Goal: Task Accomplishment & Management: Manage account settings

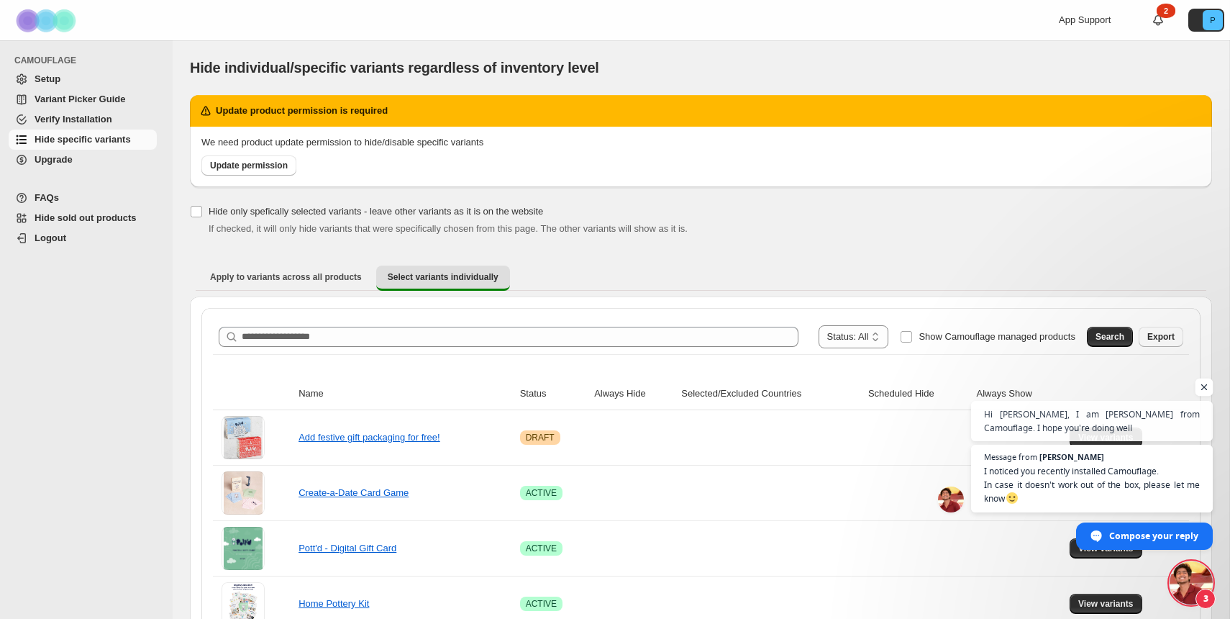
click at [1204, 388] on span "Open chat" at bounding box center [1205, 387] width 18 height 18
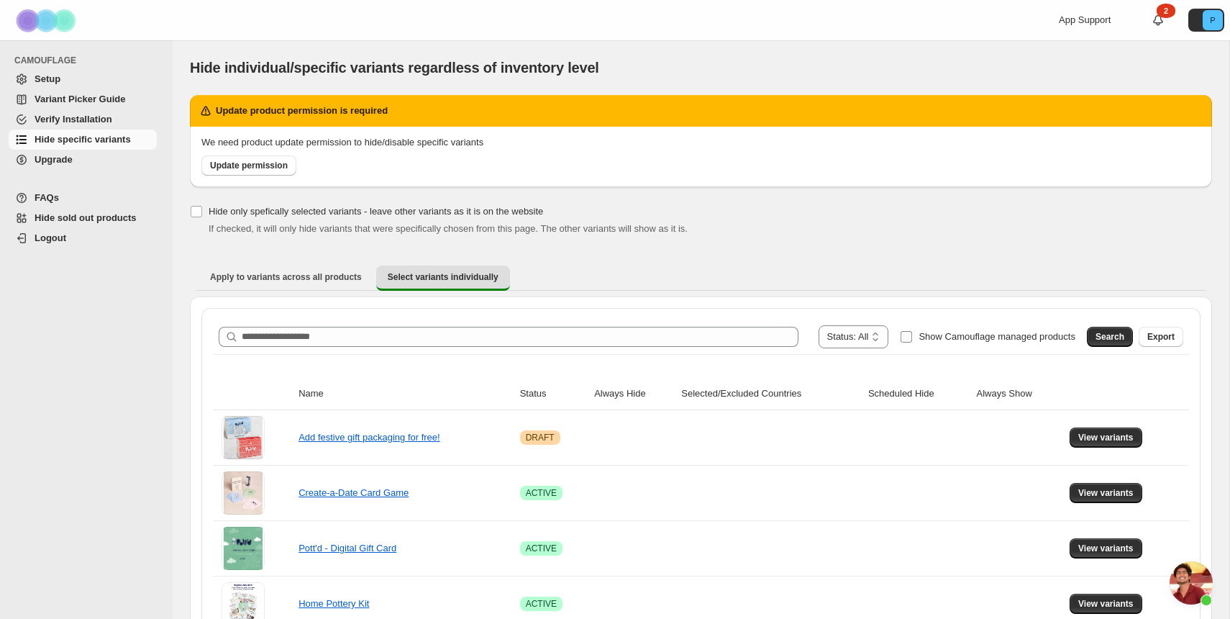
click at [933, 336] on span "Show Camouflage managed products" at bounding box center [997, 336] width 157 height 11
click at [1132, 339] on button "Search" at bounding box center [1110, 337] width 46 height 20
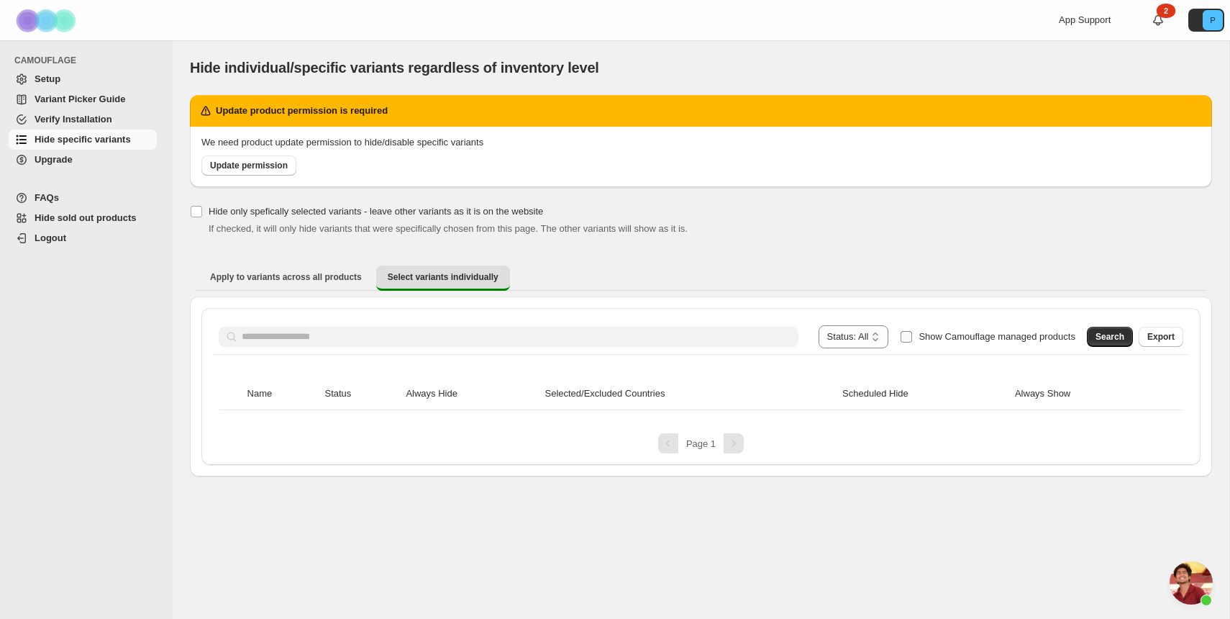
click at [958, 337] on span "Show Camouflage managed products" at bounding box center [997, 336] width 157 height 11
click at [1121, 336] on span "Search" at bounding box center [1110, 337] width 29 height 12
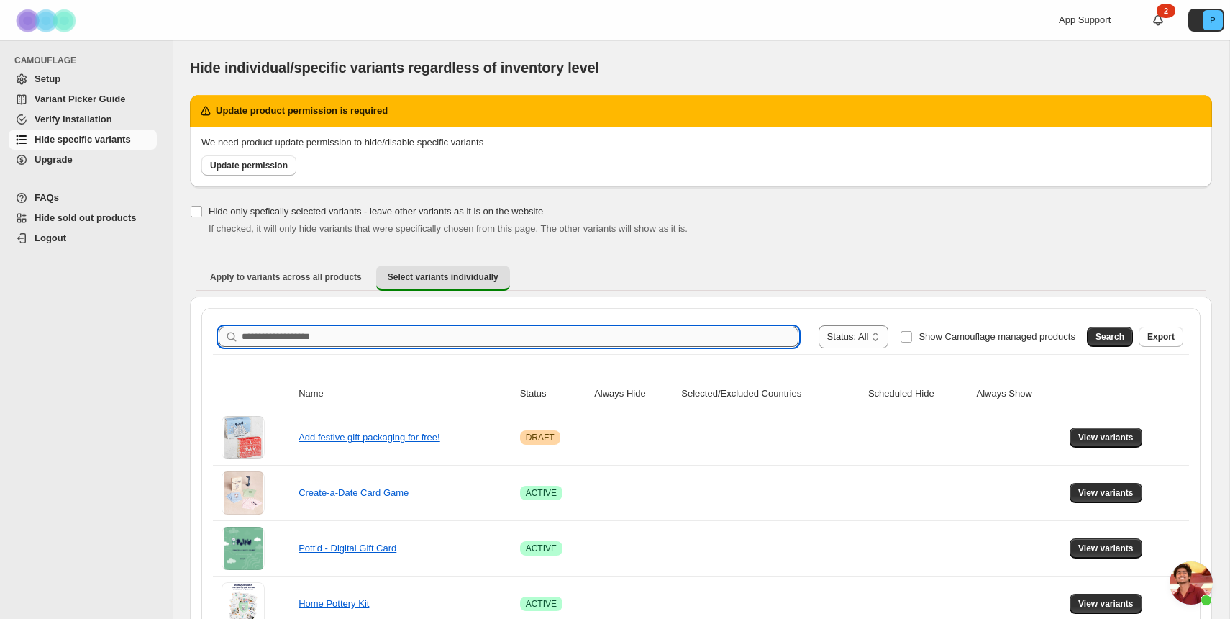
click at [496, 328] on input "Search product name" at bounding box center [520, 337] width 557 height 20
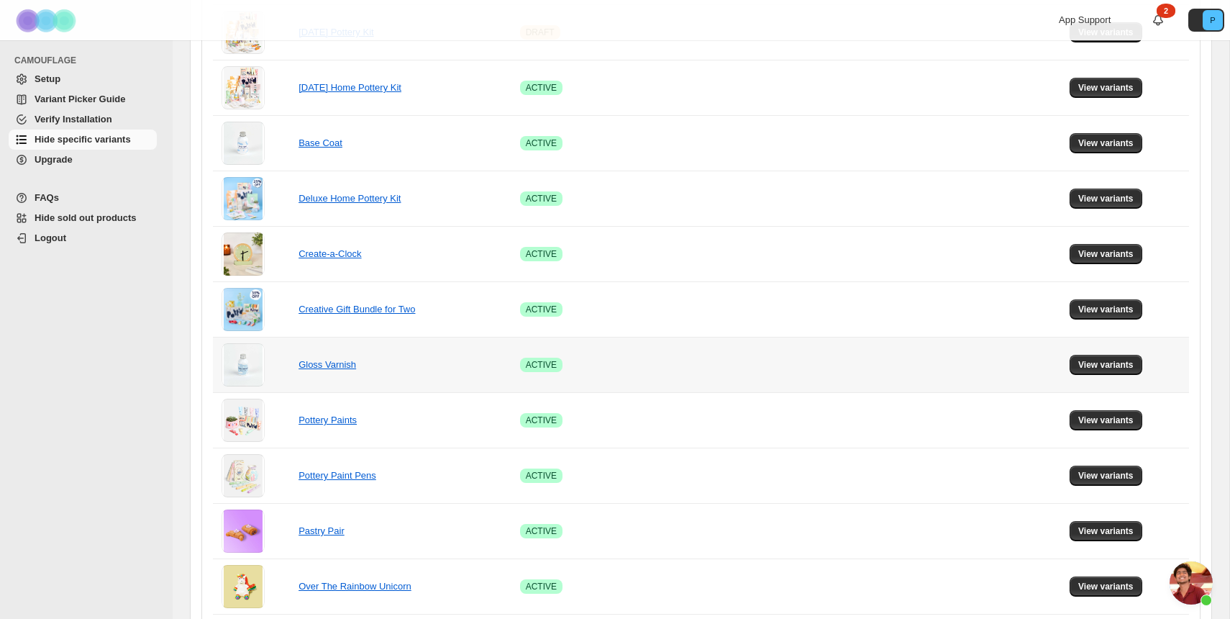
scroll to position [965, 0]
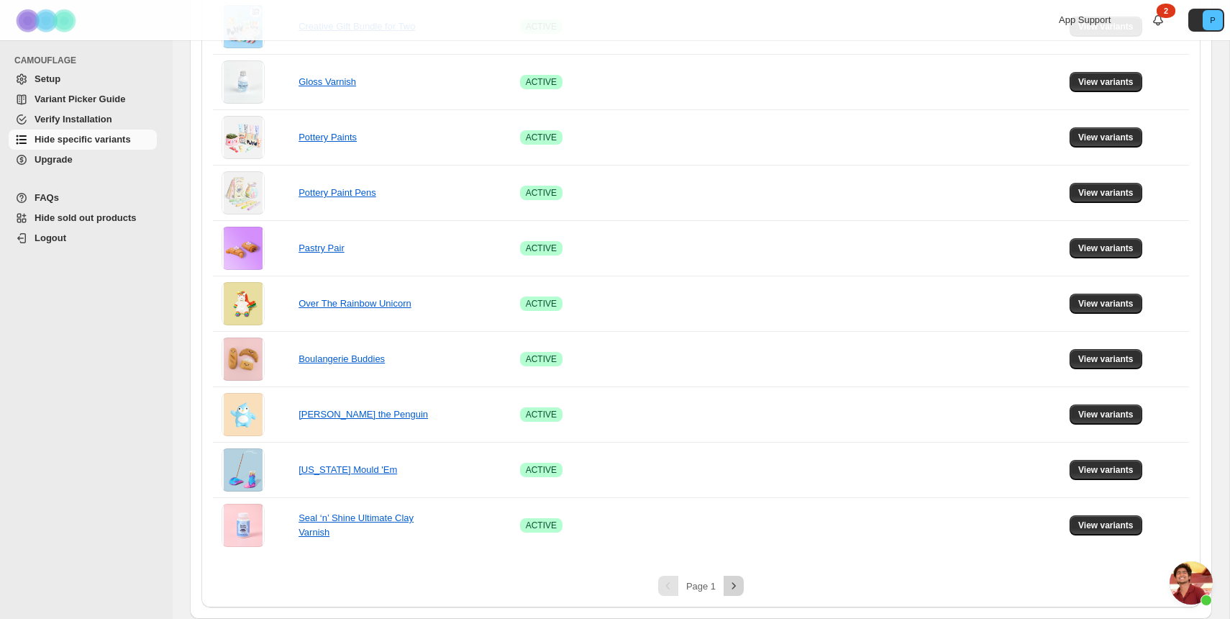
click at [734, 591] on icon "Next" at bounding box center [734, 585] width 14 height 14
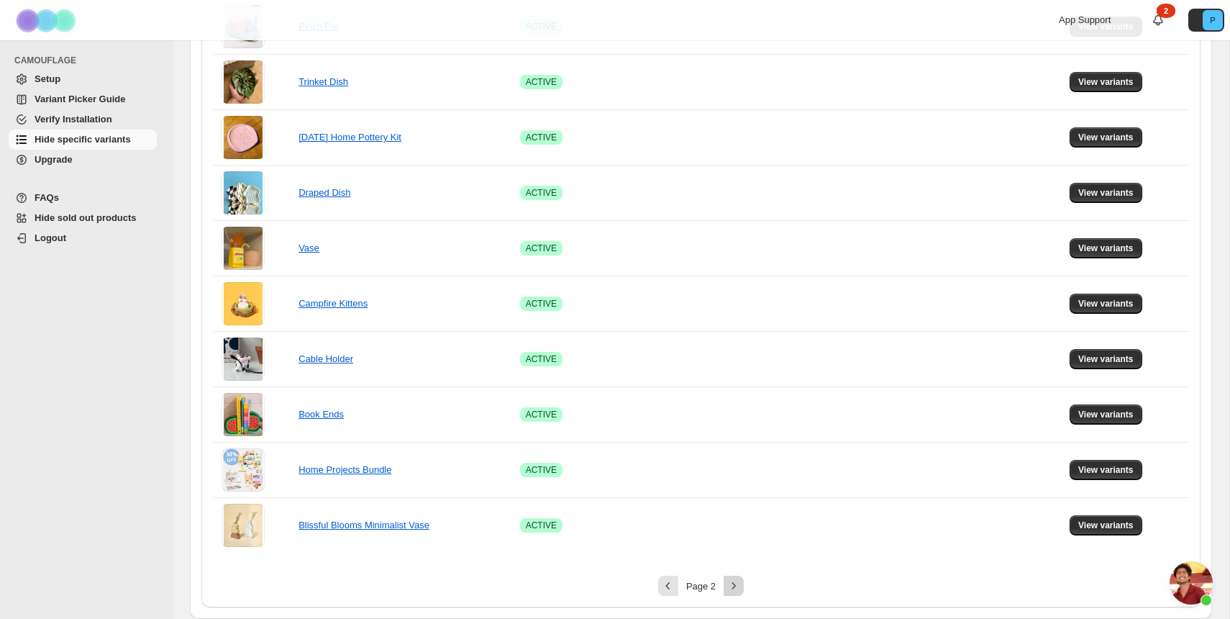
click at [734, 590] on icon "Next" at bounding box center [734, 585] width 14 height 14
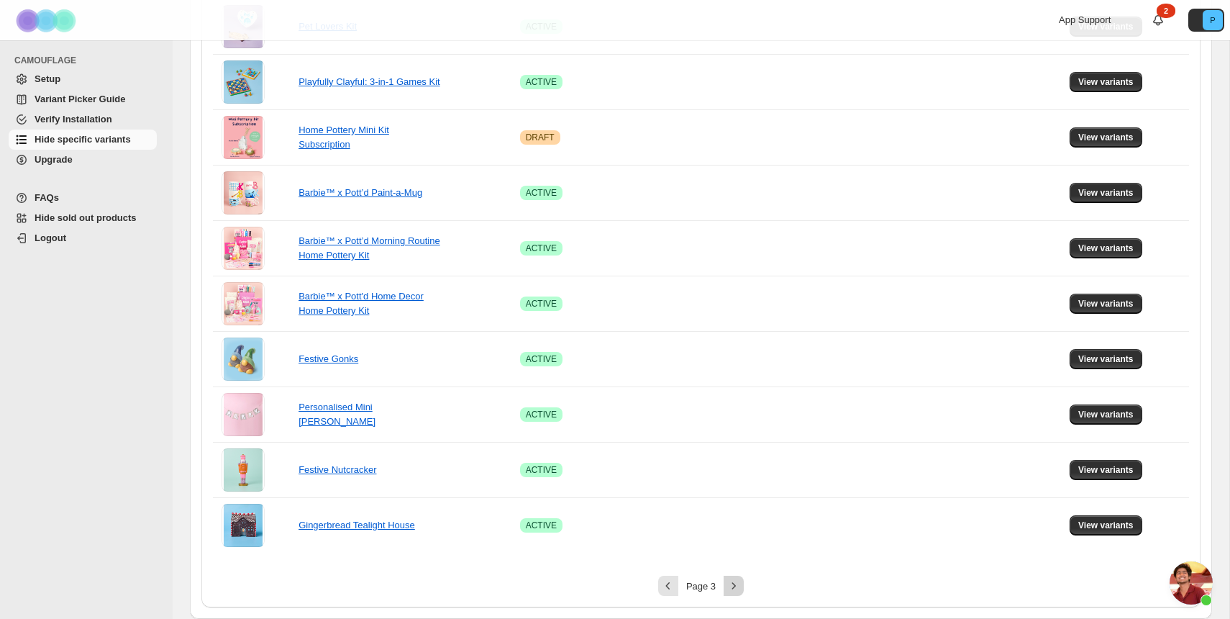
click at [733, 586] on icon "Next" at bounding box center [734, 585] width 14 height 14
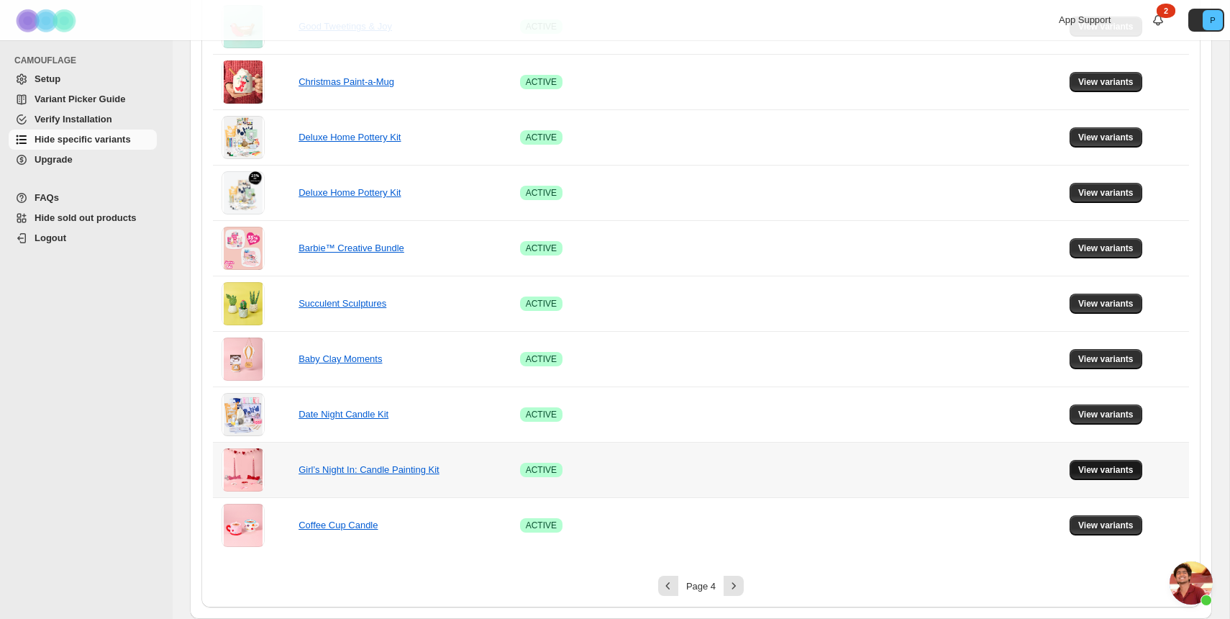
click at [1092, 472] on span "View variants" at bounding box center [1105, 470] width 55 height 12
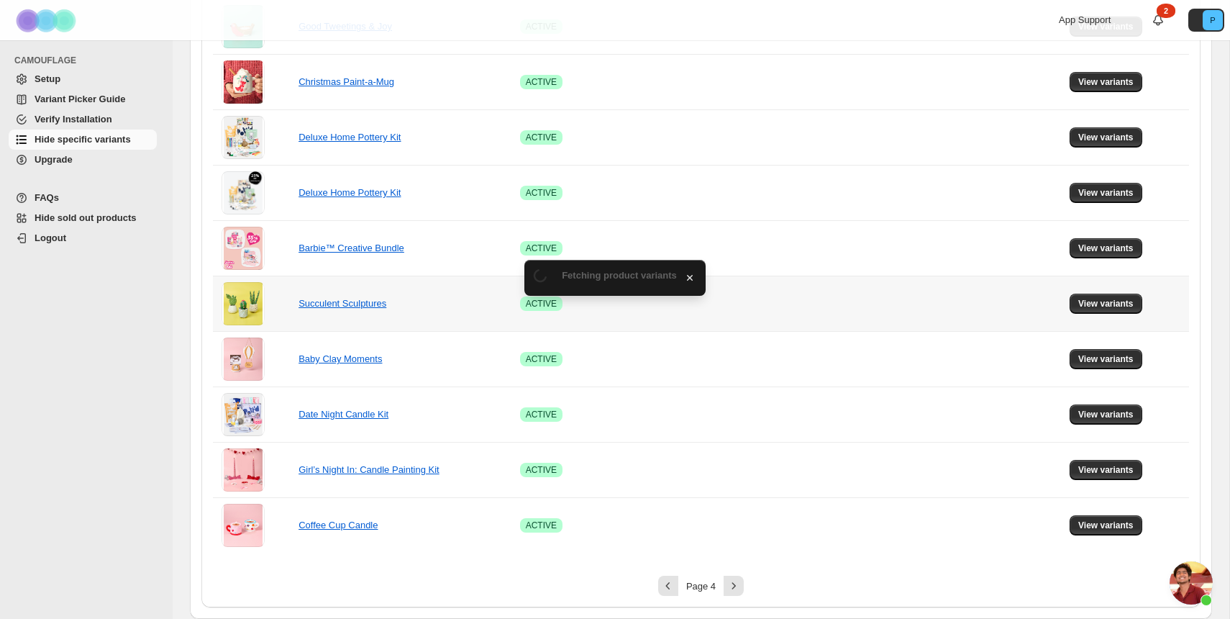
scroll to position [0, 0]
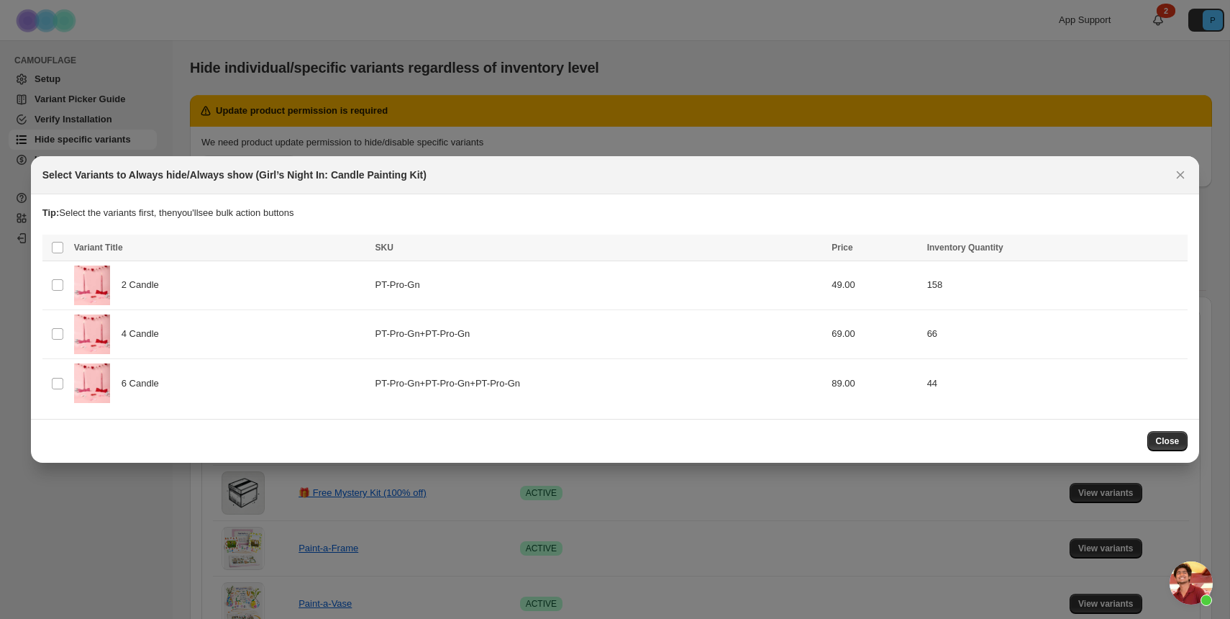
click at [65, 251] on th "Select all product variants" at bounding box center [55, 248] width 27 height 27
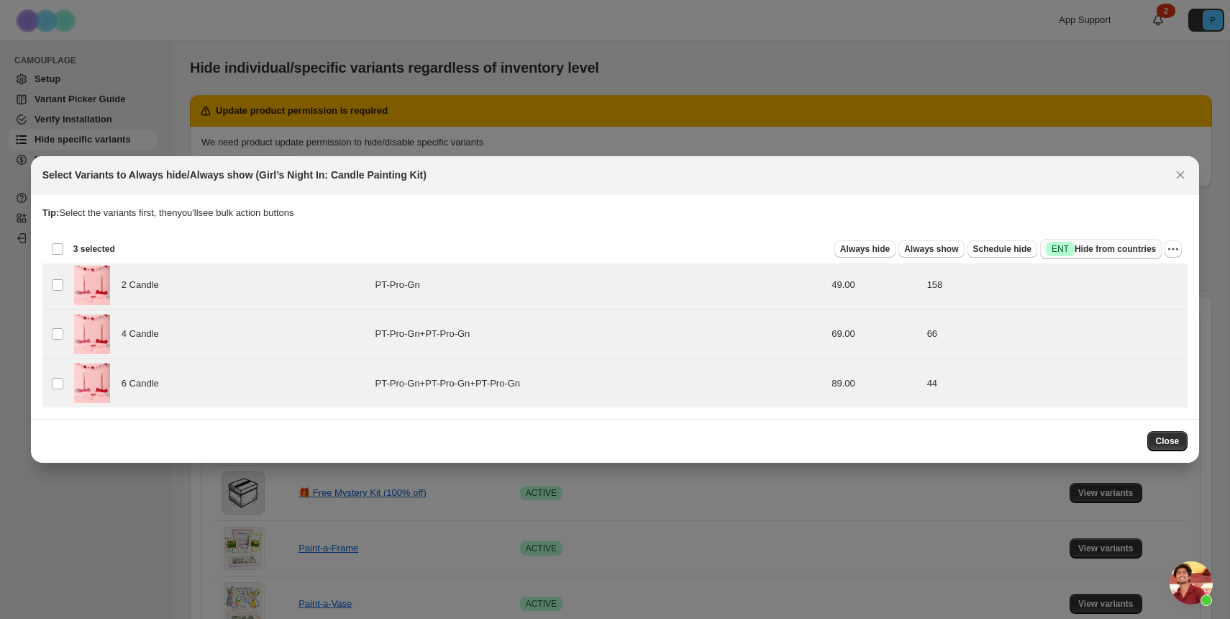
click at [1088, 242] on span "Success ENT Hide from countries" at bounding box center [1101, 249] width 110 height 14
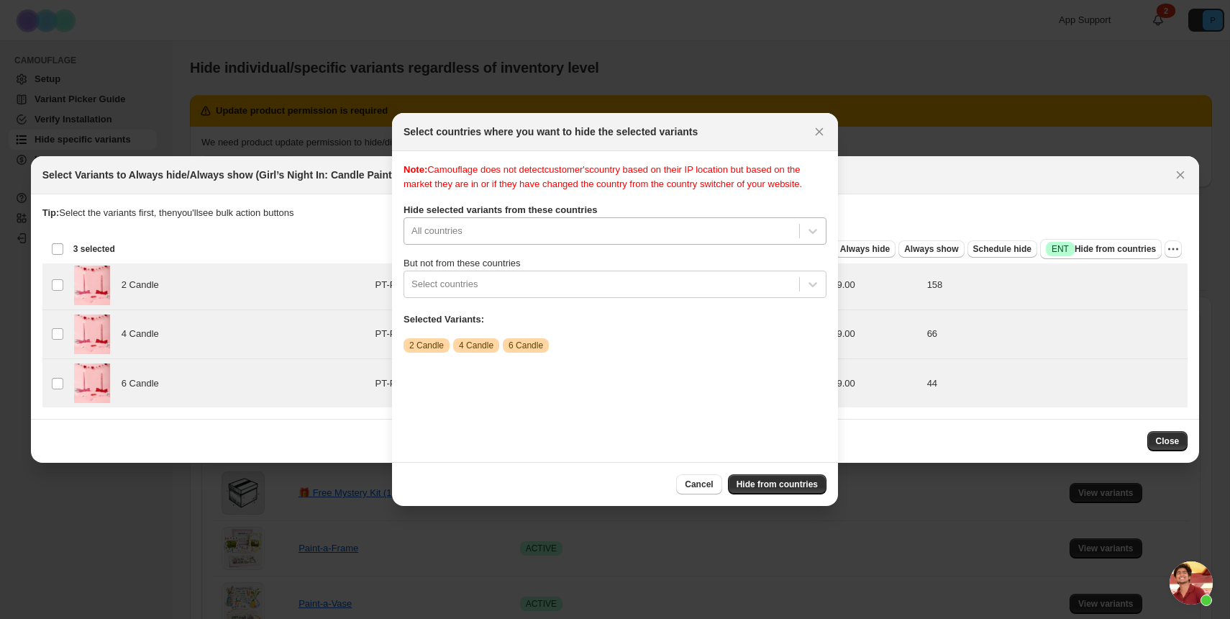
click at [683, 240] on div "Note: Camouflage does not detect customer's country based on their IP location …" at bounding box center [615, 307] width 423 height 288
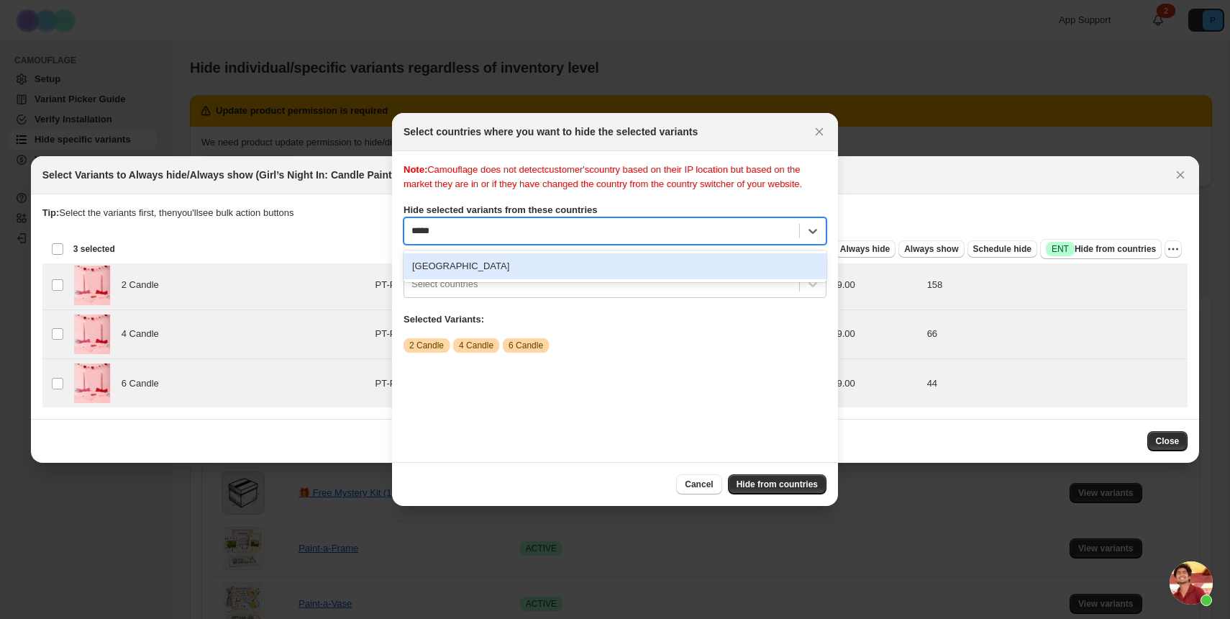
type input "******"
click at [496, 279] on div "[GEOGRAPHIC_DATA]" at bounding box center [615, 266] width 423 height 26
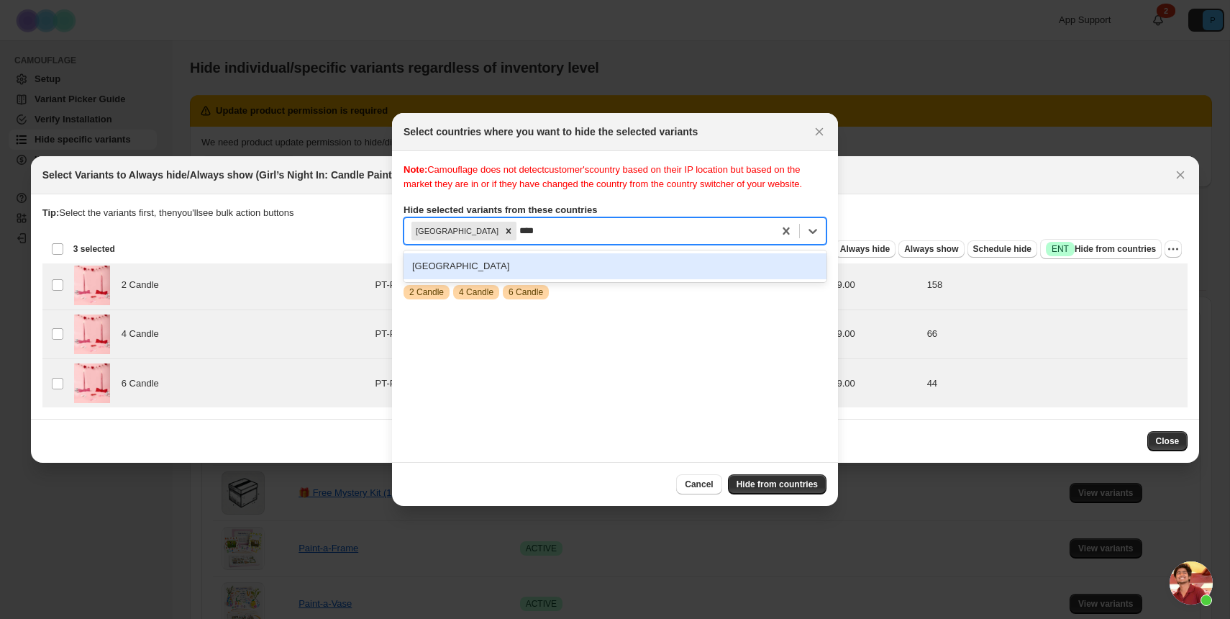
type input "*****"
click at [477, 279] on div "[GEOGRAPHIC_DATA]" at bounding box center [615, 266] width 423 height 26
type input "*****"
click at [506, 279] on div "[GEOGRAPHIC_DATA]" at bounding box center [615, 266] width 423 height 26
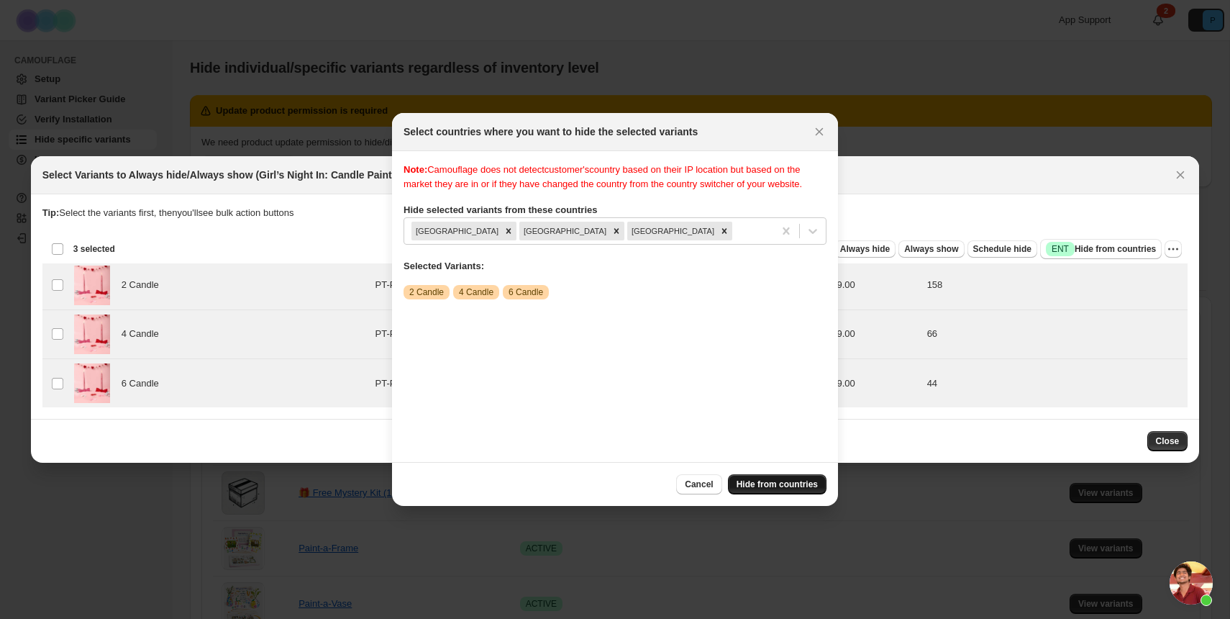
click at [787, 482] on span "Hide from countries" at bounding box center [777, 484] width 81 height 12
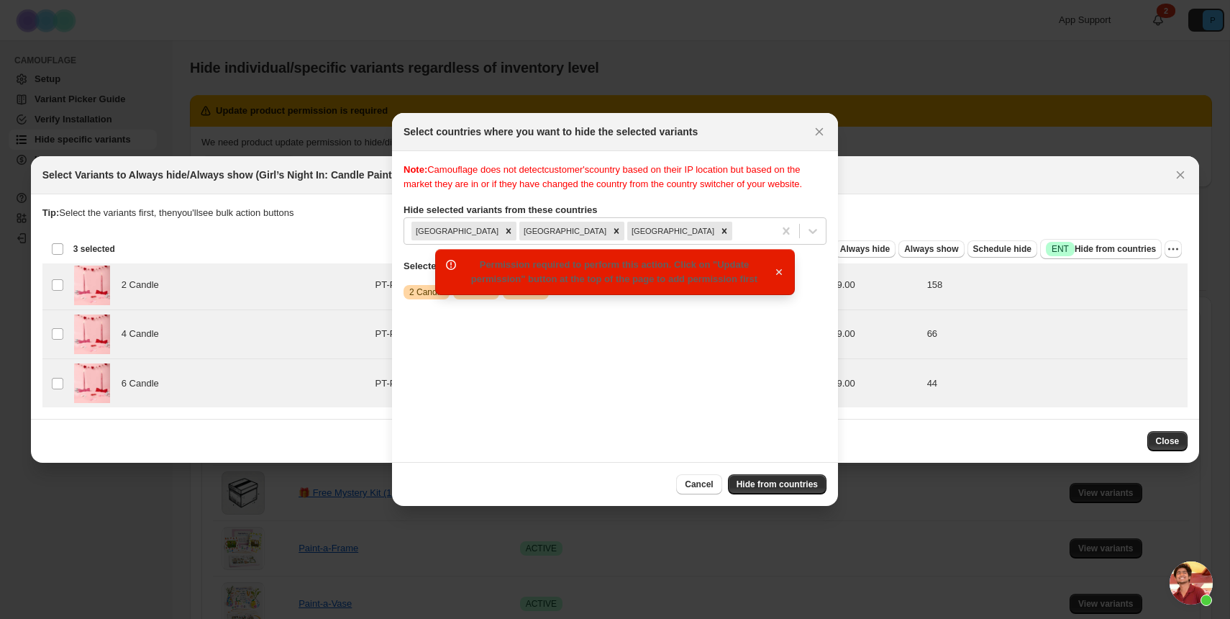
click at [780, 270] on icon "button" at bounding box center [779, 272] width 6 height 6
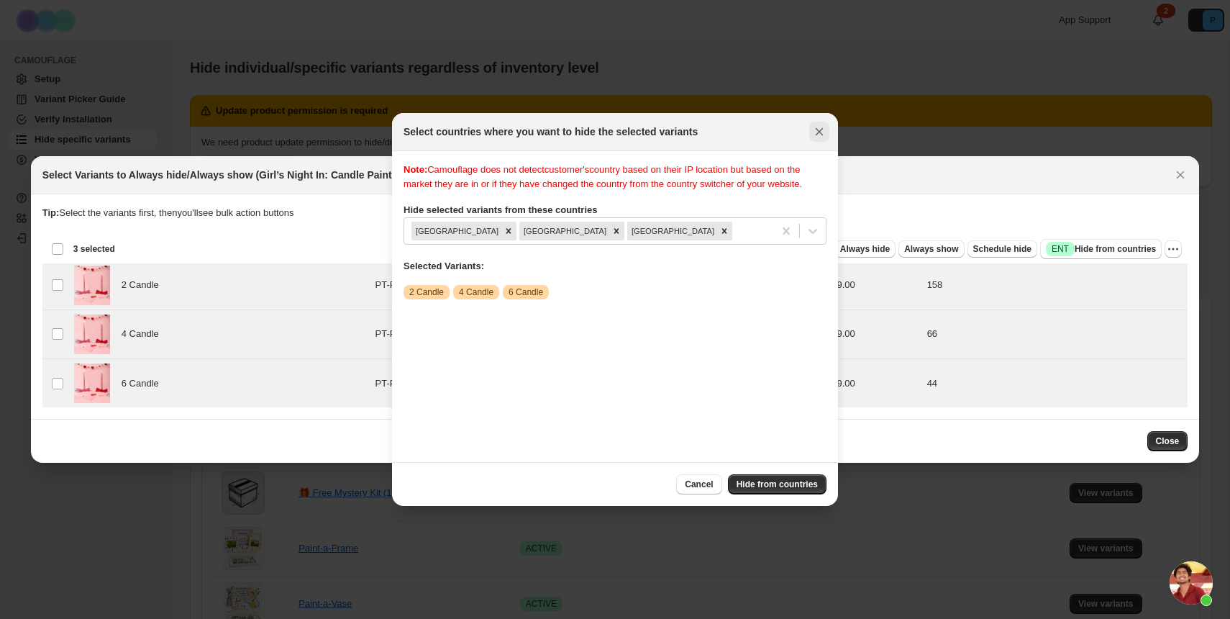
click at [819, 132] on icon "Close" at bounding box center [820, 132] width 8 height 8
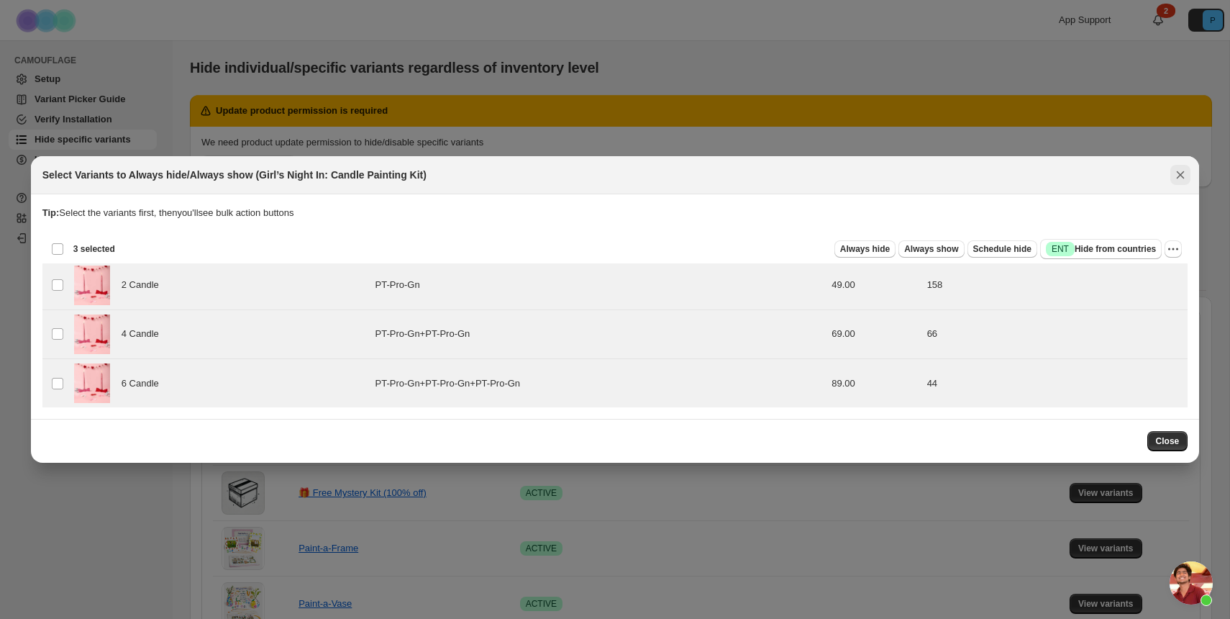
click at [1177, 176] on icon "Close" at bounding box center [1180, 175] width 14 height 14
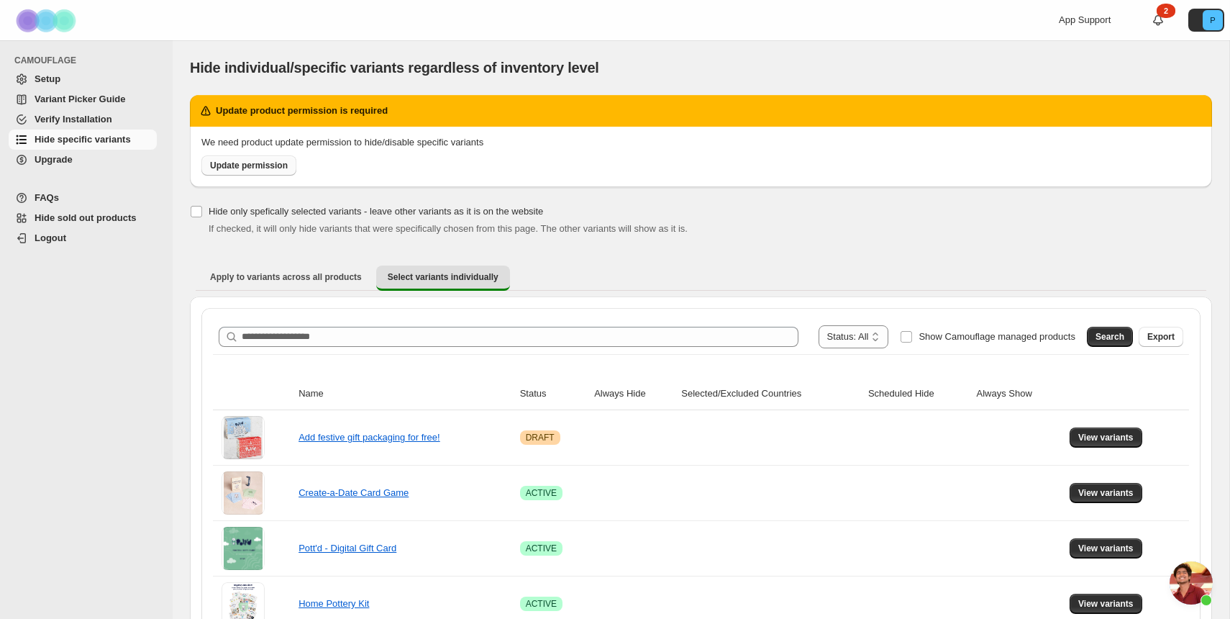
click at [251, 160] on link "Update permission" at bounding box center [248, 165] width 95 height 20
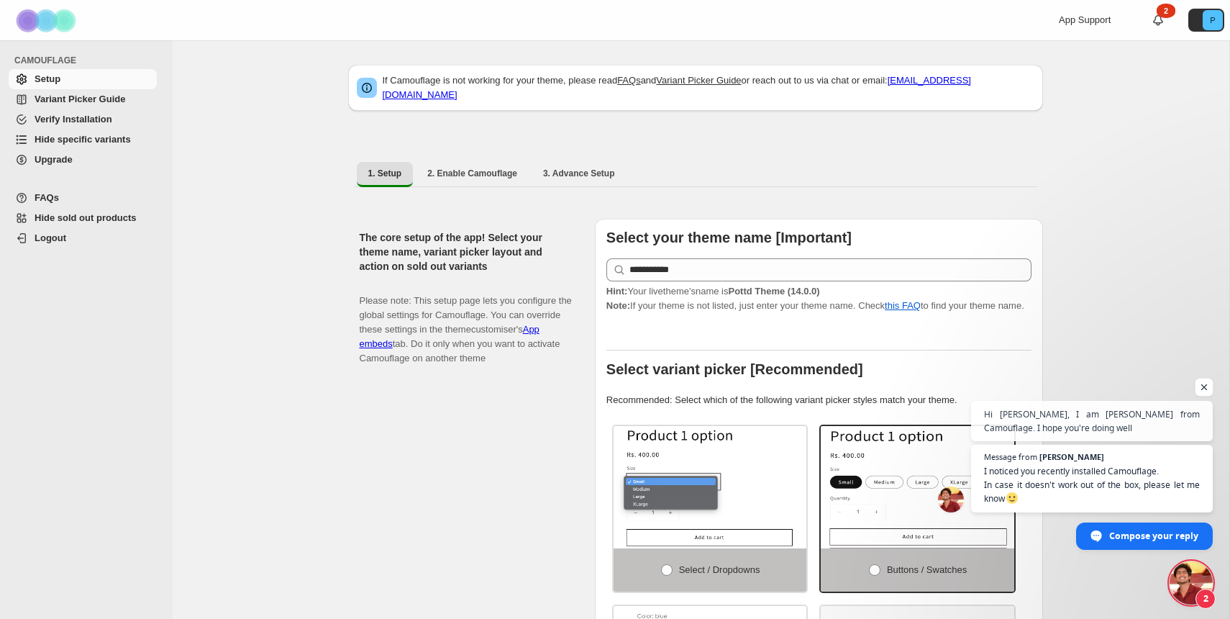
click at [1209, 388] on span "Open chat" at bounding box center [1205, 387] width 18 height 18
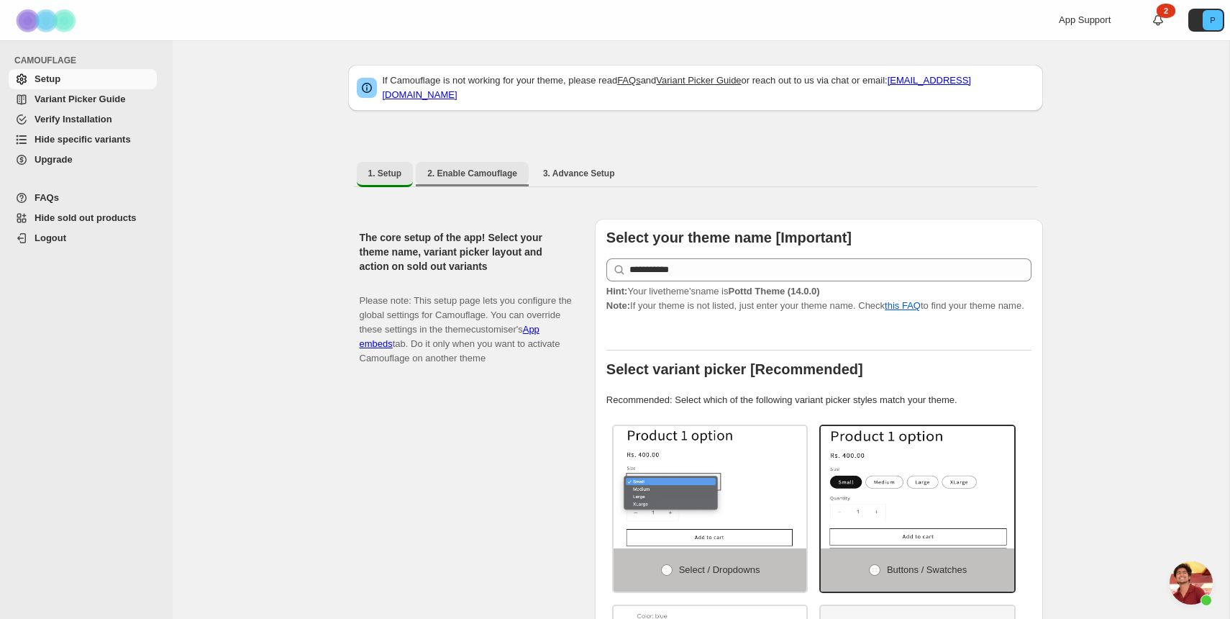
click at [493, 168] on span "2. Enable Camouflage" at bounding box center [472, 174] width 90 height 12
select select "**********"
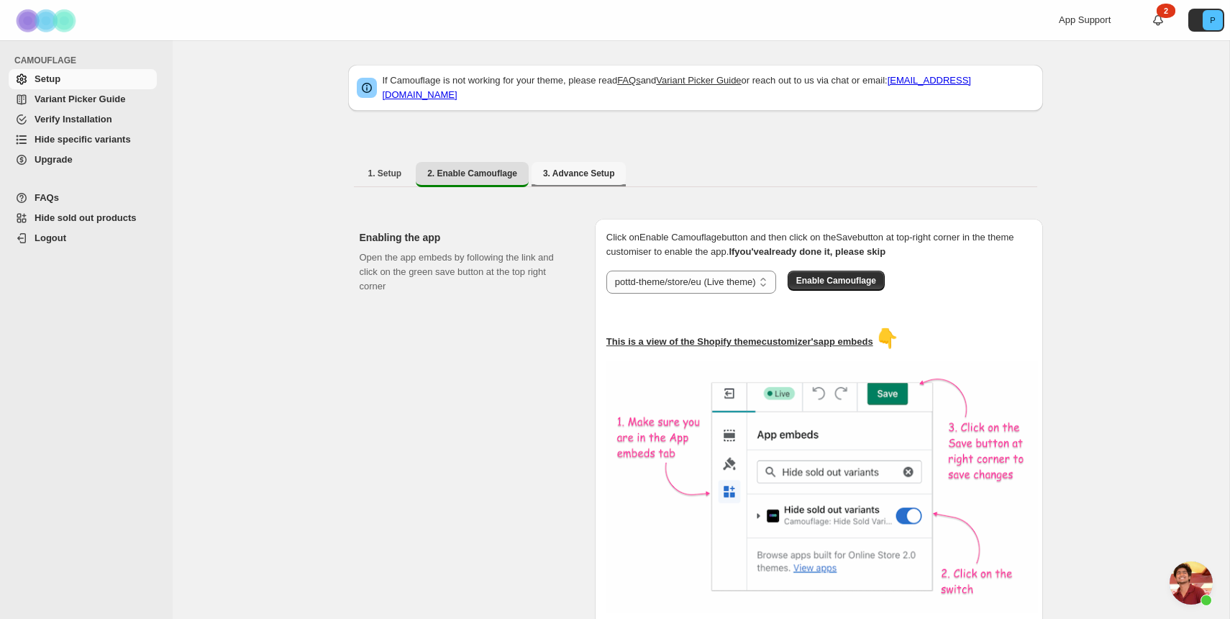
drag, startPoint x: 591, startPoint y: 163, endPoint x: 573, endPoint y: 163, distance: 17.3
click at [591, 168] on span "3. Advance Setup" at bounding box center [579, 174] width 72 height 12
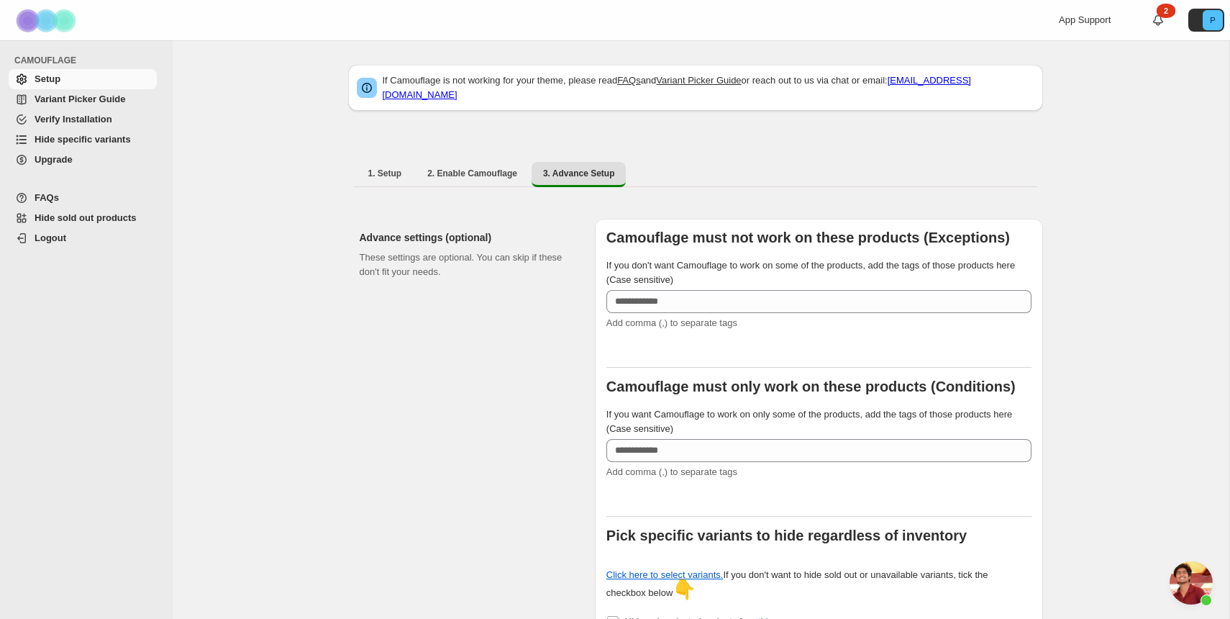
click at [64, 99] on span "Variant Picker Guide" at bounding box center [80, 99] width 91 height 11
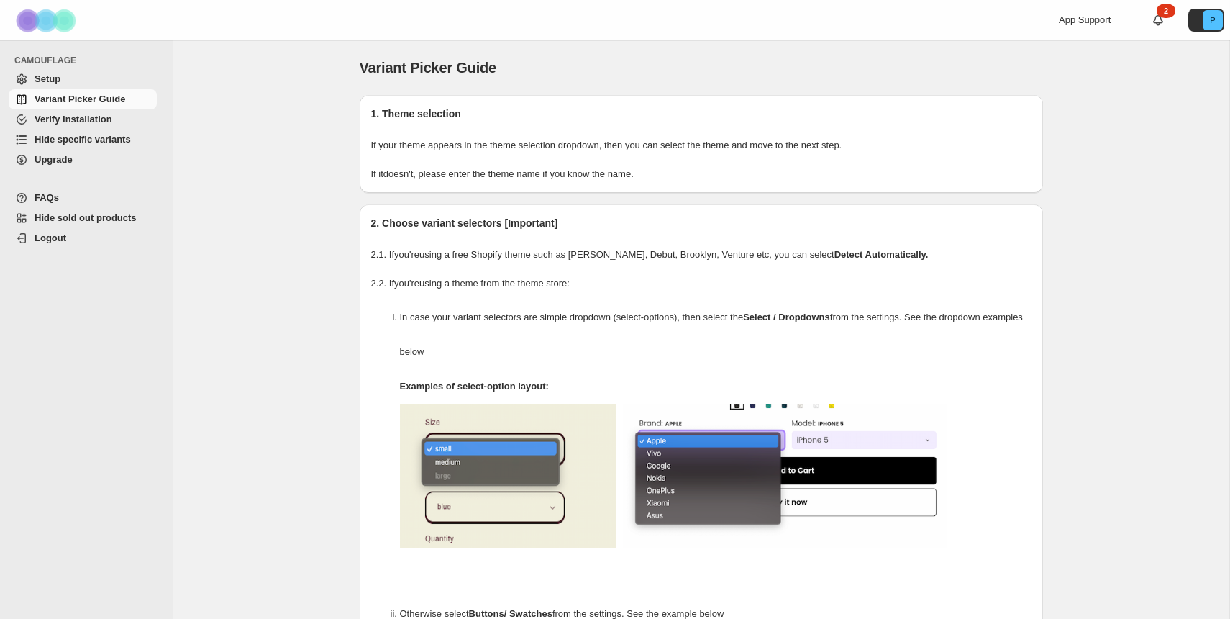
click at [73, 141] on span "Hide specific variants" at bounding box center [83, 139] width 96 height 11
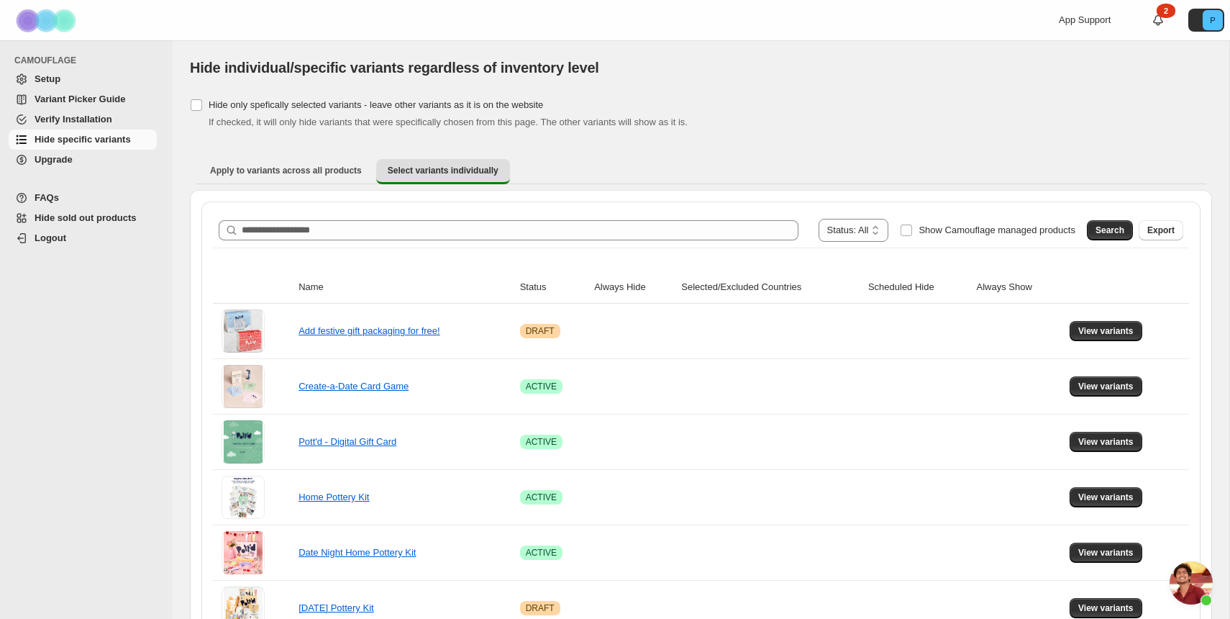
click at [545, 219] on div "**********" at bounding box center [701, 230] width 965 height 23
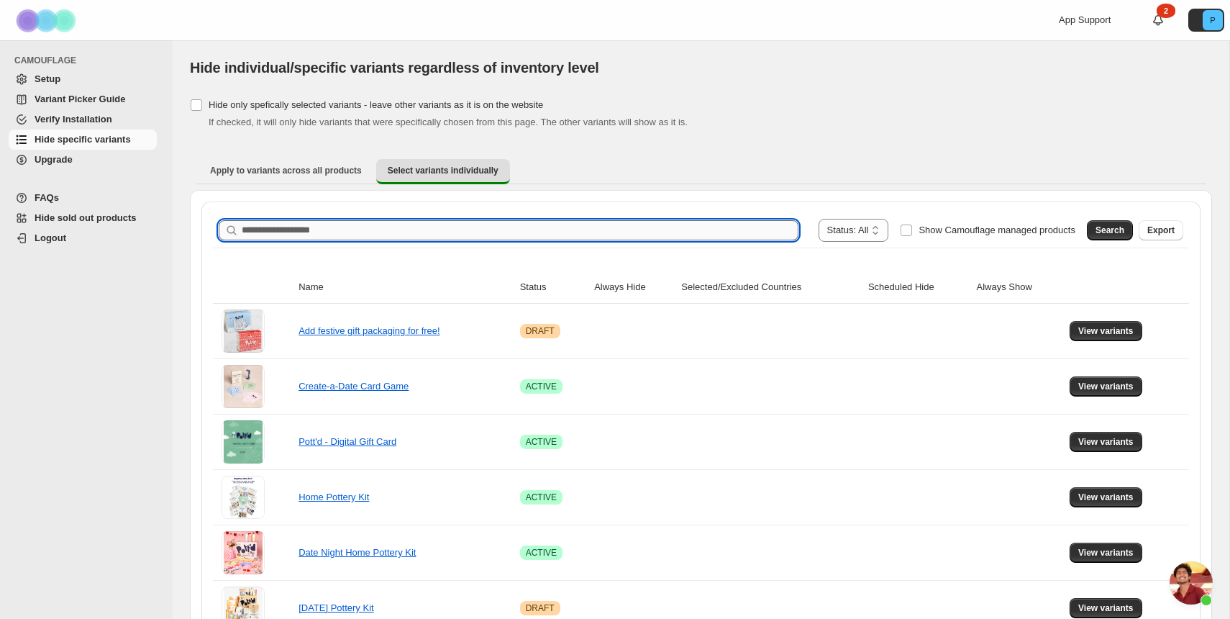
click at [546, 226] on input "Search product name" at bounding box center [520, 230] width 557 height 20
click at [1112, 229] on span "Search" at bounding box center [1110, 230] width 29 height 12
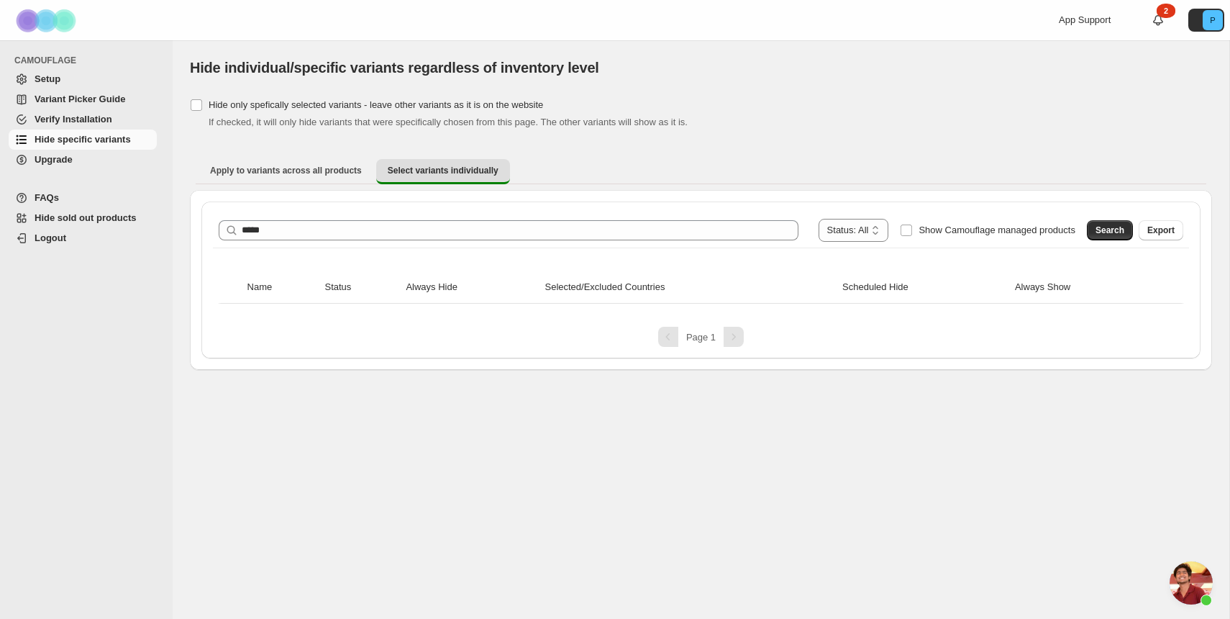
click at [429, 212] on div "**********" at bounding box center [700, 279] width 999 height 157
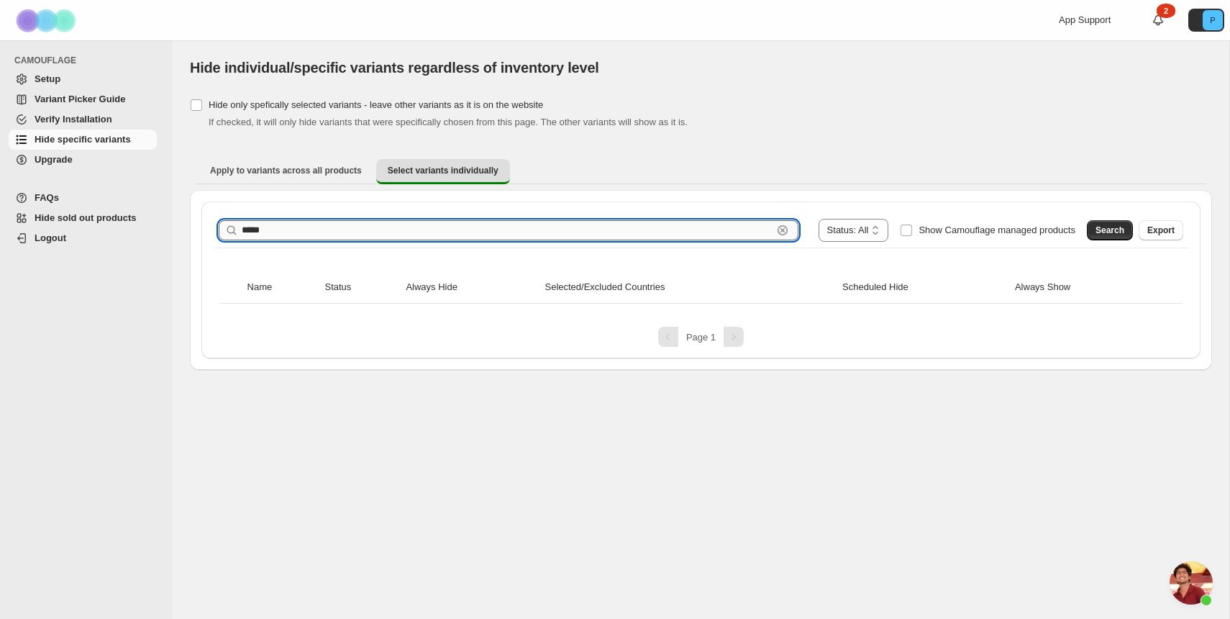
click at [429, 224] on input "*****" at bounding box center [507, 230] width 531 height 20
type input "****"
click at [1096, 230] on span "Search" at bounding box center [1110, 230] width 29 height 12
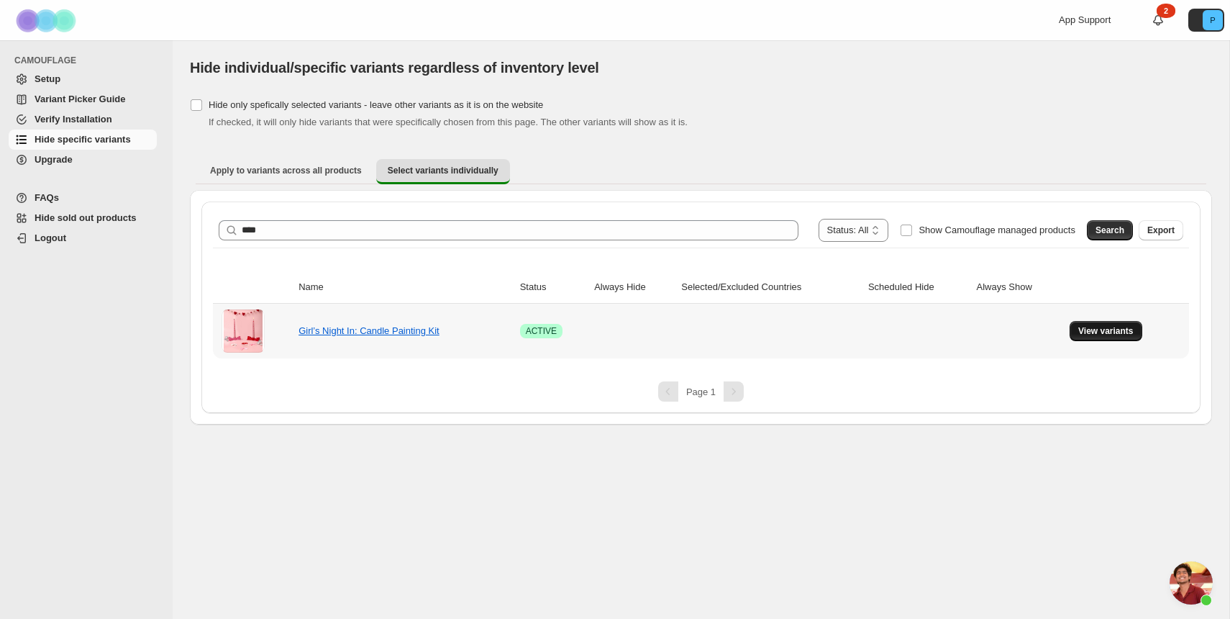
click at [1104, 332] on span "View variants" at bounding box center [1105, 331] width 55 height 12
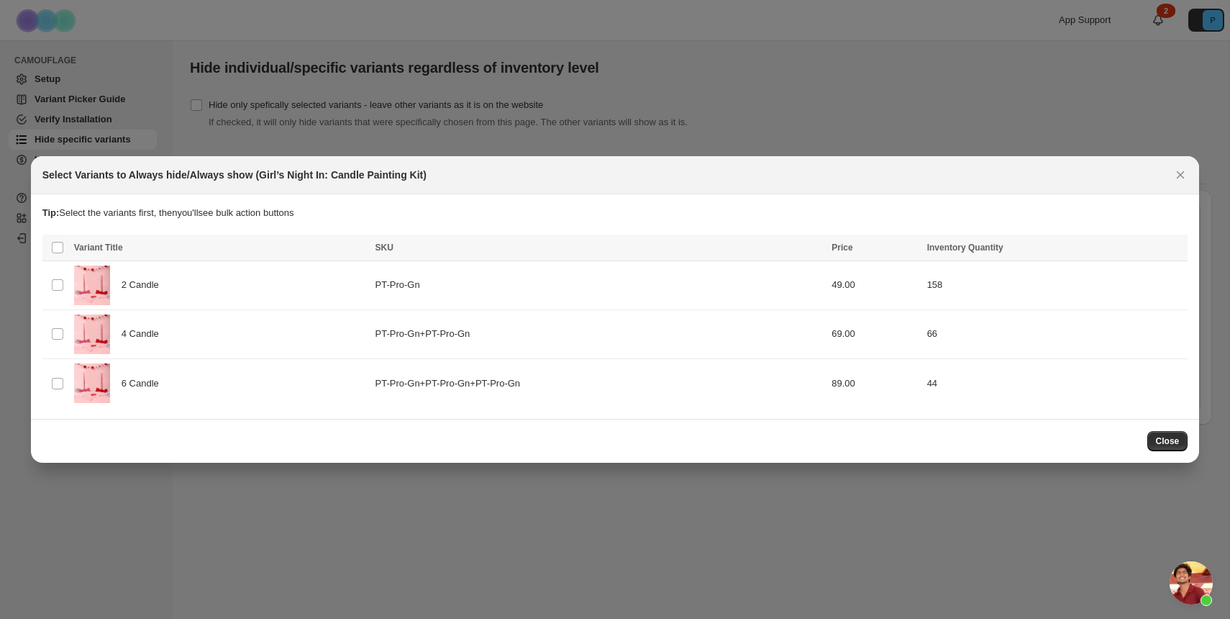
click at [94, 244] on span "Variant Title" at bounding box center [98, 247] width 49 height 10
click at [40, 252] on section "Tip: Select the variants first, then you'll see bulk action buttons Loading pro…" at bounding box center [615, 306] width 1169 height 225
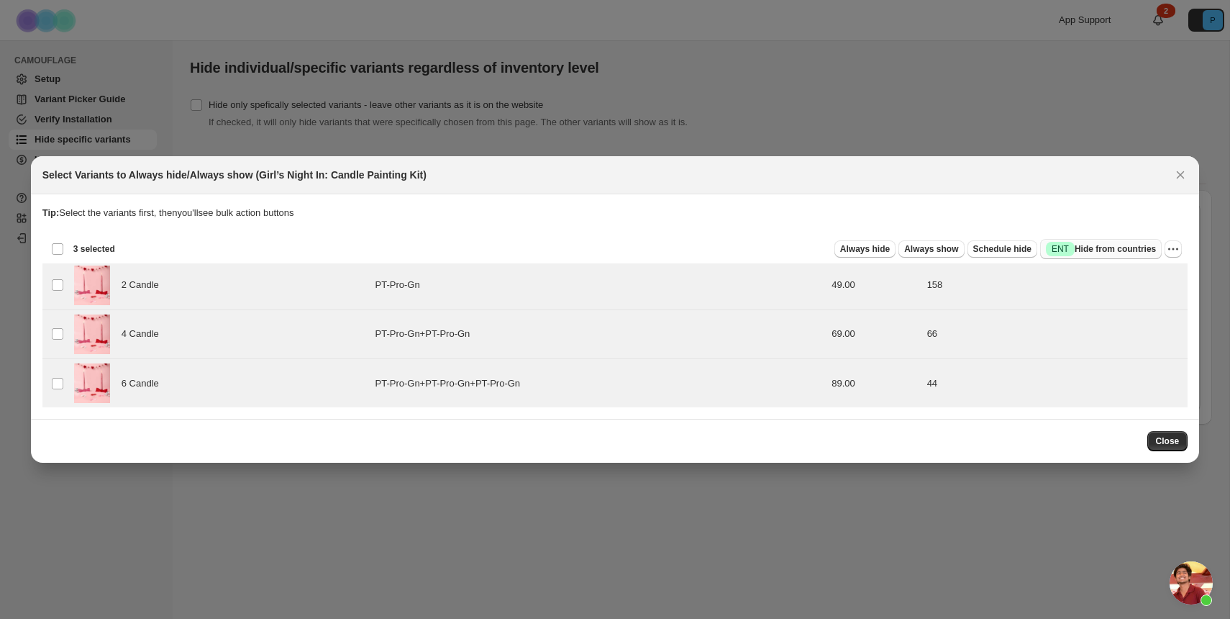
click at [1083, 240] on button "Success ENT Hide from countries" at bounding box center [1101, 249] width 122 height 20
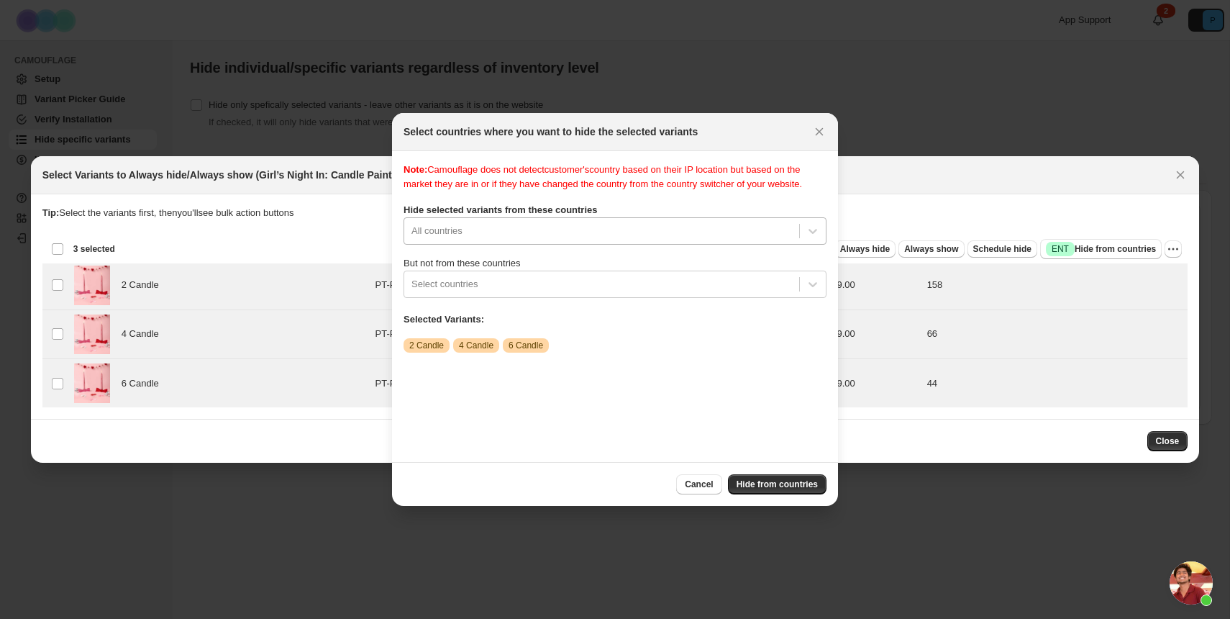
scroll to position [19, 0]
click at [647, 237] on div "All countries" at bounding box center [601, 230] width 395 height 23
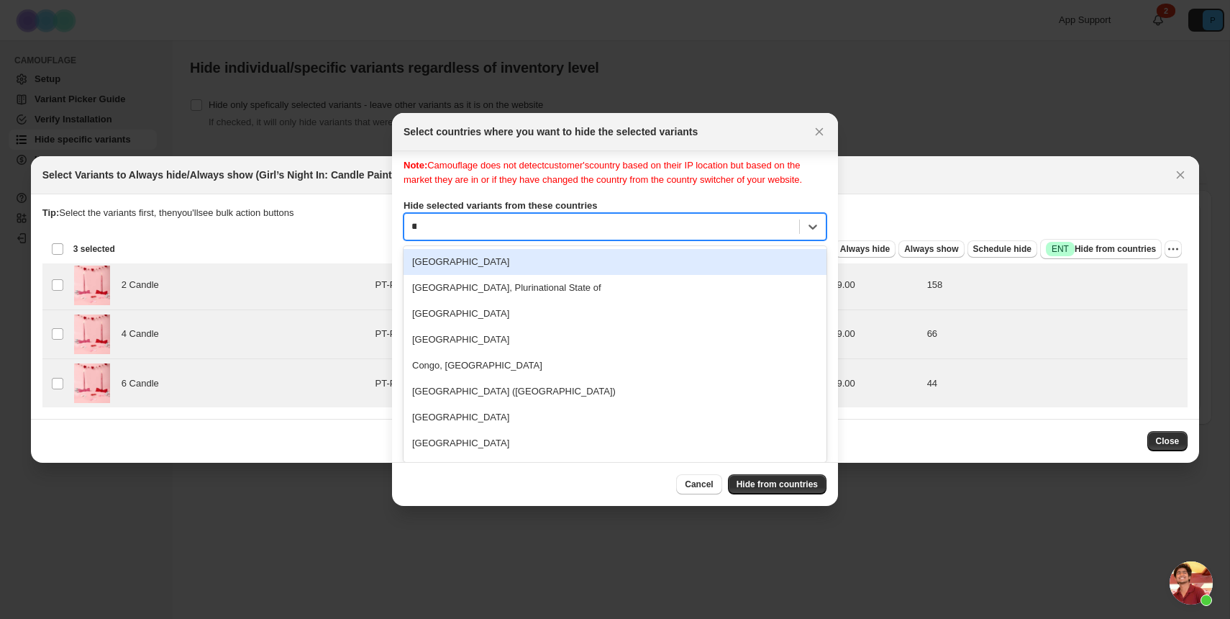
scroll to position [0, 0]
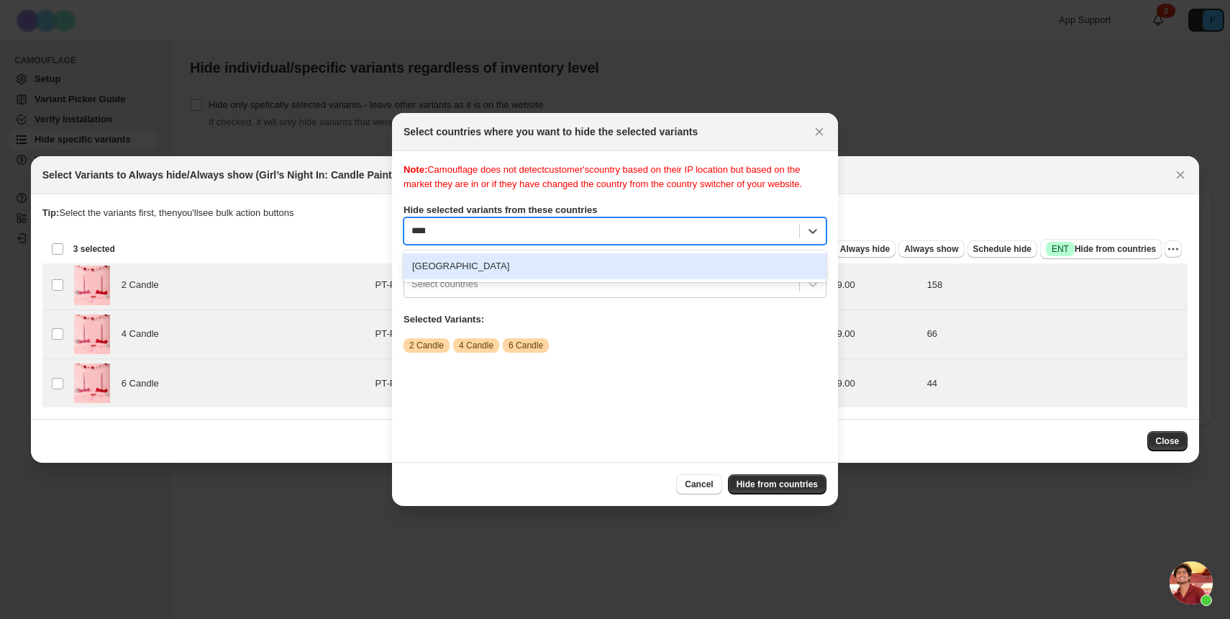
type input "******"
click at [547, 277] on div "[GEOGRAPHIC_DATA]" at bounding box center [615, 266] width 423 height 26
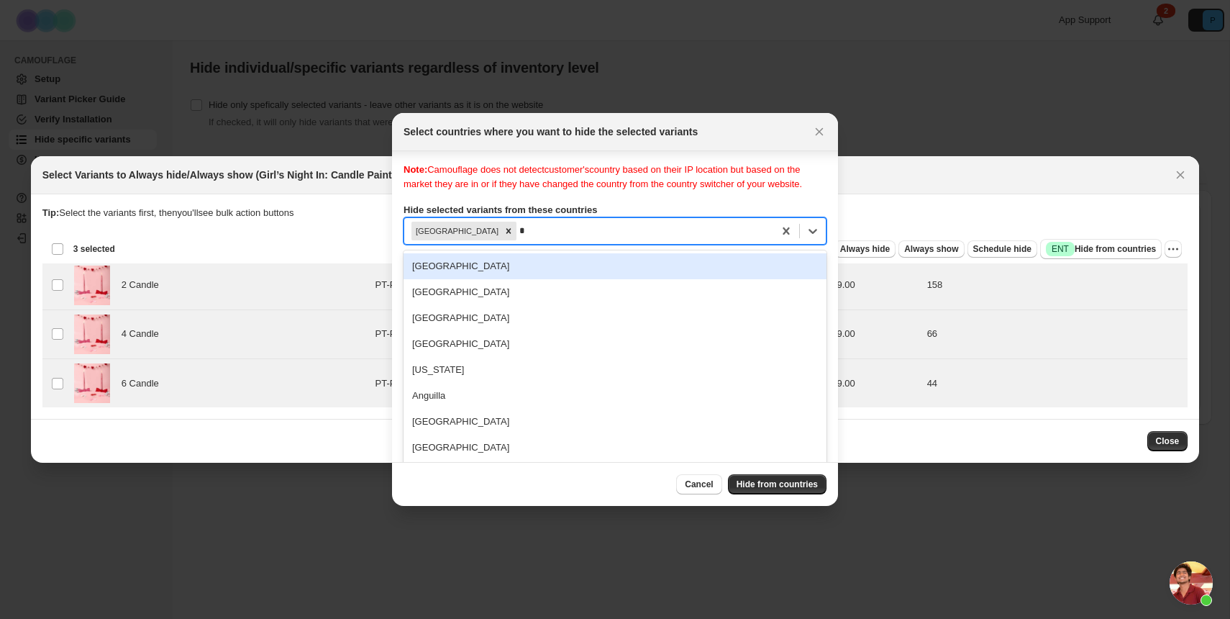
scroll to position [19, 0]
type input "****"
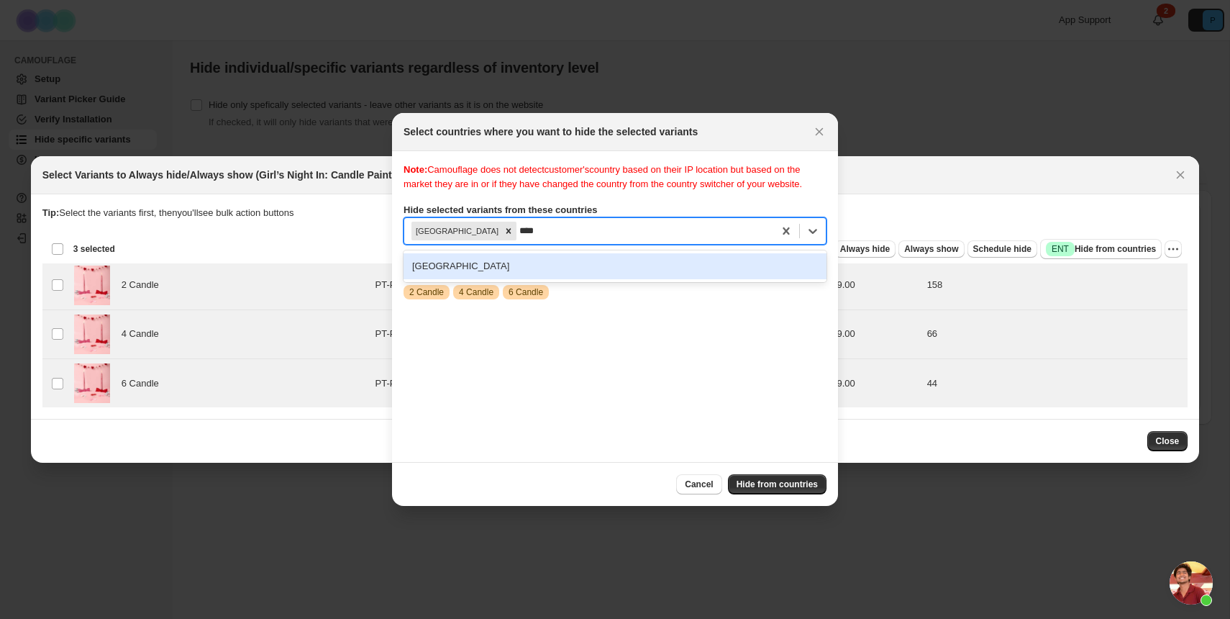
click at [529, 279] on div "[GEOGRAPHIC_DATA]" at bounding box center [615, 266] width 423 height 26
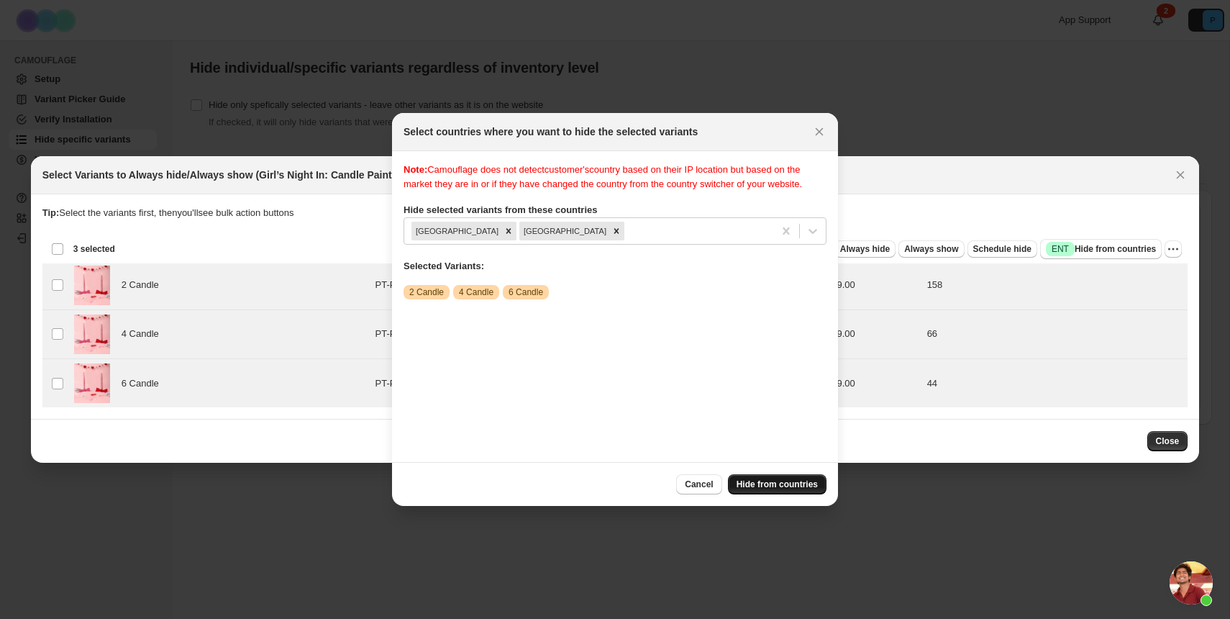
click at [791, 488] on span "Hide from countries" at bounding box center [777, 484] width 81 height 12
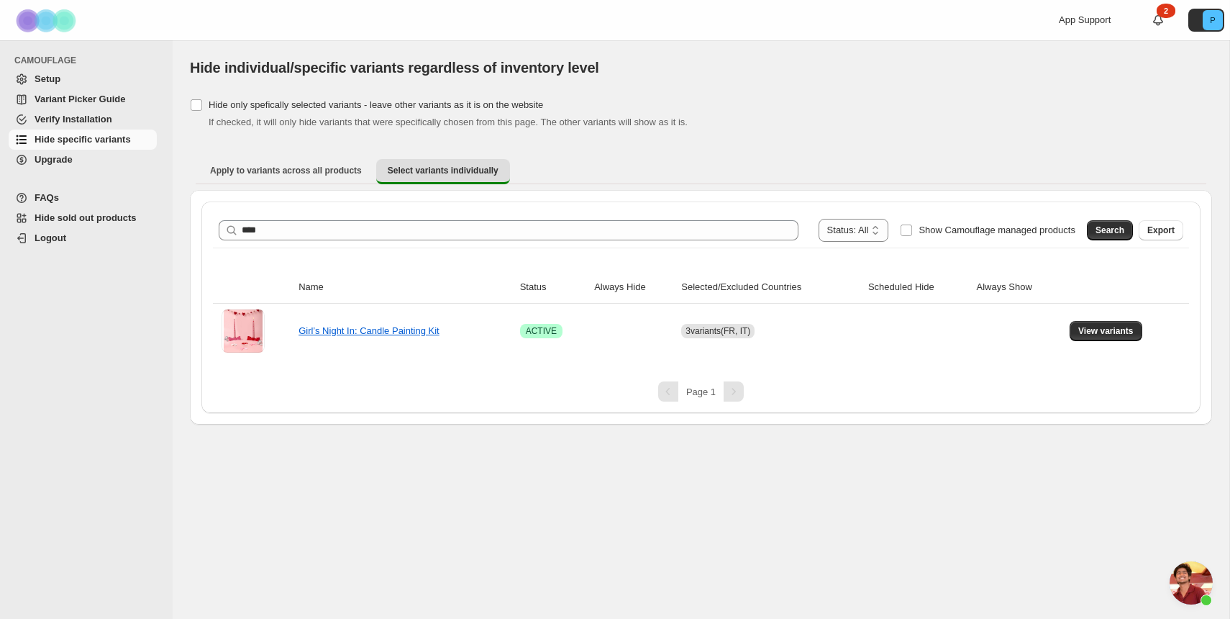
click at [650, 520] on div "**********" at bounding box center [701, 329] width 1057 height 578
click at [345, 175] on span "Apply to variants across all products" at bounding box center [286, 171] width 152 height 12
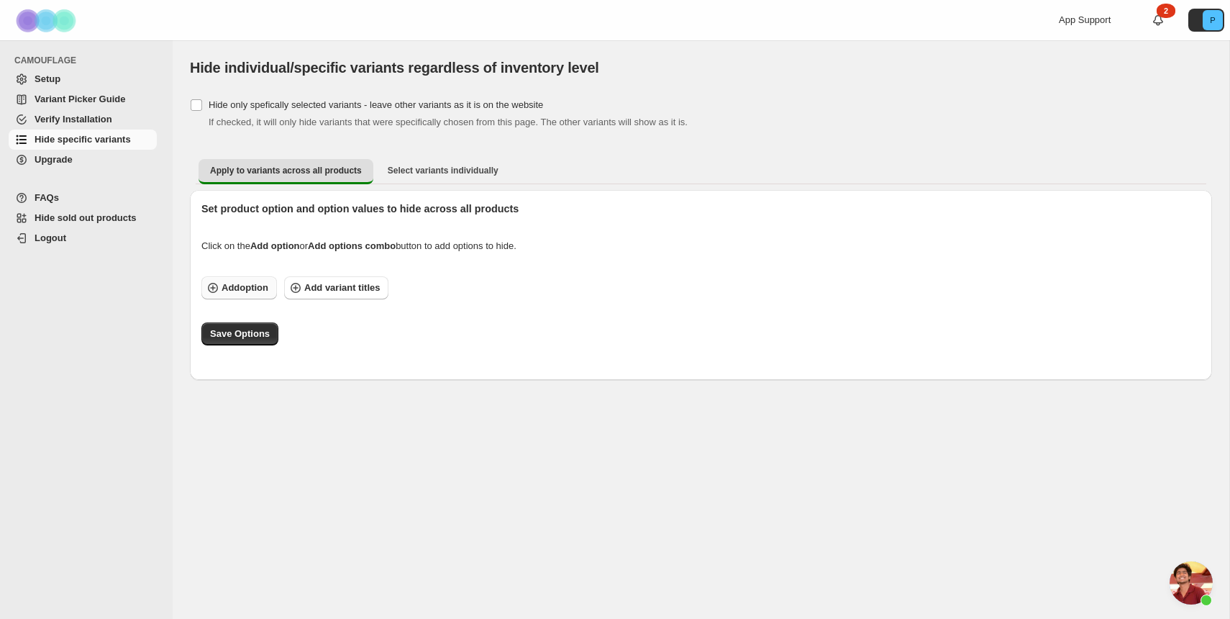
click at [237, 290] on span "Add option" at bounding box center [245, 288] width 47 height 14
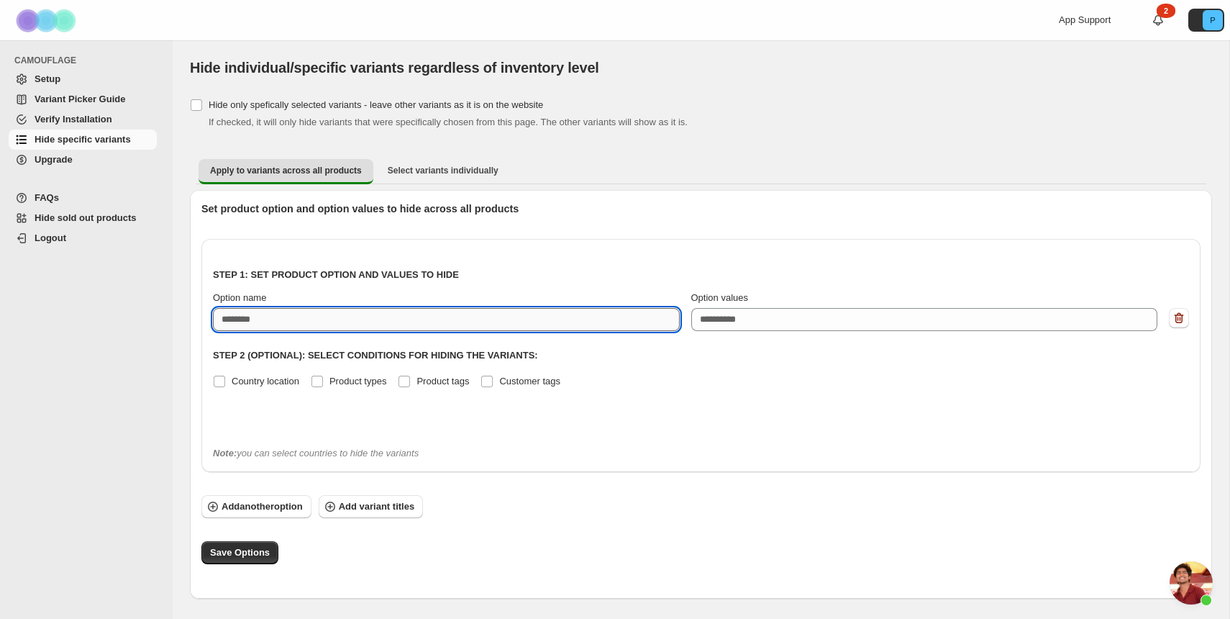
click at [560, 323] on input "Option name" at bounding box center [446, 319] width 467 height 23
click at [645, 250] on div "Step 1: Set product option and values to hide Option name Option values eg: XLu…" at bounding box center [701, 342] width 976 height 184
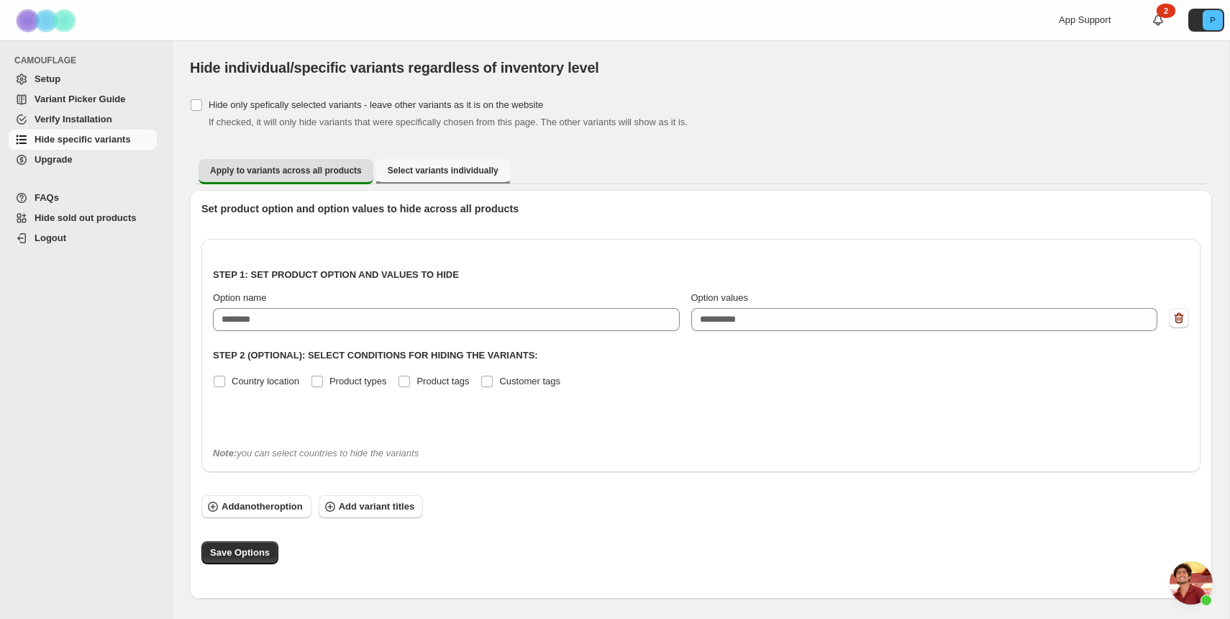
click at [484, 170] on span "Select variants individually" at bounding box center [443, 171] width 111 height 12
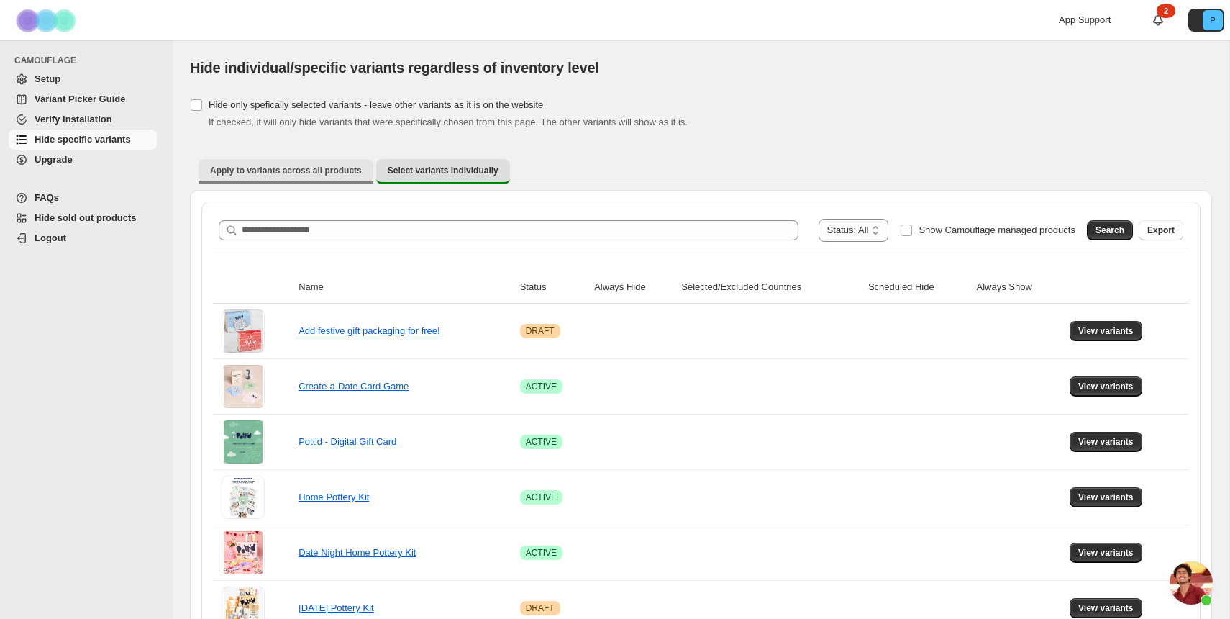
click at [344, 177] on button "Apply to variants across all products" at bounding box center [286, 170] width 175 height 23
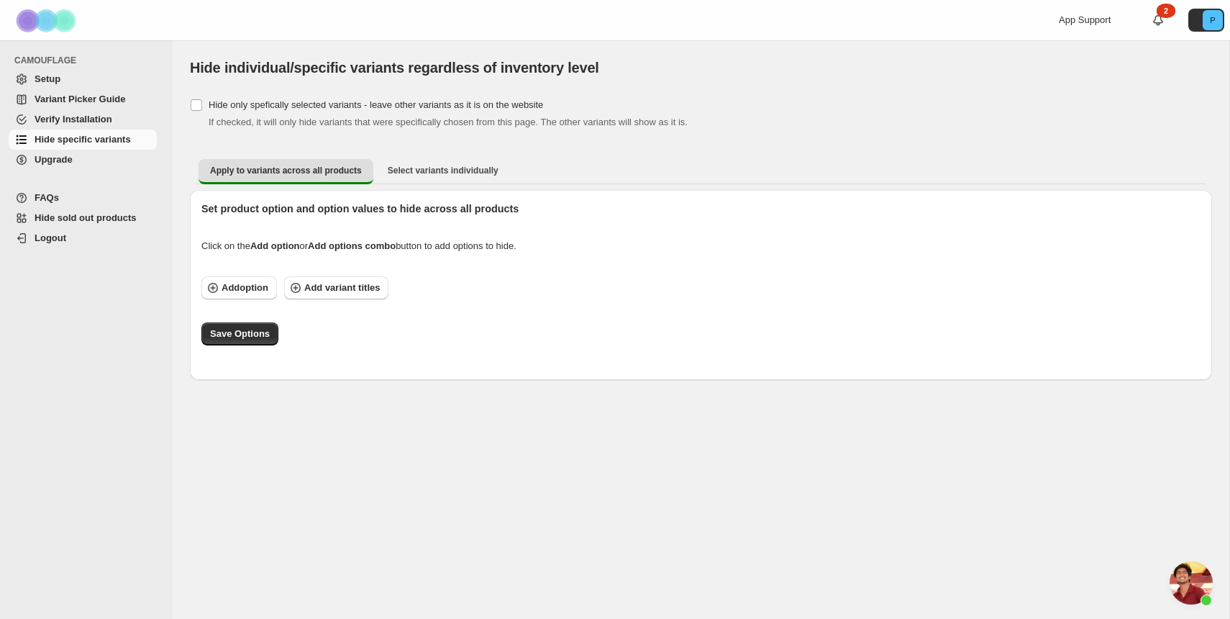
click at [442, 183] on ul "Apply to variants across all products Select variants individually More views" at bounding box center [701, 171] width 1011 height 26
click at [442, 177] on button "Select variants individually" at bounding box center [443, 170] width 134 height 23
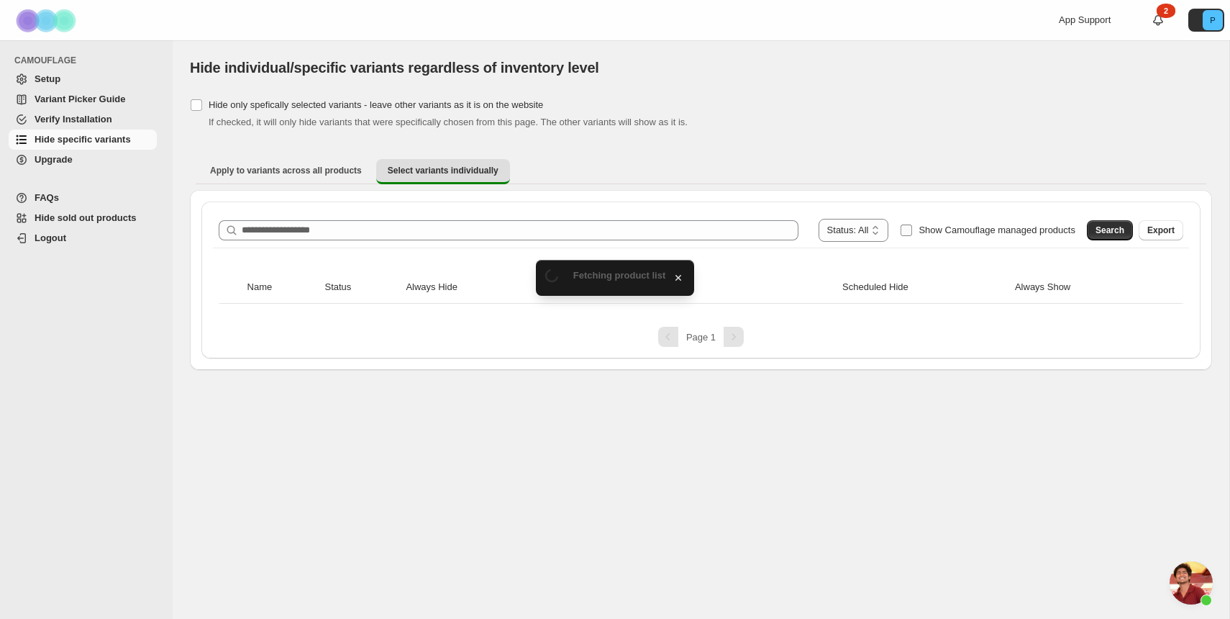
click at [970, 224] on span "Show Camouflage managed products" at bounding box center [997, 229] width 157 height 11
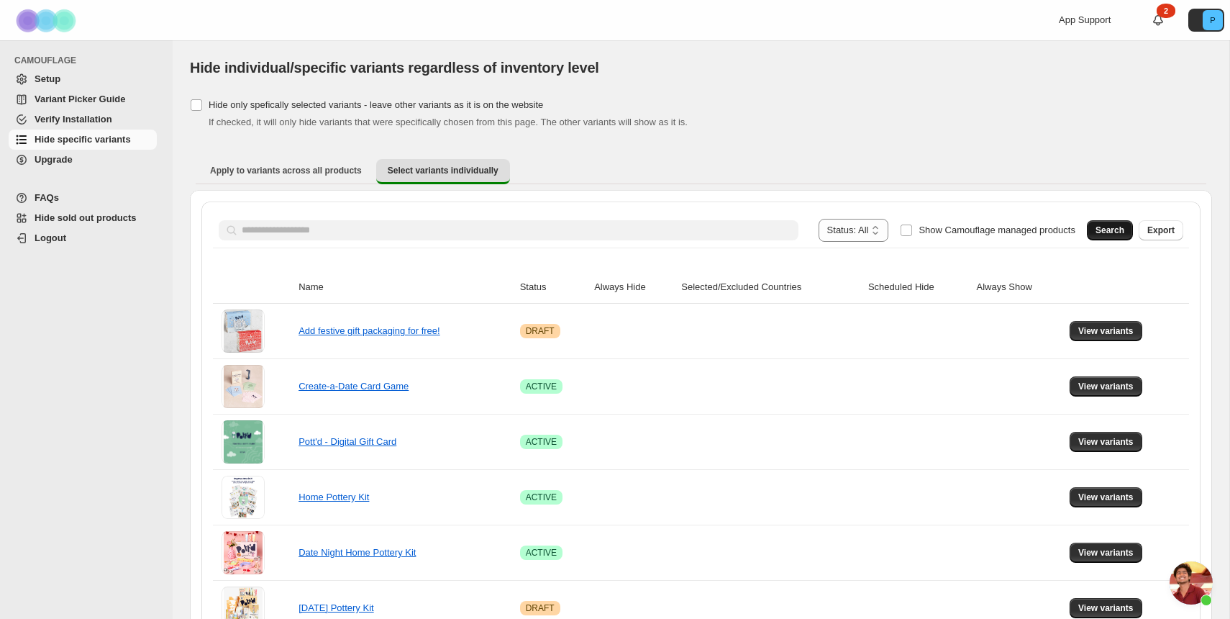
click at [1100, 224] on button "Search" at bounding box center [1110, 230] width 46 height 20
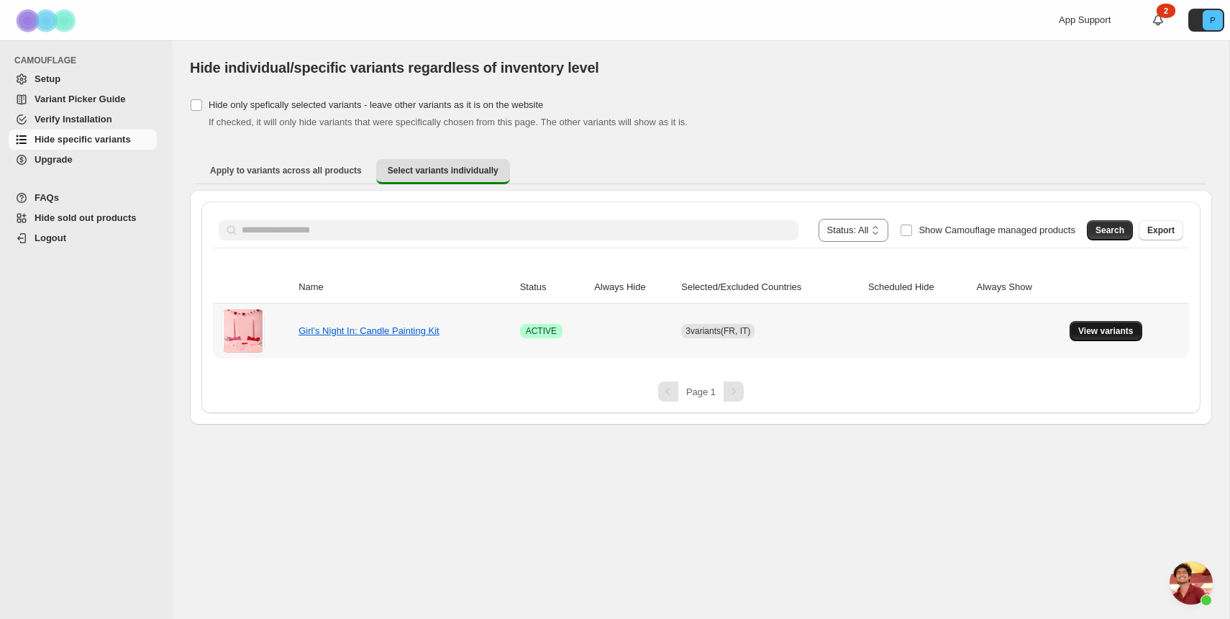
click at [1110, 338] on button "View variants" at bounding box center [1106, 331] width 73 height 20
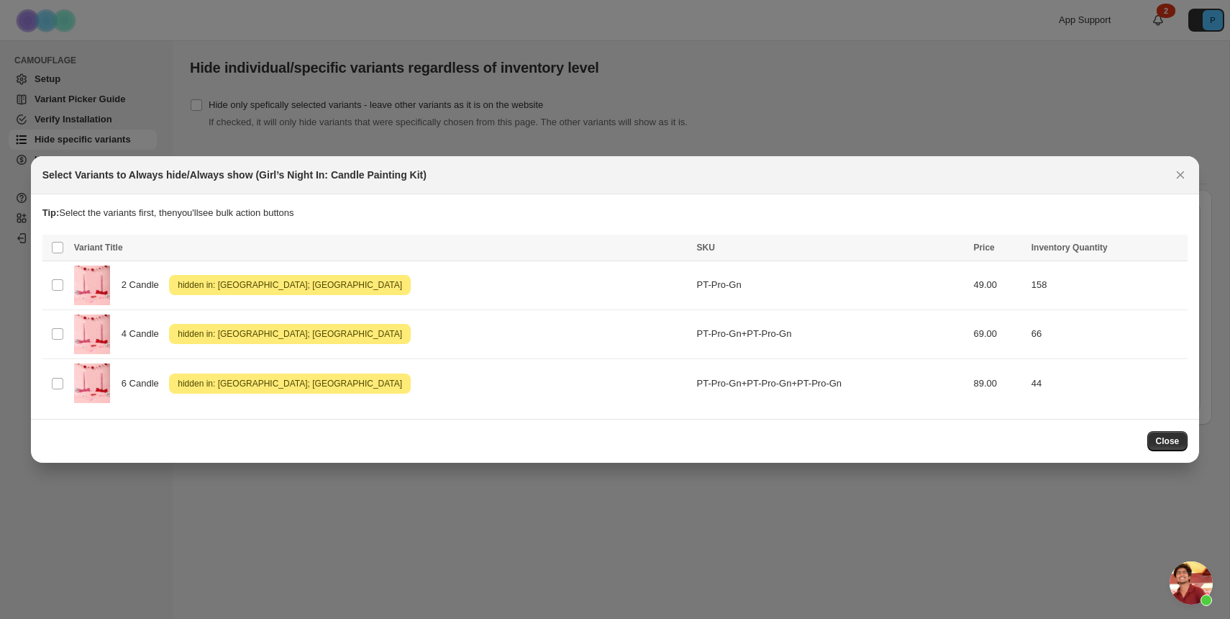
click at [114, 247] on span "Variant Title" at bounding box center [98, 247] width 49 height 10
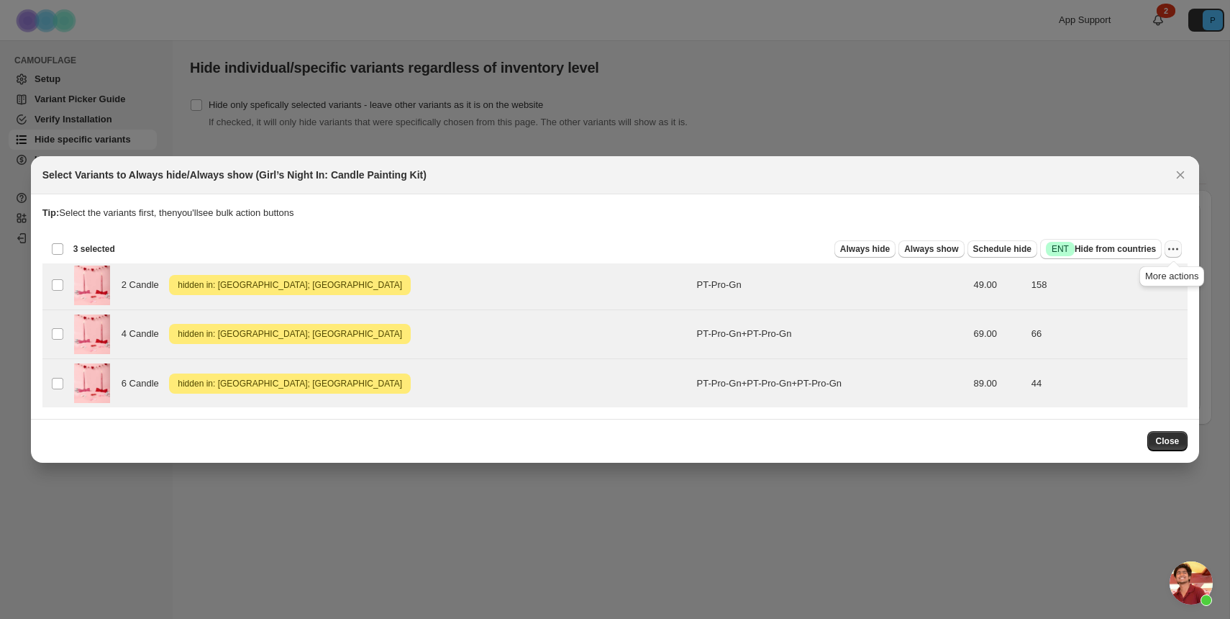
click at [1175, 253] on icon "More actions" at bounding box center [1173, 249] width 14 height 14
click at [1089, 219] on p "Tip: Select the variants first, then you'll see bulk action buttons" at bounding box center [615, 213] width 1146 height 14
click at [1089, 254] on span "Success ENT Hide from countries" at bounding box center [1101, 249] width 110 height 14
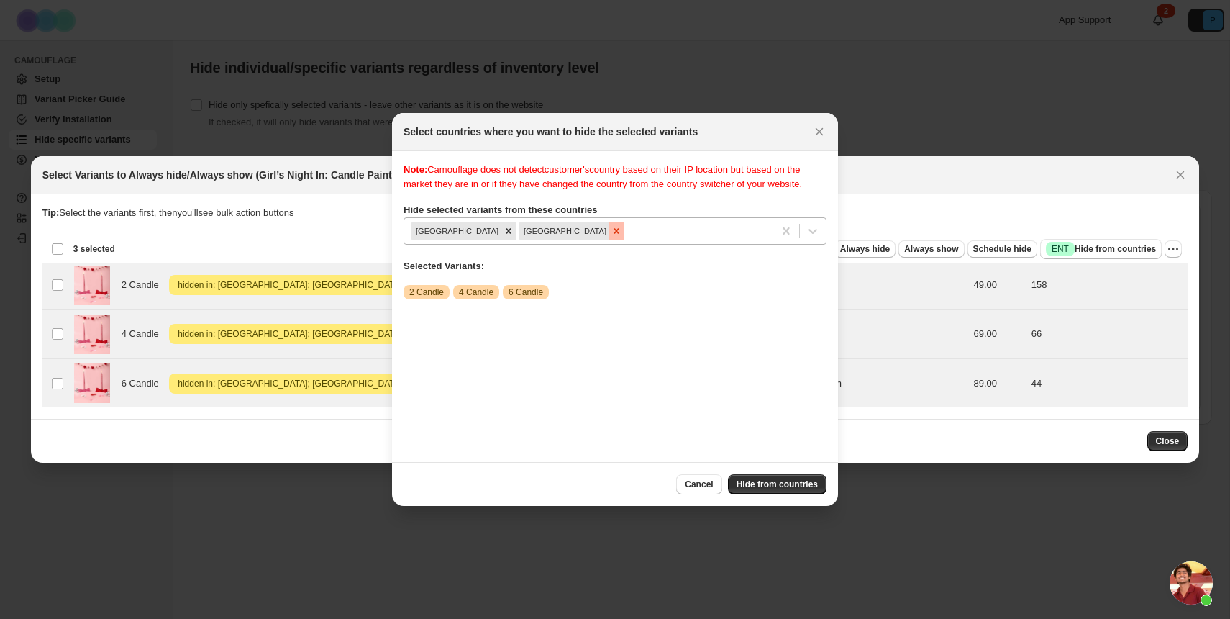
click at [614, 233] on icon "Remove Italy" at bounding box center [616, 230] width 5 height 5
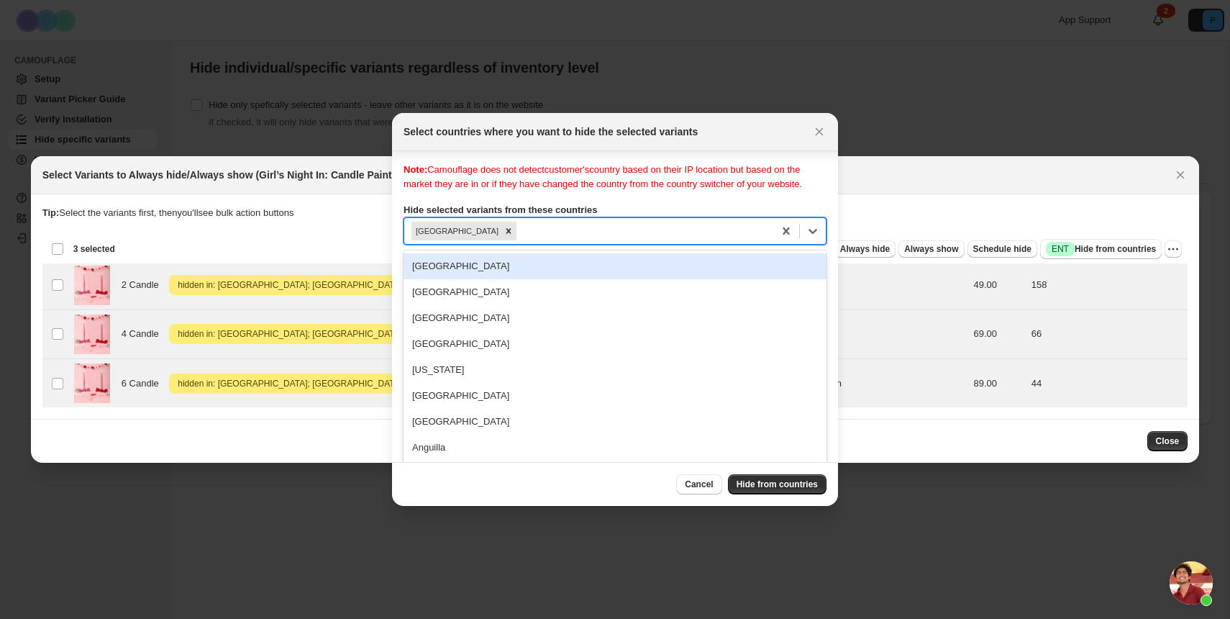
click at [442, 245] on div "Note: Camouflage does not detect customer's country based on their IP location …" at bounding box center [615, 307] width 423 height 288
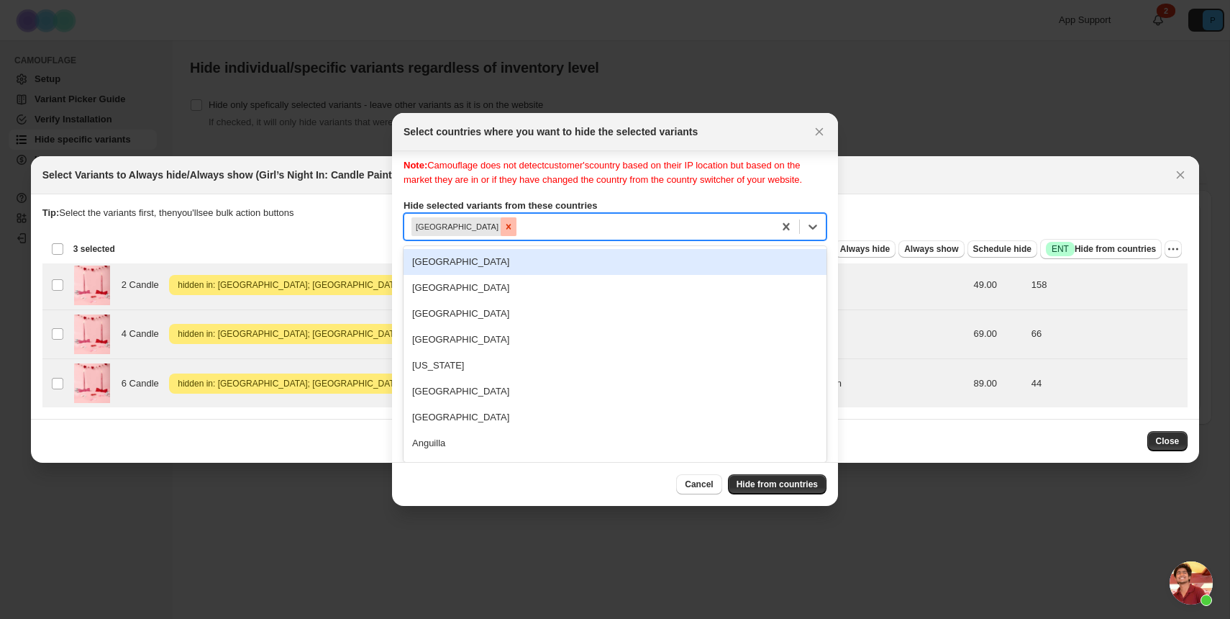
click at [506, 225] on icon "Remove France" at bounding box center [508, 226] width 5 height 5
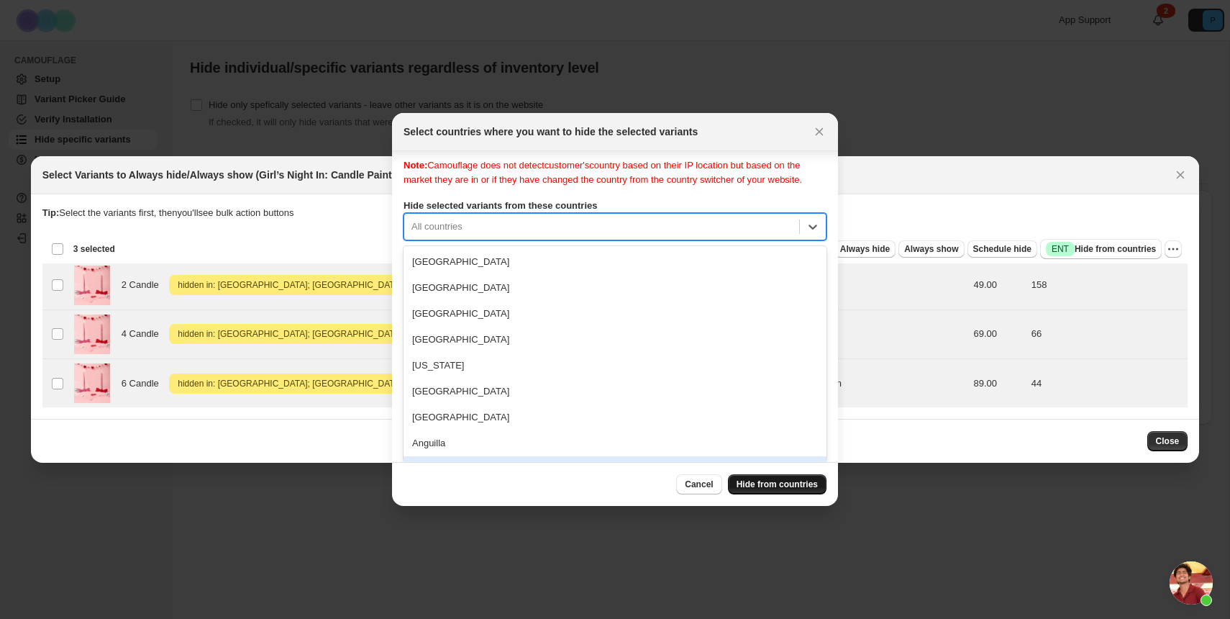
scroll to position [0, 0]
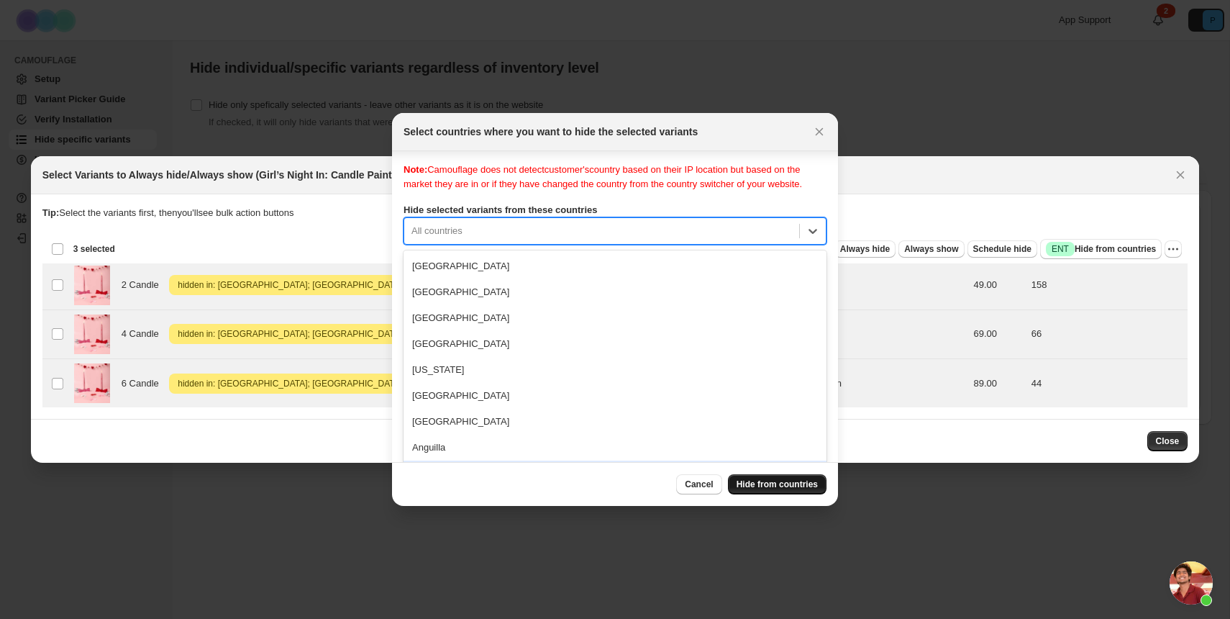
click at [781, 478] on span "Hide from countries" at bounding box center [777, 484] width 81 height 12
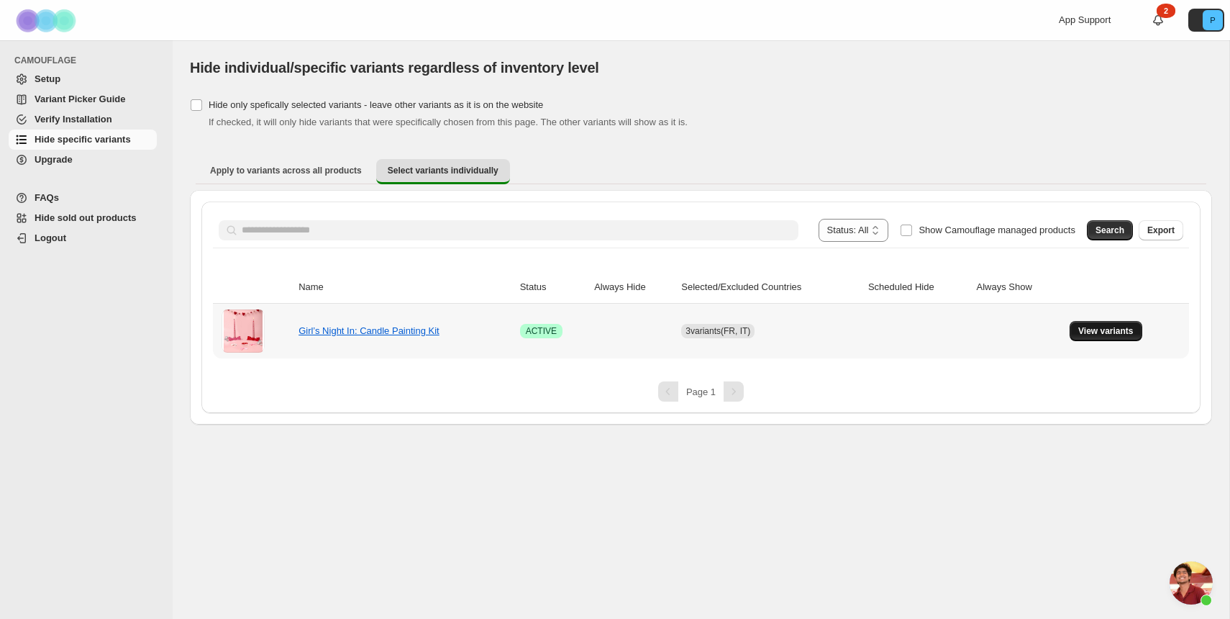
click at [1136, 337] on button "View variants" at bounding box center [1106, 331] width 73 height 20
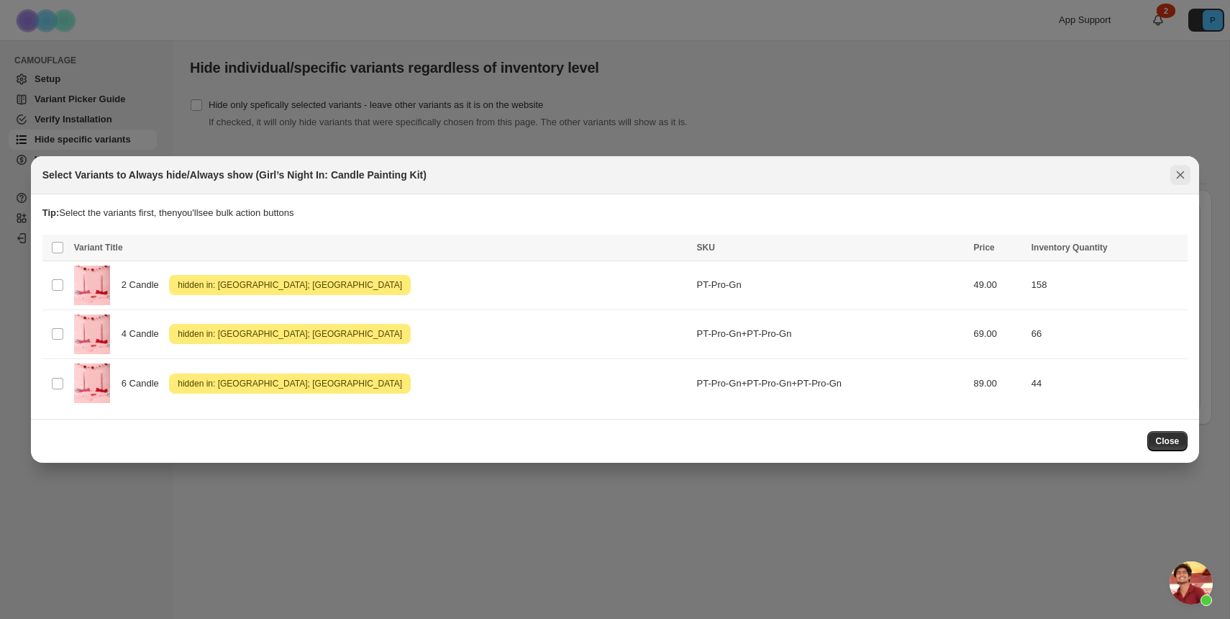
click at [1177, 178] on icon "Close" at bounding box center [1180, 175] width 14 height 14
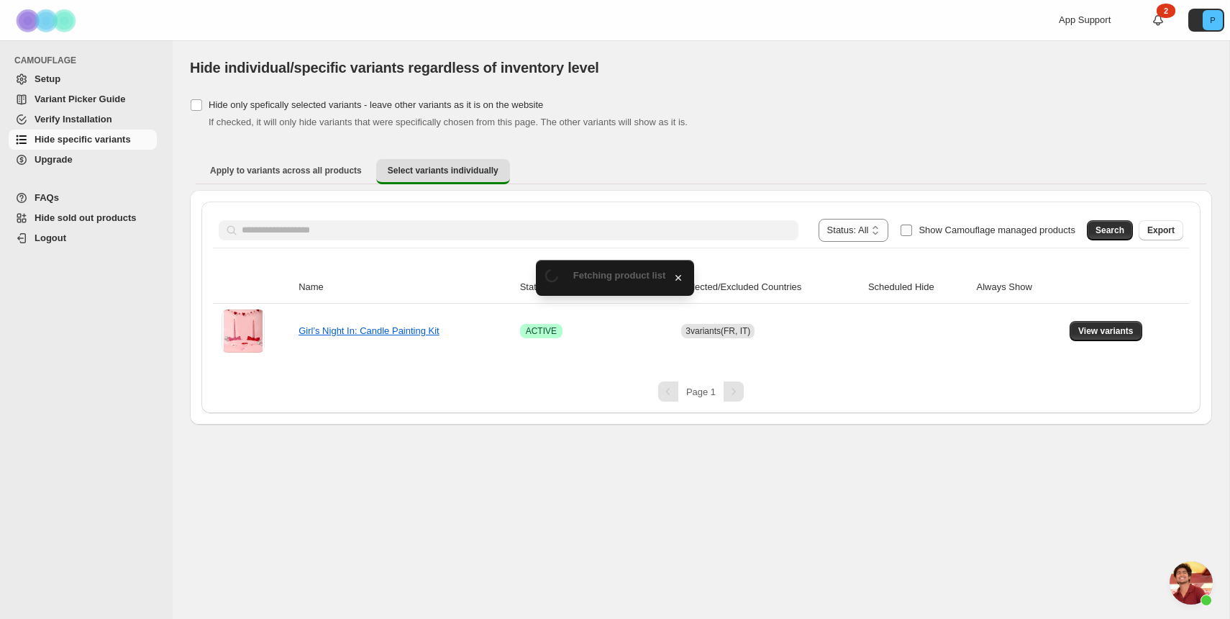
click at [1029, 228] on span "Show Camouflage managed products" at bounding box center [997, 229] width 157 height 11
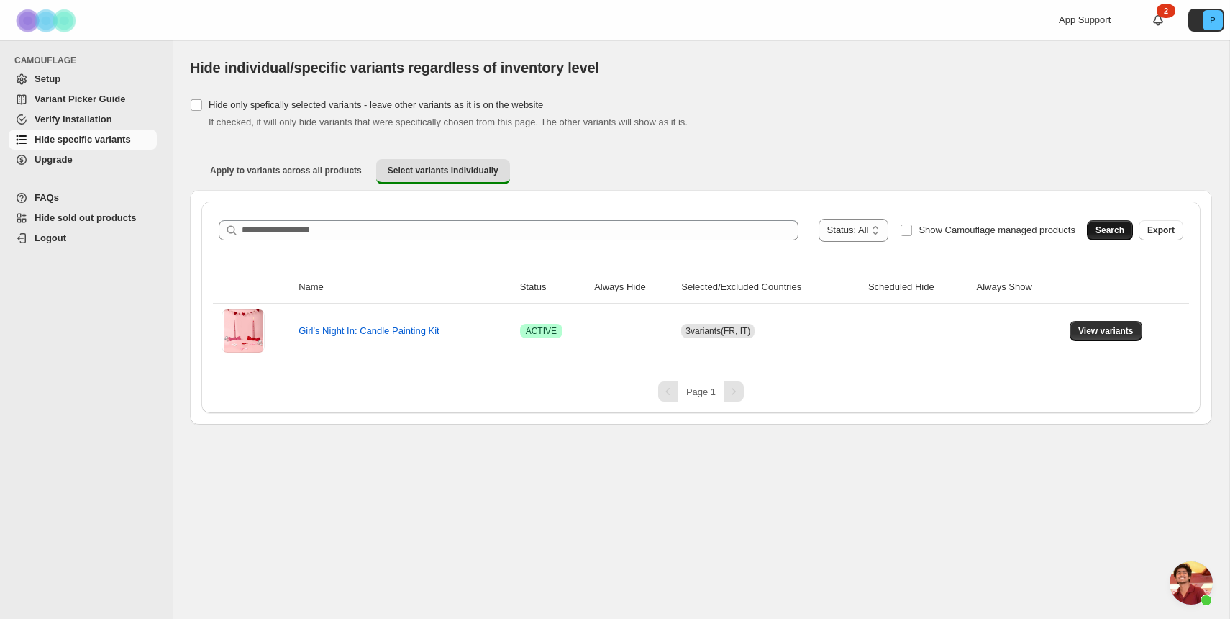
click at [1114, 228] on span "Search" at bounding box center [1110, 230] width 29 height 12
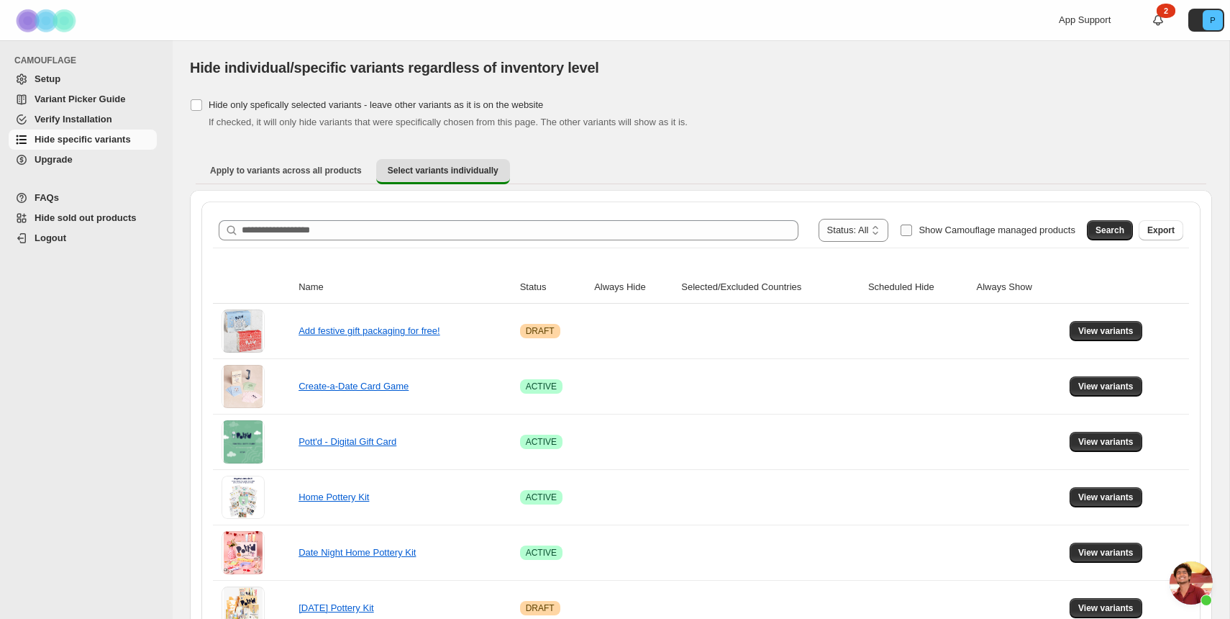
click at [976, 230] on span "Show Camouflage managed products" at bounding box center [997, 229] width 157 height 11
click at [1114, 226] on span "Search" at bounding box center [1110, 230] width 29 height 12
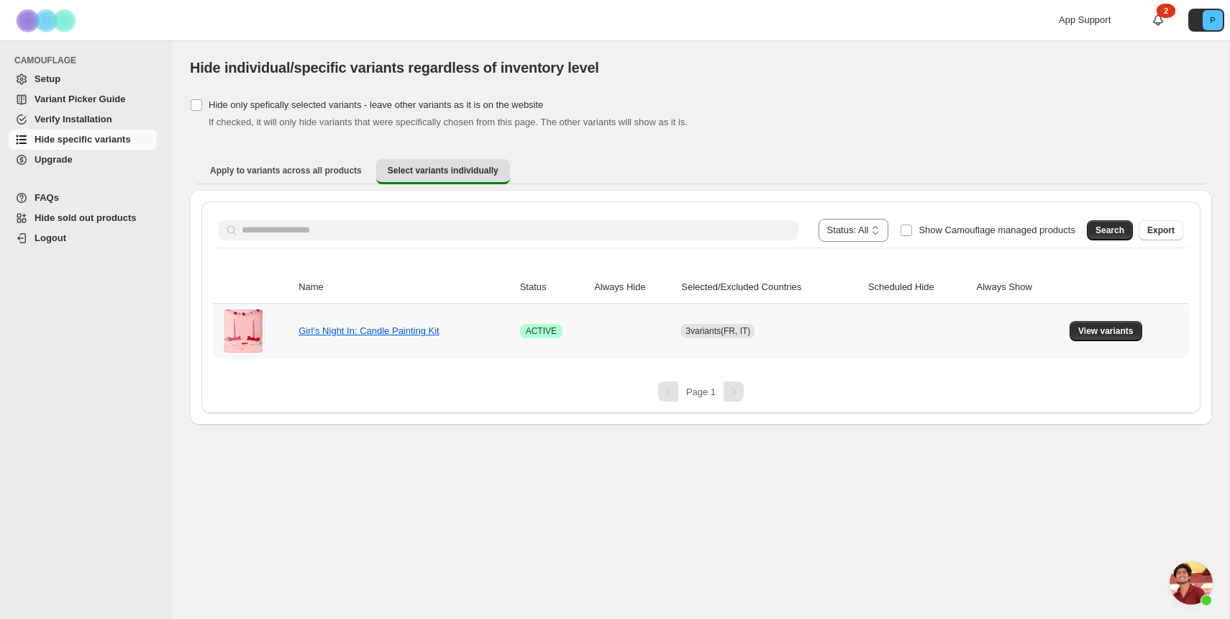
click at [804, 360] on div "**********" at bounding box center [700, 307] width 999 height 212
click at [1127, 332] on span "View variants" at bounding box center [1105, 331] width 55 height 12
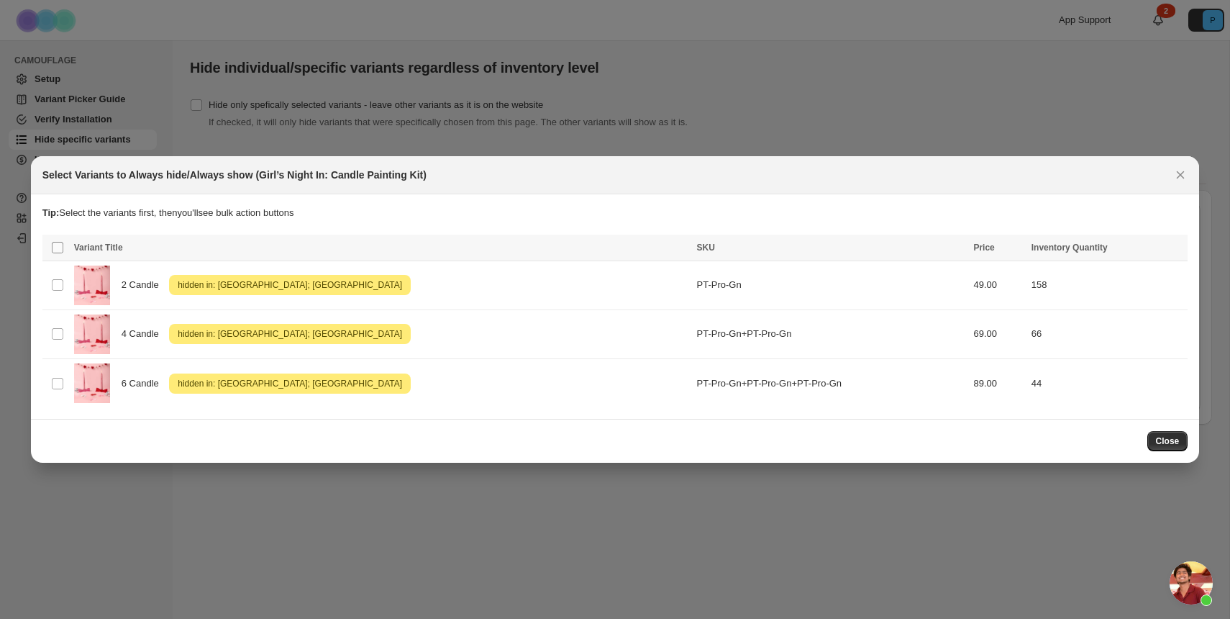
click at [59, 241] on span ":r2n:" at bounding box center [57, 247] width 13 height 13
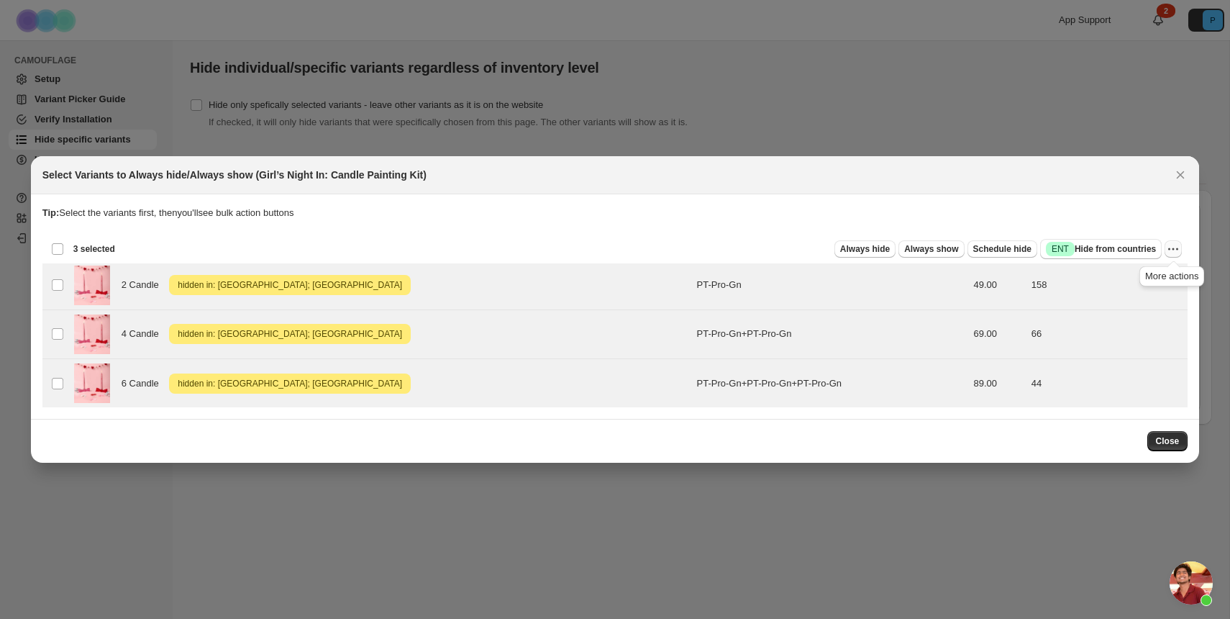
click at [1175, 242] on icon "More actions" at bounding box center [1173, 249] width 14 height 14
click at [1140, 351] on span "Undo hide from countries" at bounding box center [1121, 350] width 104 height 11
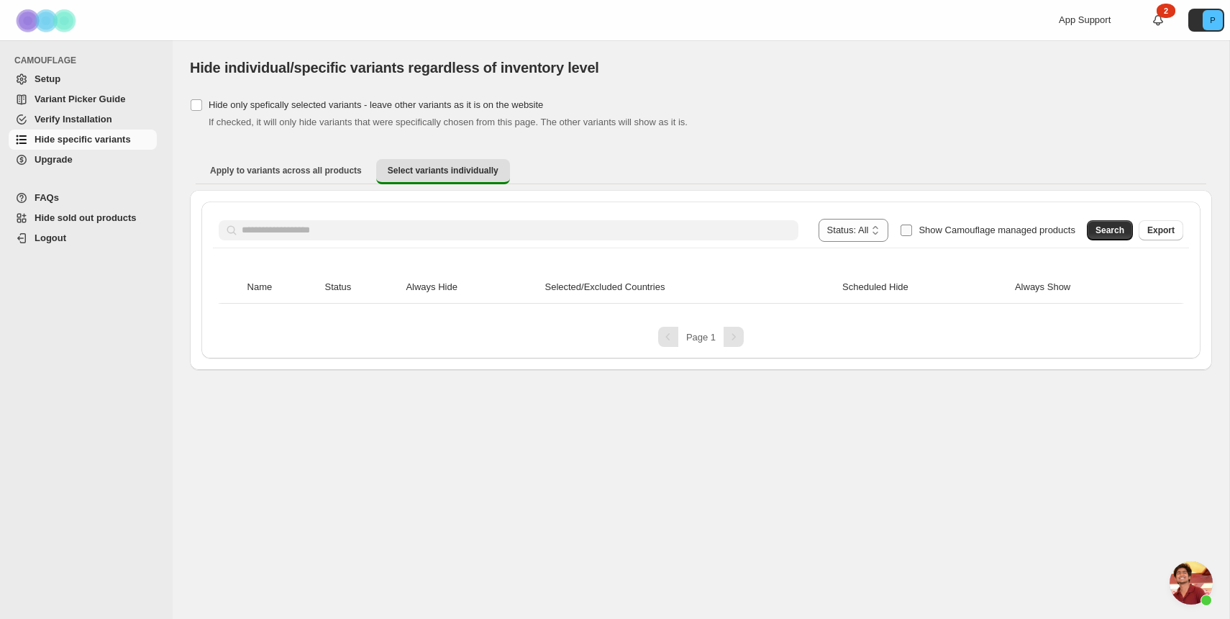
click at [947, 229] on span "Show Camouflage managed products" at bounding box center [997, 229] width 157 height 11
click at [340, 169] on span "Apply to variants across all products" at bounding box center [286, 171] width 152 height 12
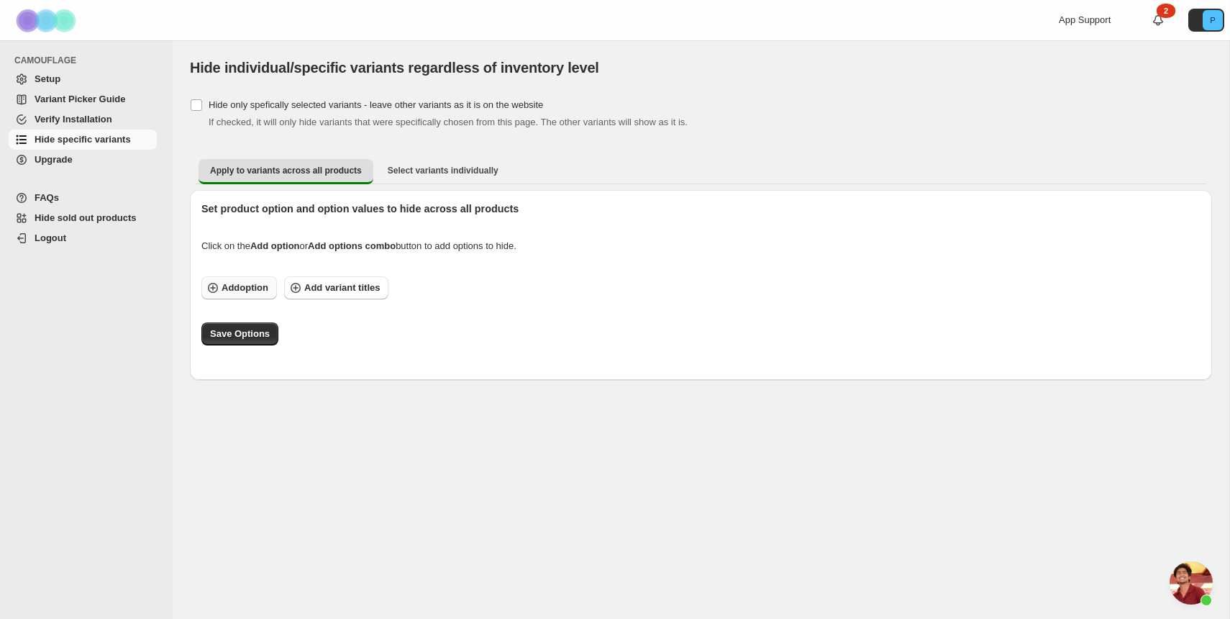
click at [262, 294] on span "Add option" at bounding box center [245, 288] width 47 height 14
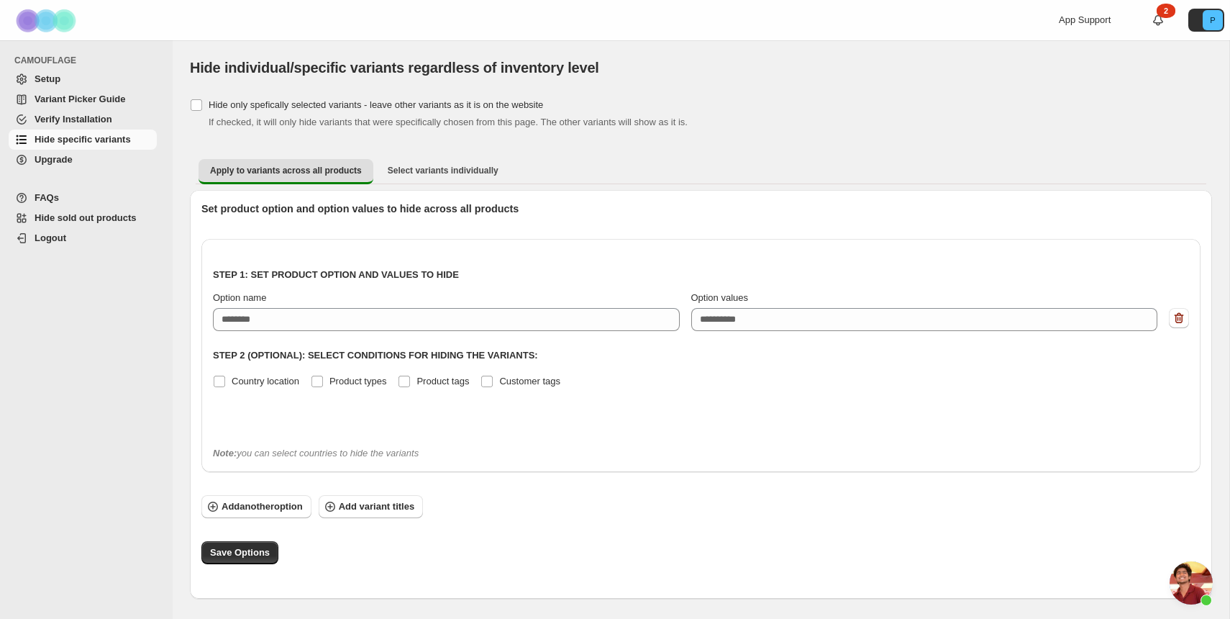
click at [452, 154] on div "Apply to variants across all products Select variants individually More views A…" at bounding box center [701, 171] width 1022 height 37
click at [446, 169] on span "Select variants individually" at bounding box center [443, 171] width 111 height 12
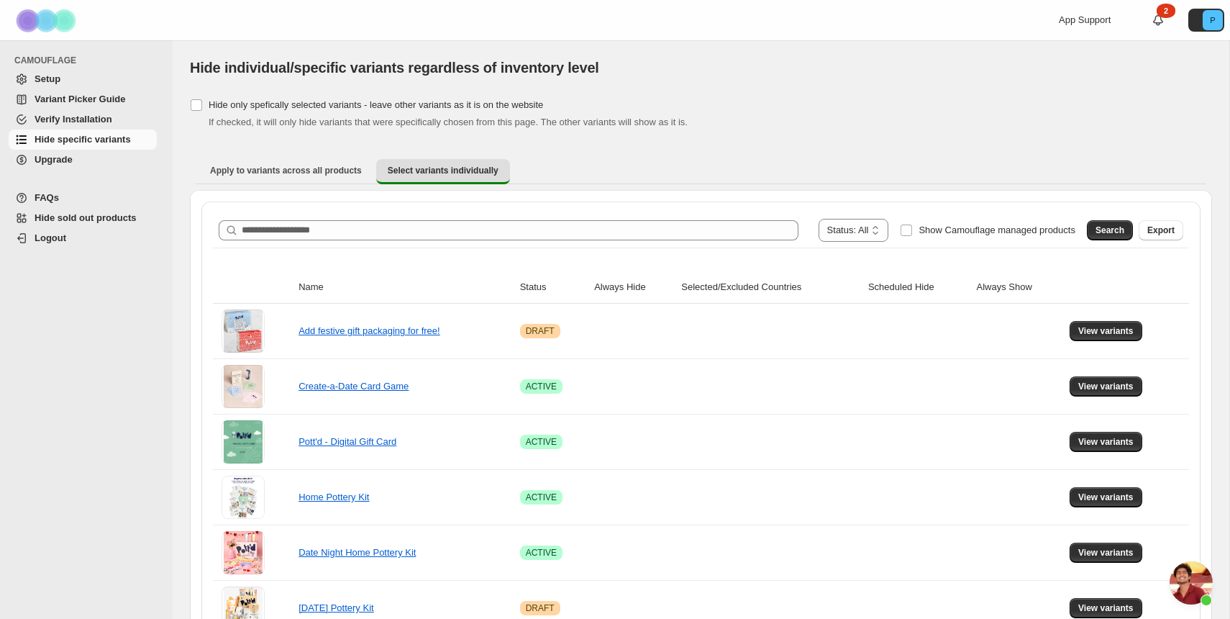
click at [1197, 590] on span "Open chat" at bounding box center [1191, 582] width 43 height 43
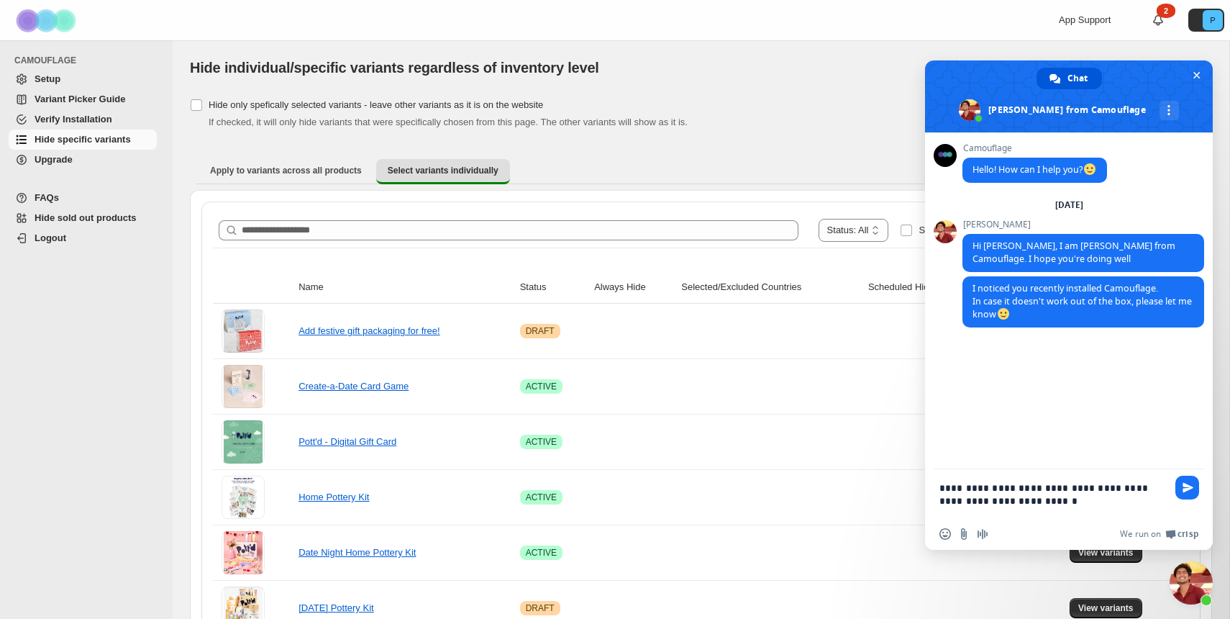
type textarea "**********"
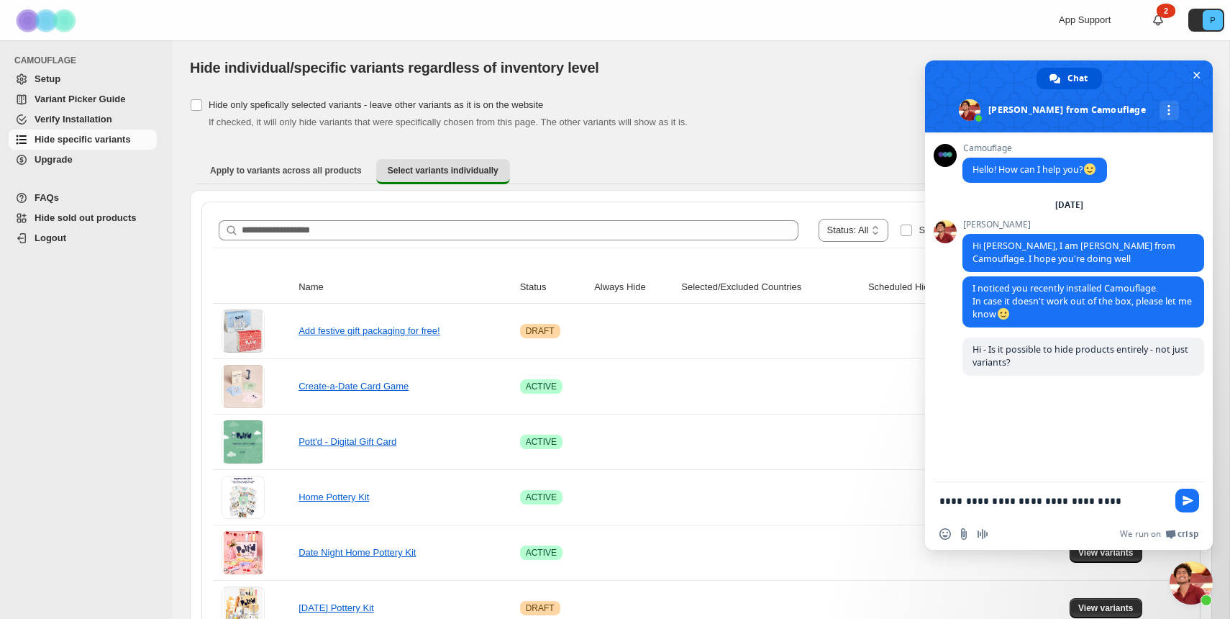
type textarea "**********"
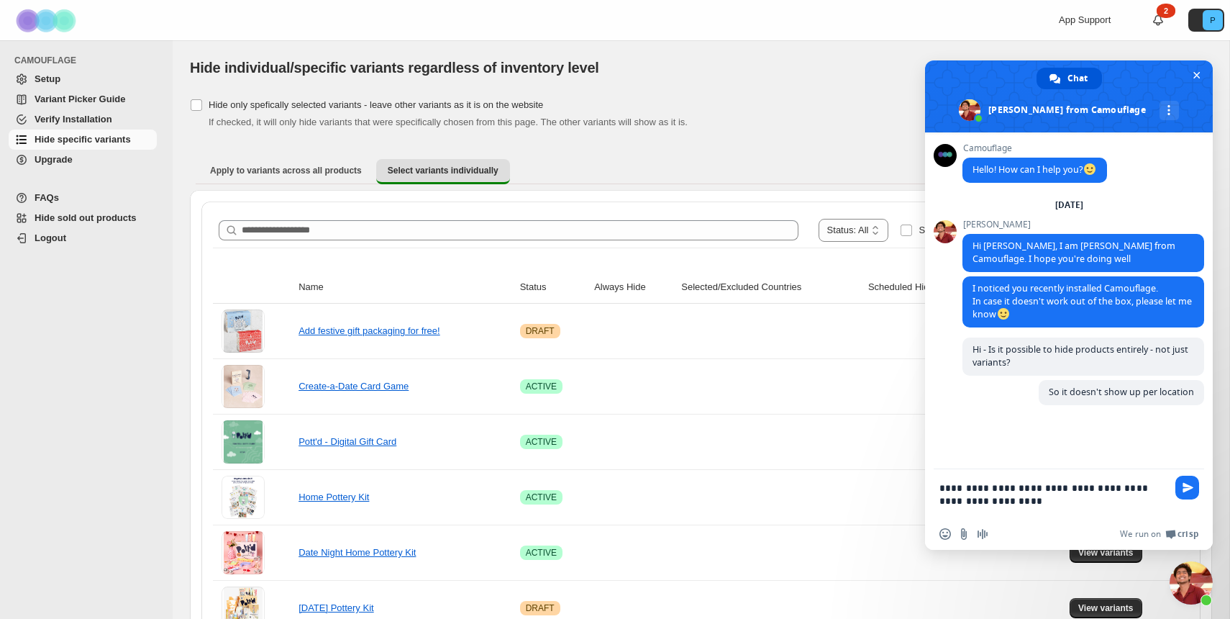
type textarea "**********"
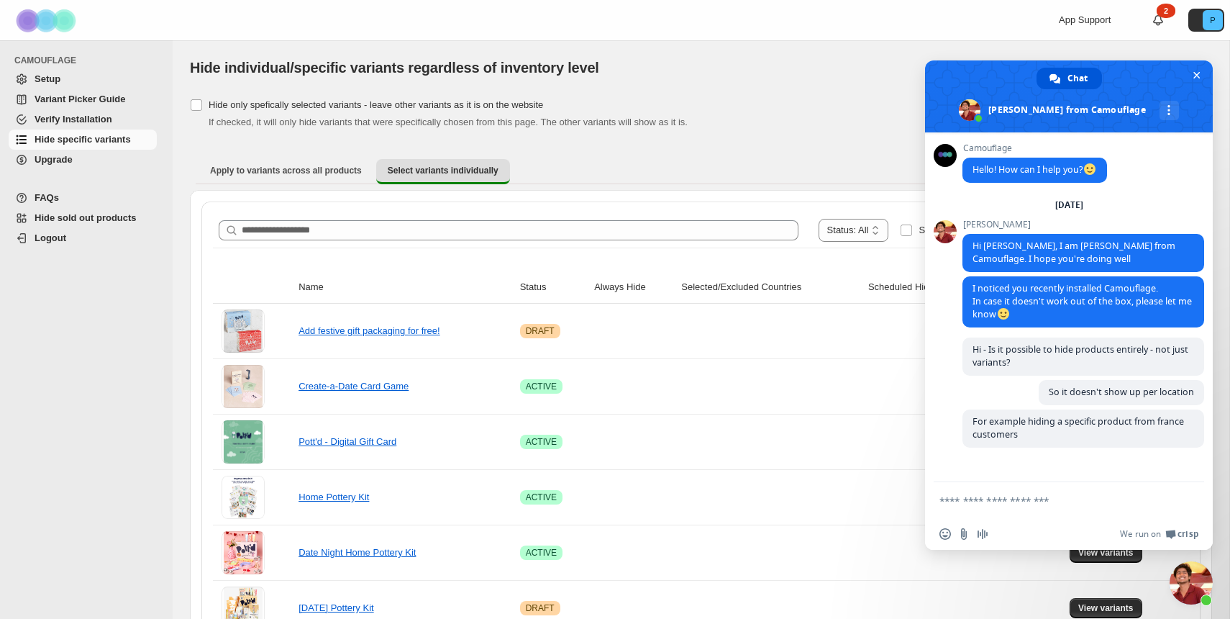
click at [1071, 516] on textarea "Compose your message..." at bounding box center [1055, 500] width 230 height 36
click at [1070, 487] on textarea "Compose your message..." at bounding box center [1055, 500] width 230 height 36
click at [288, 170] on span "Apply to variants across all products" at bounding box center [286, 171] width 152 height 12
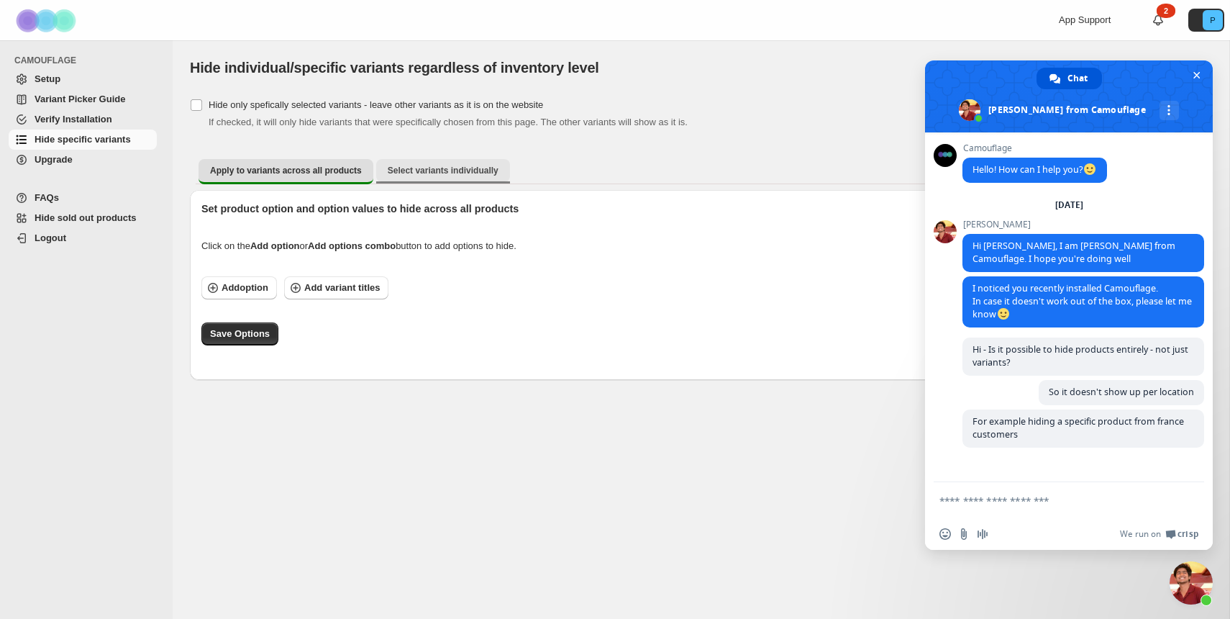
click at [460, 176] on button "Select variants individually" at bounding box center [443, 170] width 134 height 23
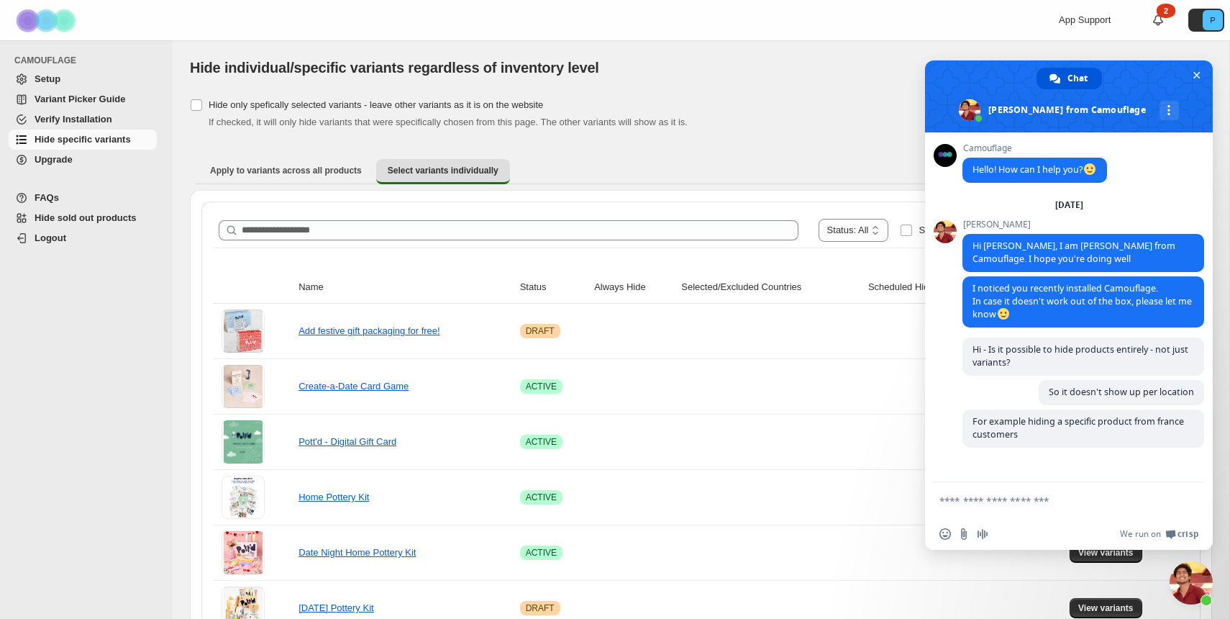
click at [1050, 502] on textarea "Compose your message..." at bounding box center [1055, 500] width 230 height 36
type textarea "*"
type textarea "**********"
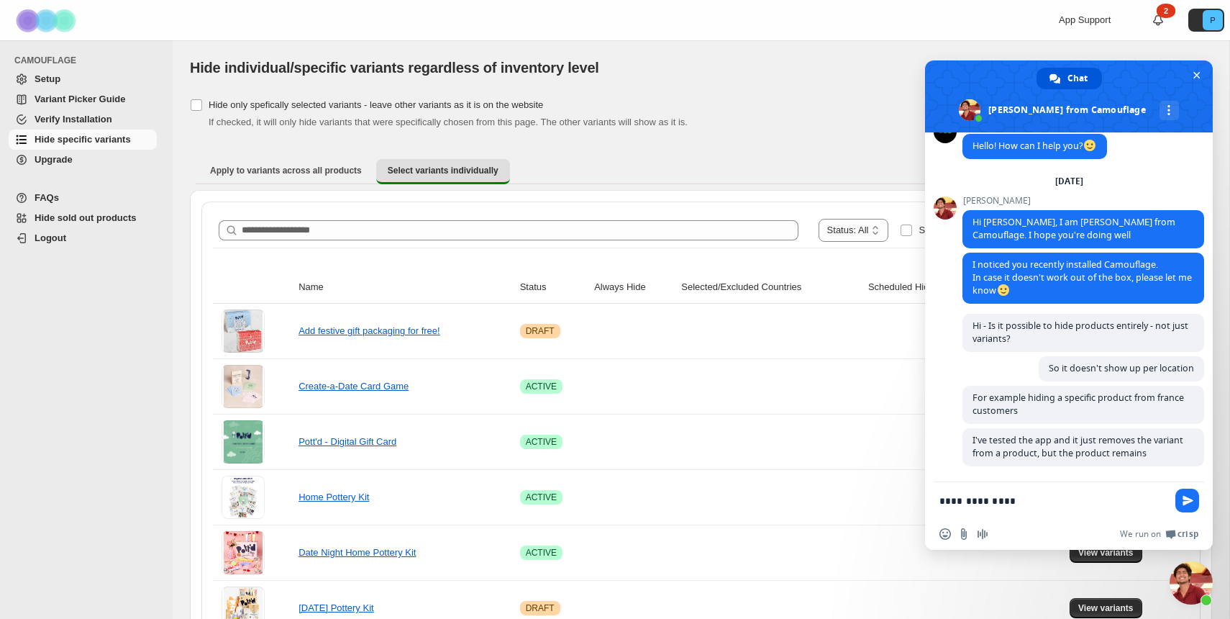
type textarea "**********"
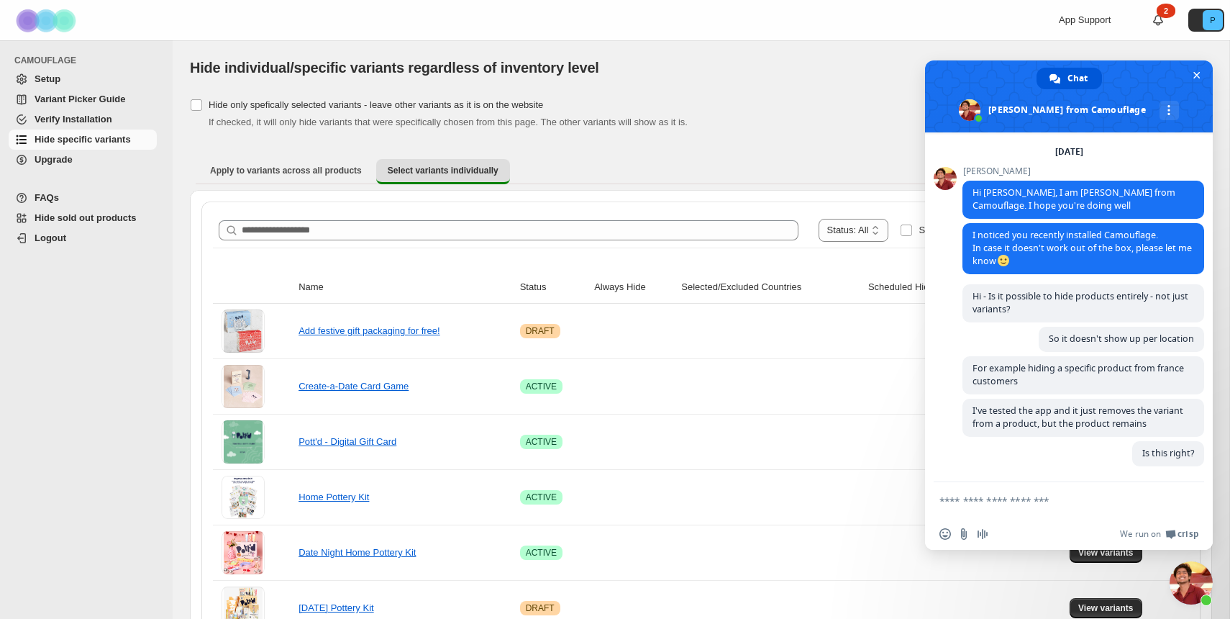
scroll to position [58, 0]
click at [817, 174] on ul "Apply to variants across all products Select variants individually More views" at bounding box center [701, 171] width 1011 height 26
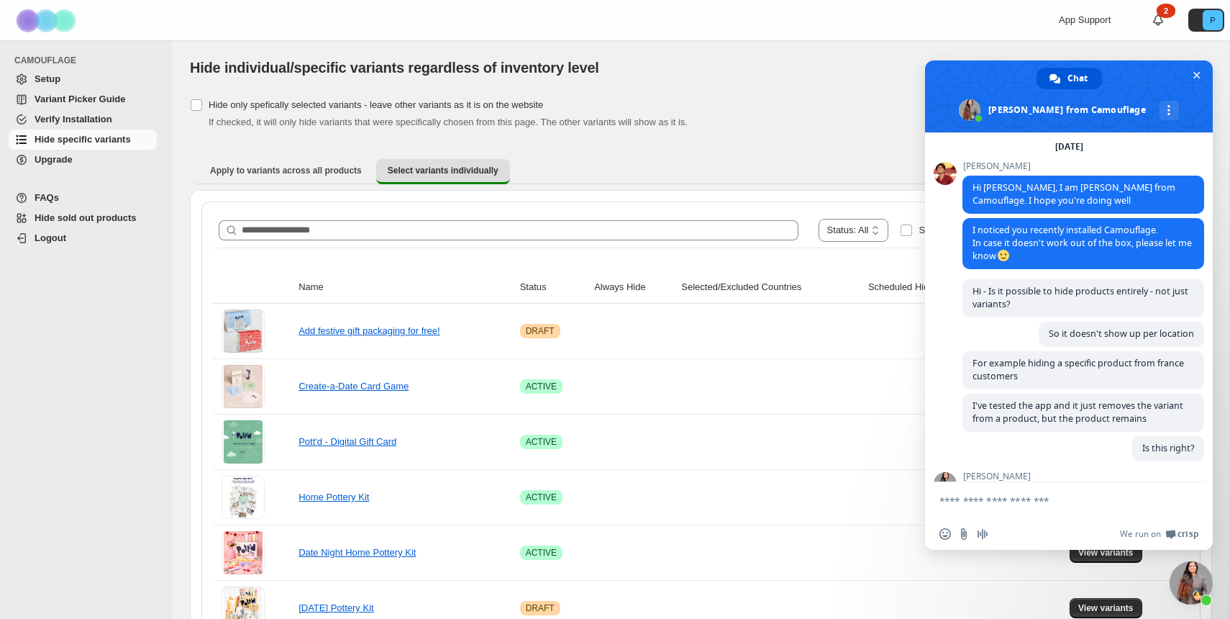
scroll to position [161, 0]
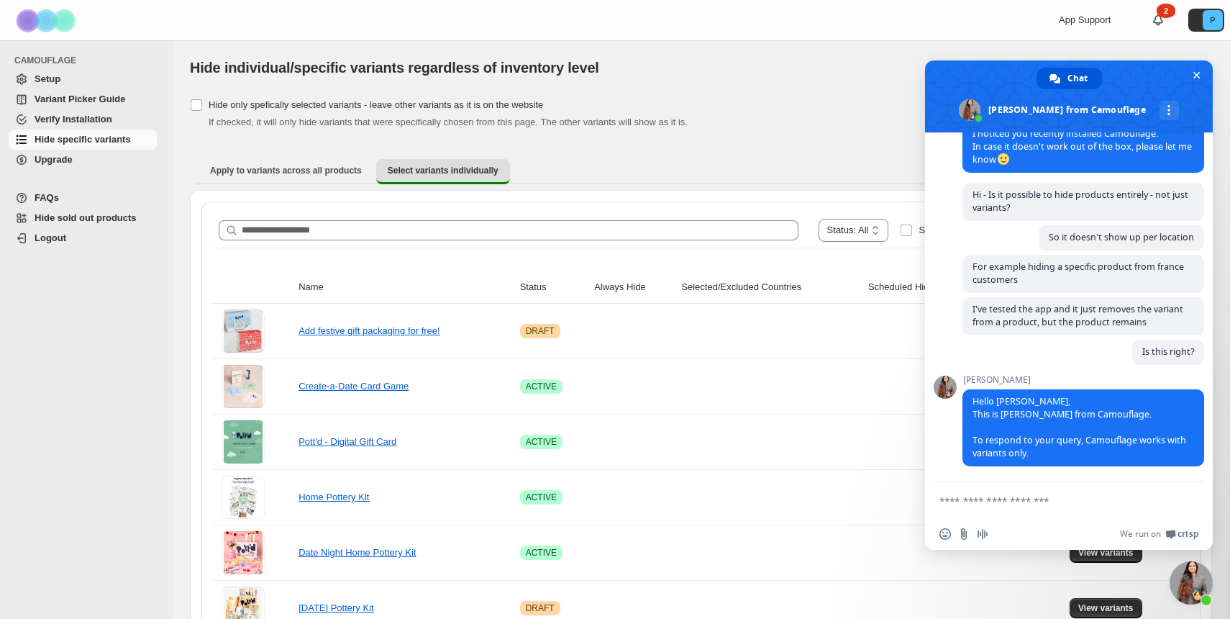
click at [1050, 511] on textarea "Compose your message..." at bounding box center [1055, 500] width 230 height 36
click at [1104, 523] on div "Insert an emoji Send a file Audio message We run on Crisp" at bounding box center [1069, 534] width 288 height 32
type textarea "****"
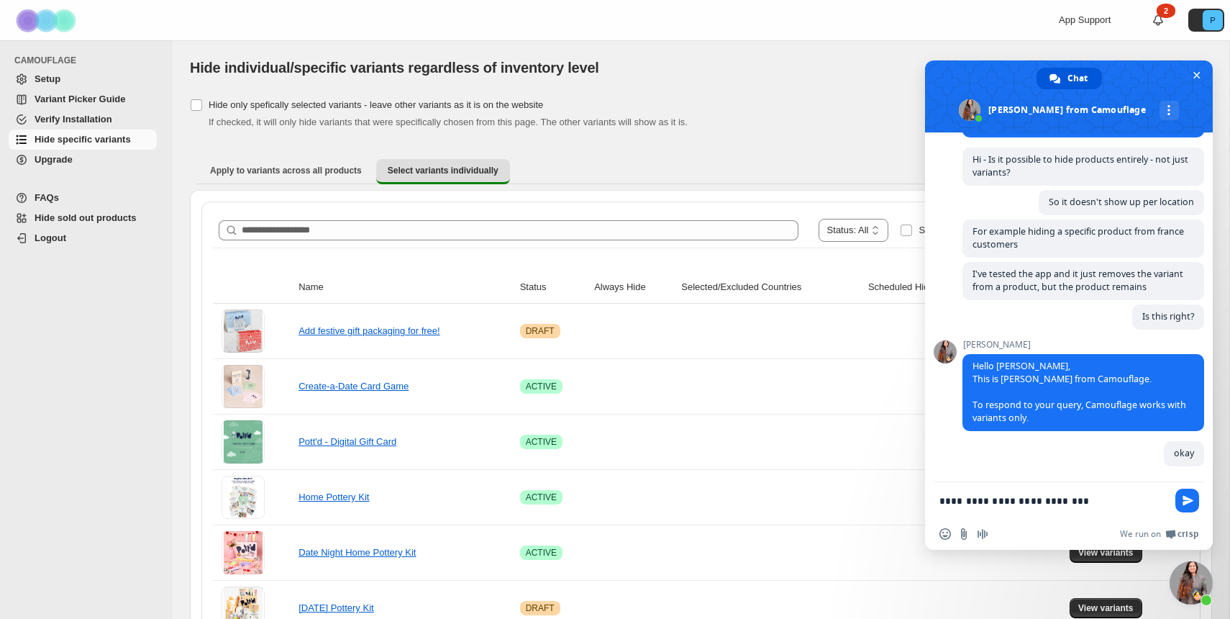
scroll to position [260, 0]
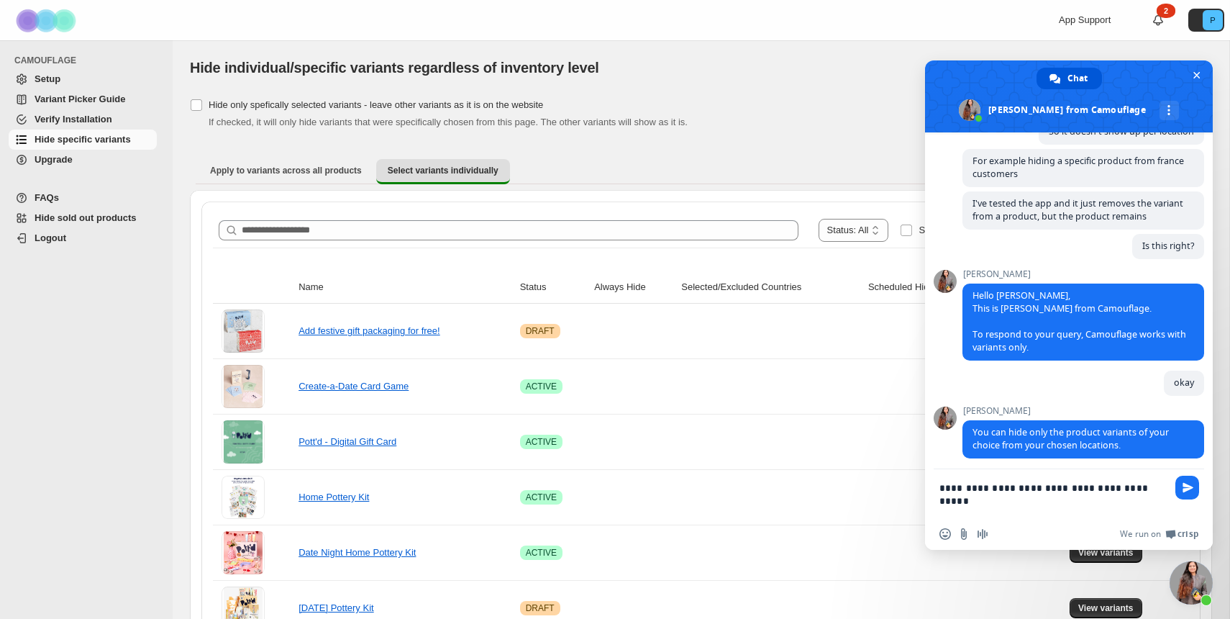
type textarea "**********"
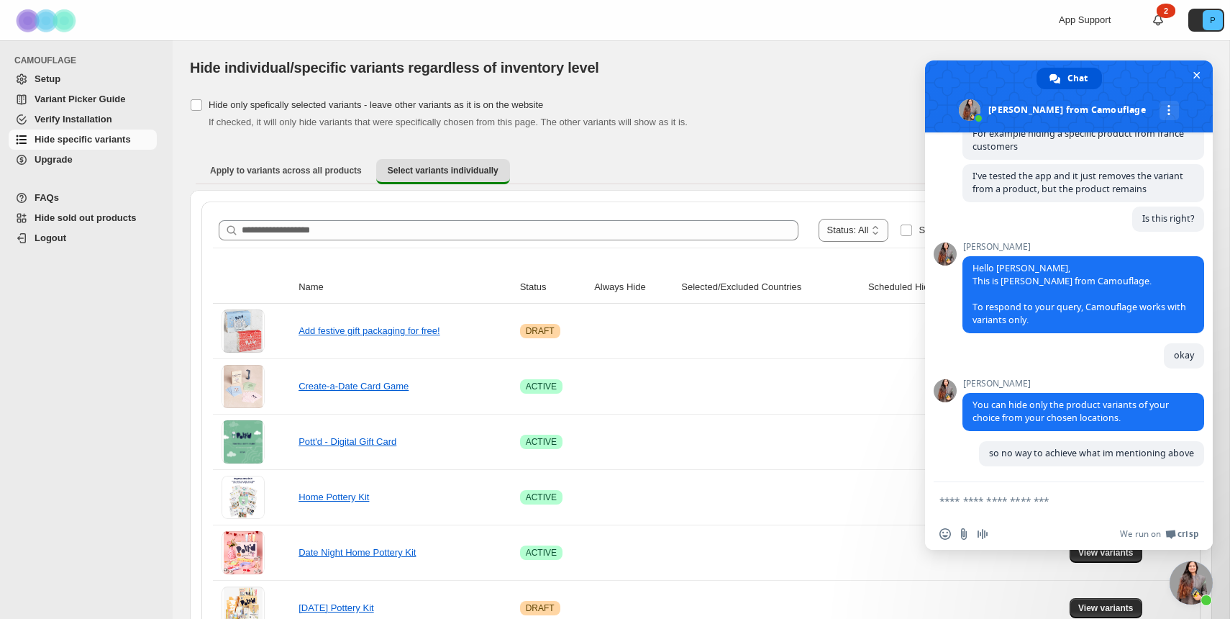
click at [807, 172] on ul "Apply to variants across all products Select variants individually More views" at bounding box center [701, 171] width 1011 height 26
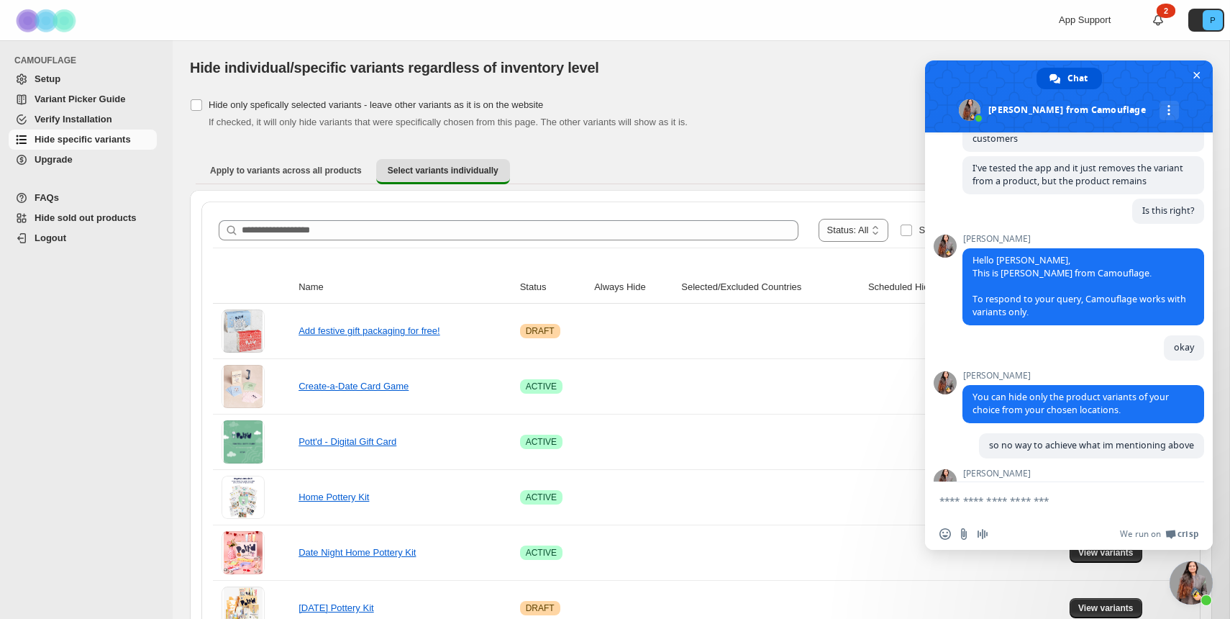
scroll to position [373, 0]
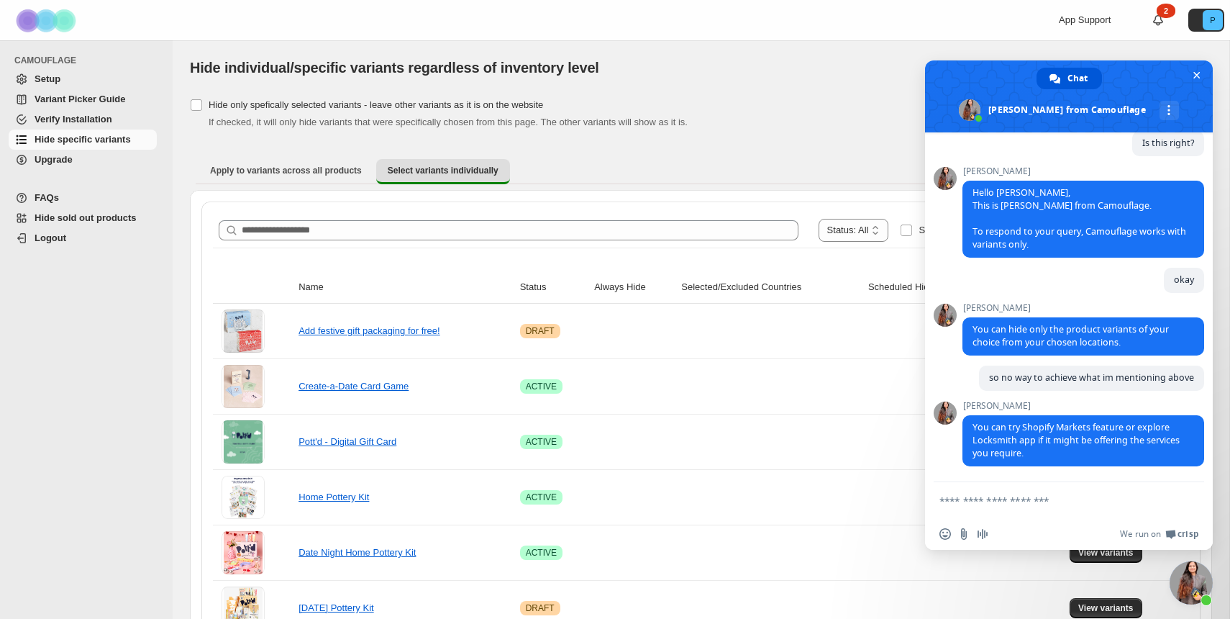
click at [1099, 498] on textarea "Compose your message..." at bounding box center [1055, 500] width 230 height 36
type textarea "**********"
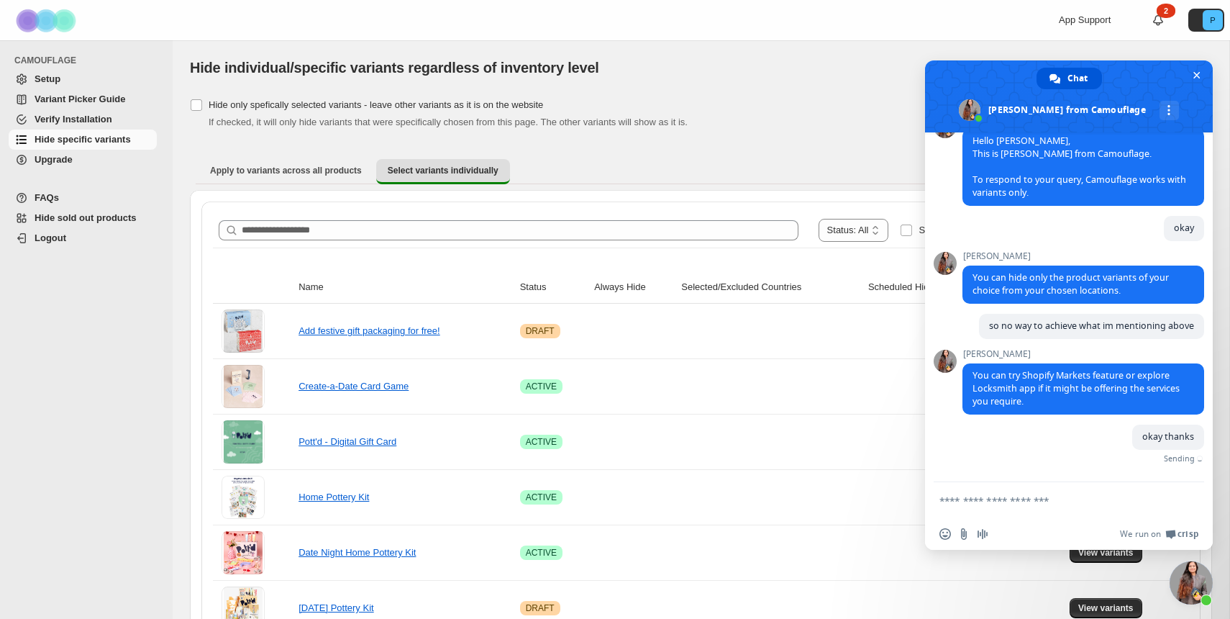
scroll to position [408, 0]
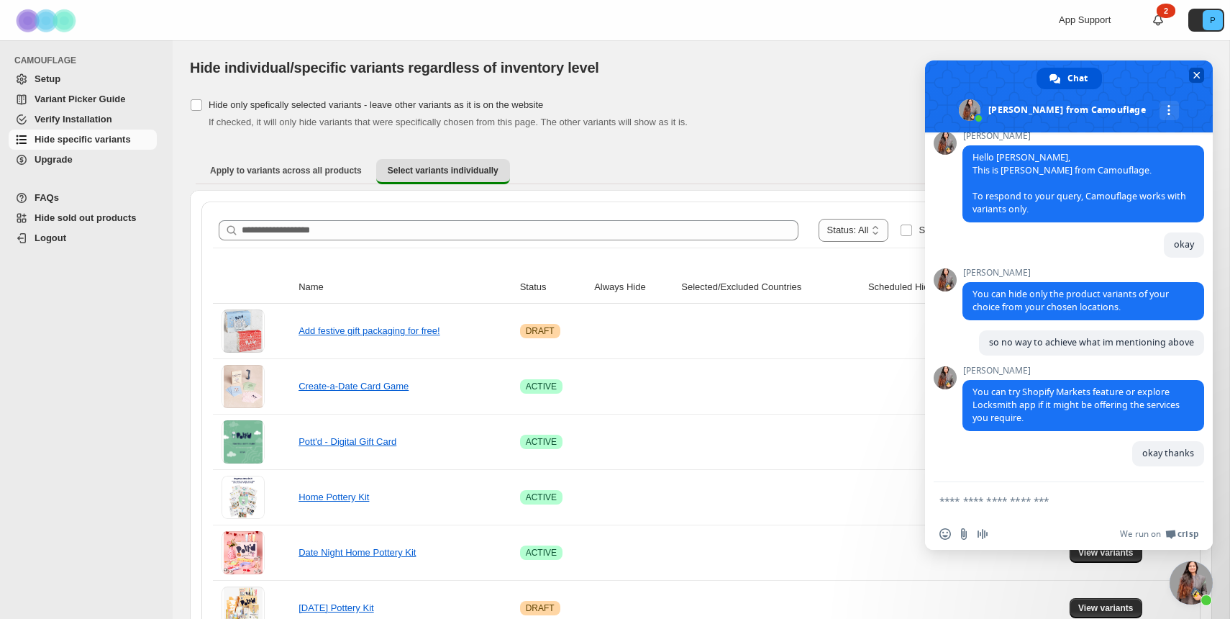
click at [1199, 81] on span "Close chat" at bounding box center [1196, 75] width 15 height 15
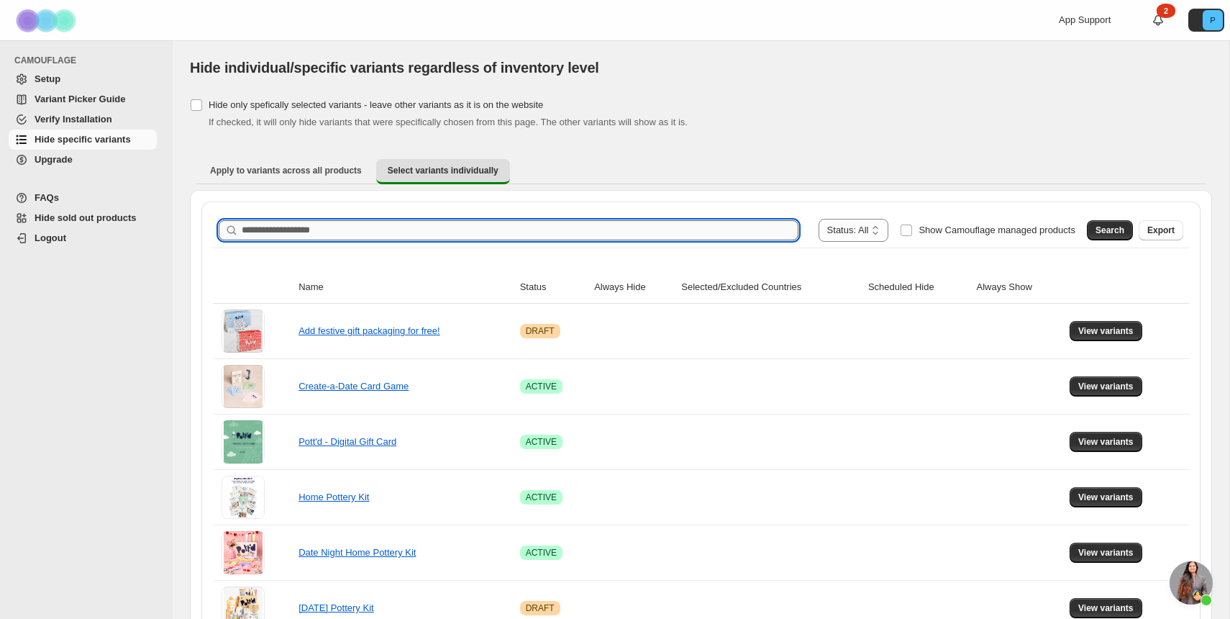
click at [370, 232] on input "Search product name" at bounding box center [520, 230] width 557 height 20
type input "****"
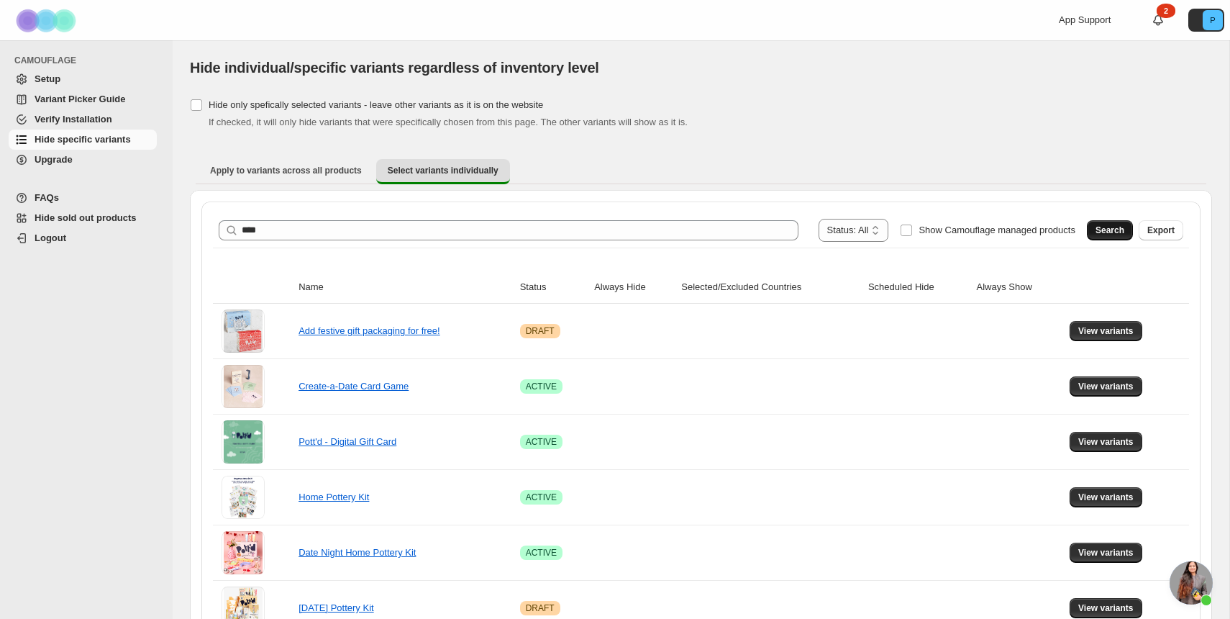
click at [1114, 233] on span "Search" at bounding box center [1110, 230] width 29 height 12
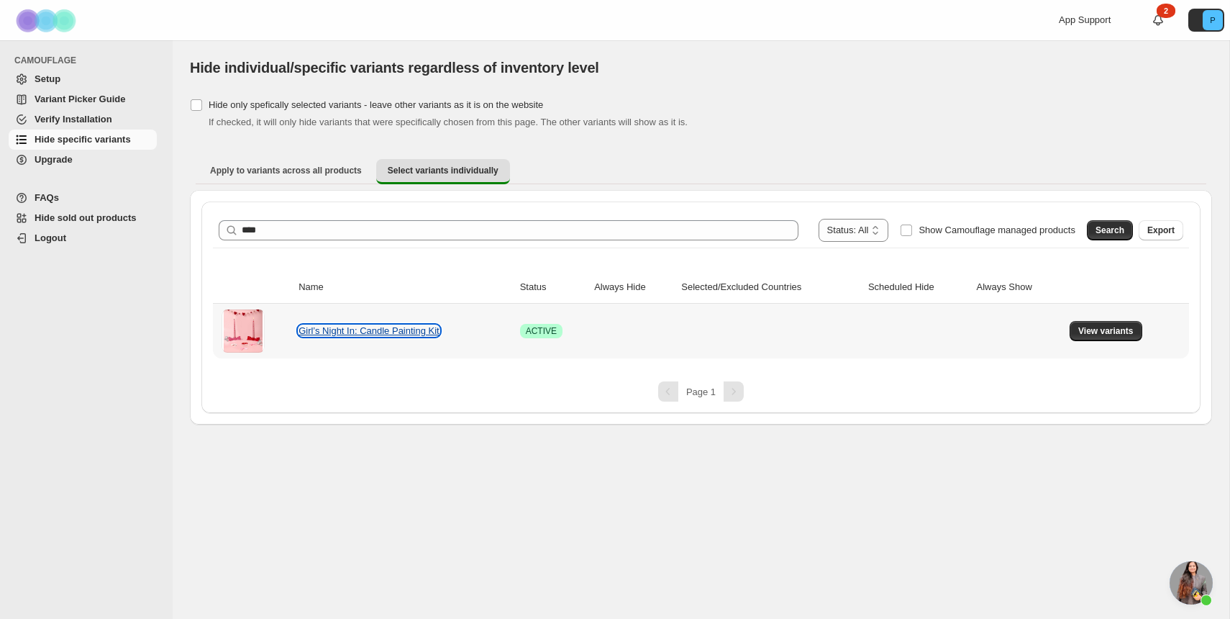
click at [423, 325] on link "Girl’s Night In: Candle Painting Kit" at bounding box center [369, 330] width 141 height 11
click at [1111, 329] on span "View variants" at bounding box center [1105, 331] width 55 height 12
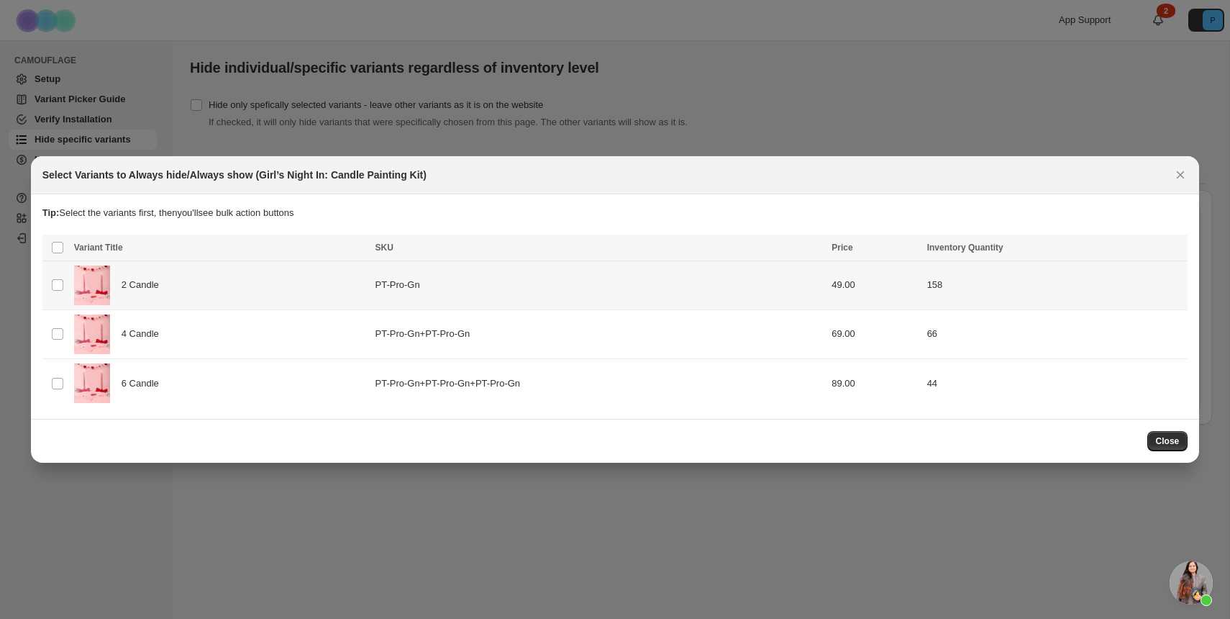
click at [229, 296] on div "2 Candle" at bounding box center [220, 285] width 293 height 40
click at [1114, 250] on span "Success ENT Hide from countries" at bounding box center [1101, 249] width 110 height 14
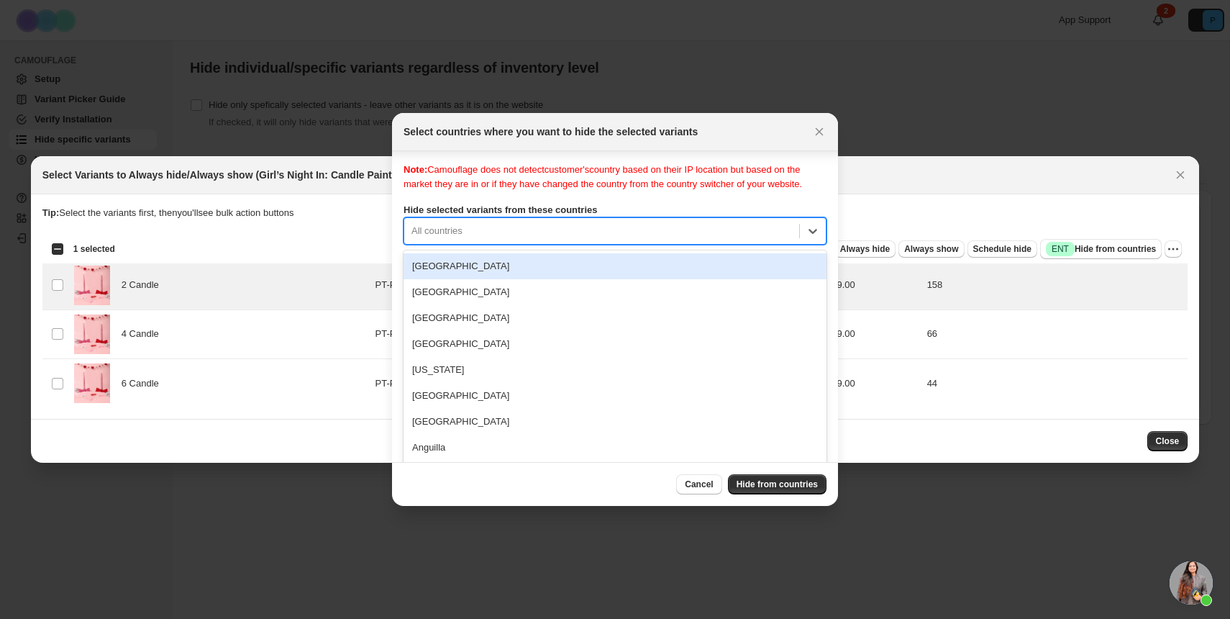
click at [535, 245] on div "[GEOGRAPHIC_DATA], 1 of 250. 250 results available. Use Up and Down to choose o…" at bounding box center [615, 230] width 423 height 27
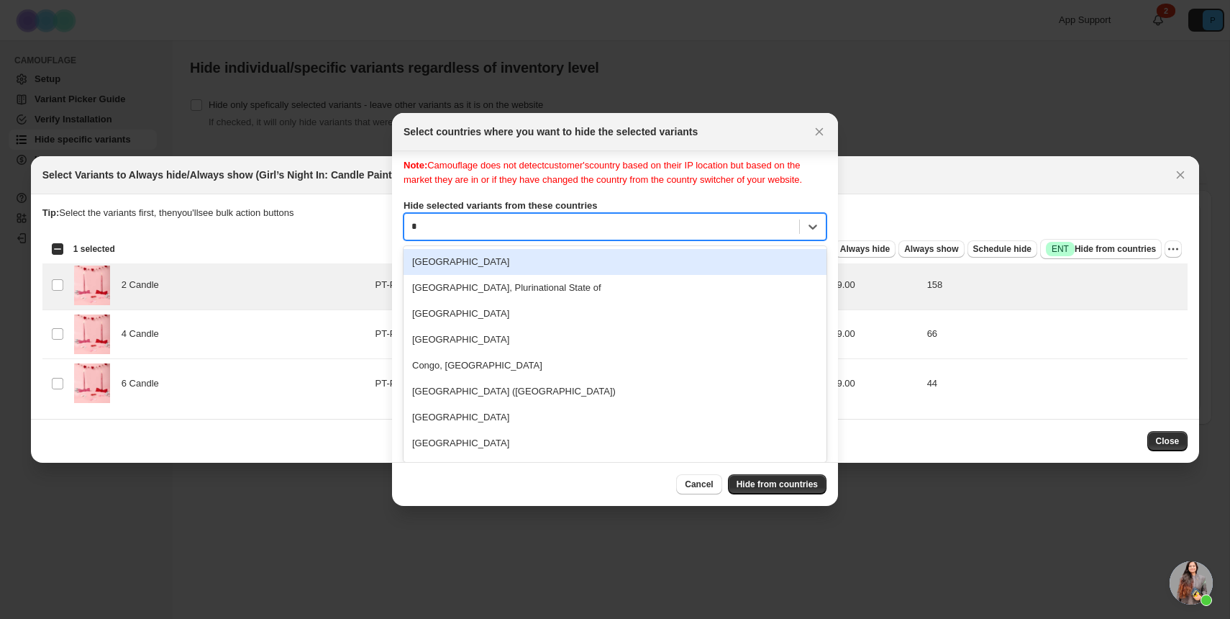
type input "**"
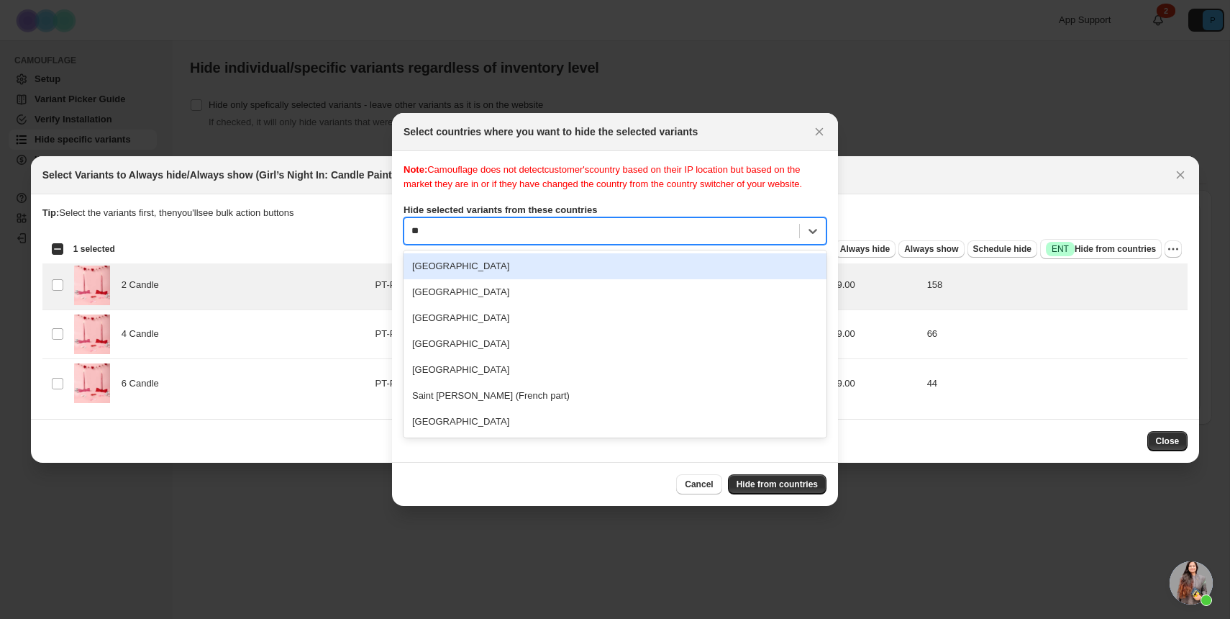
click at [464, 305] on div "[GEOGRAPHIC_DATA]" at bounding box center [615, 292] width 423 height 26
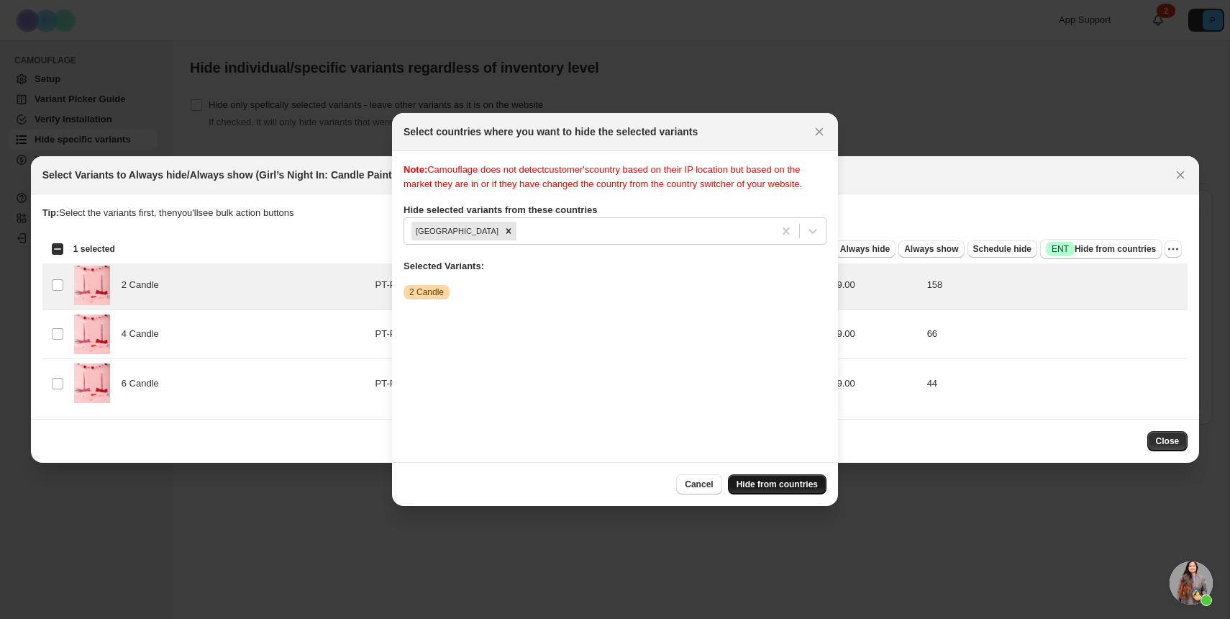
click at [799, 483] on span "Hide from countries" at bounding box center [777, 484] width 81 height 12
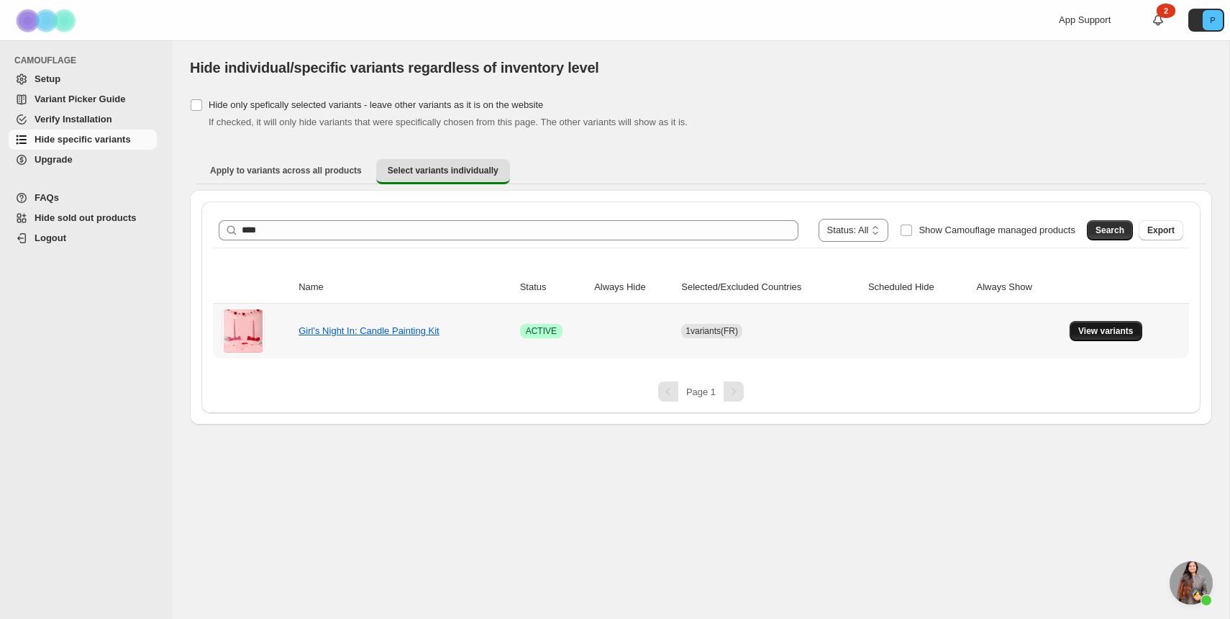
click at [1116, 334] on span "View variants" at bounding box center [1105, 331] width 55 height 12
